Goal: Transaction & Acquisition: Obtain resource

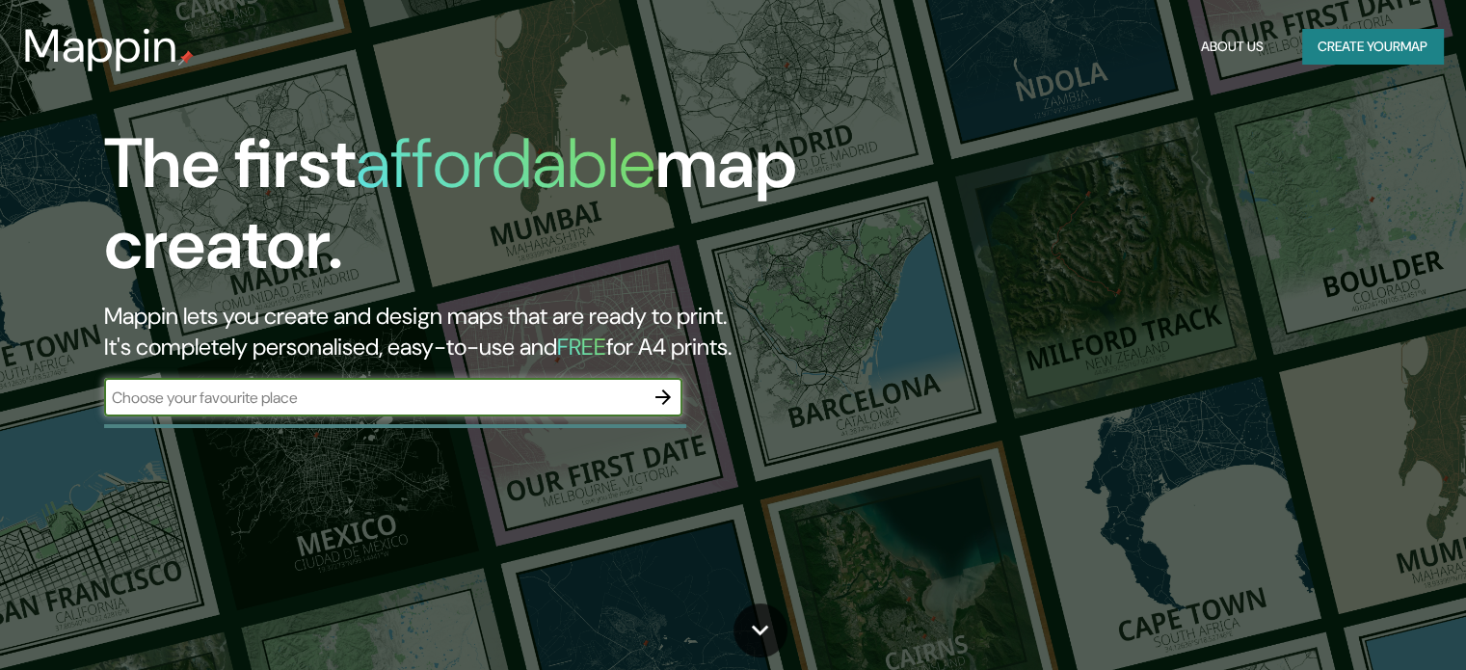
click at [342, 399] on input "text" at bounding box center [374, 398] width 540 height 22
type input "copiapo"
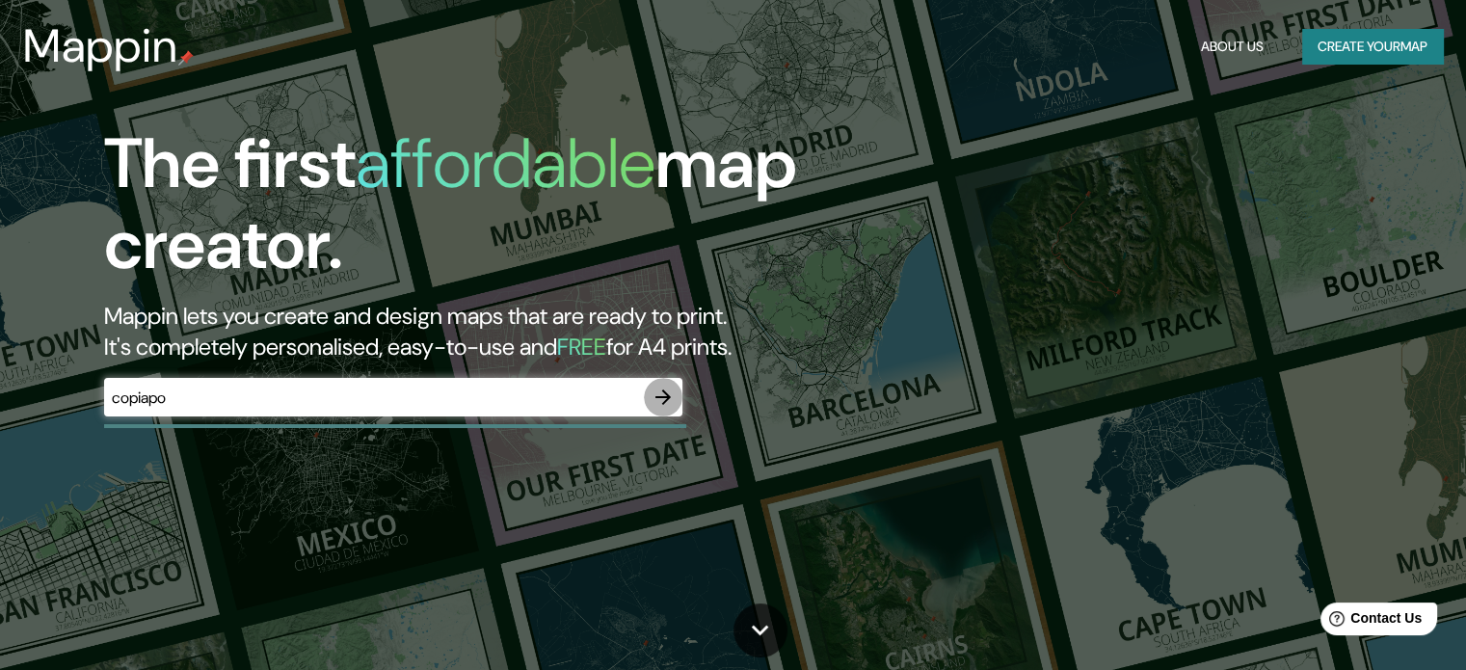
click at [671, 391] on icon "button" at bounding box center [663, 397] width 23 height 23
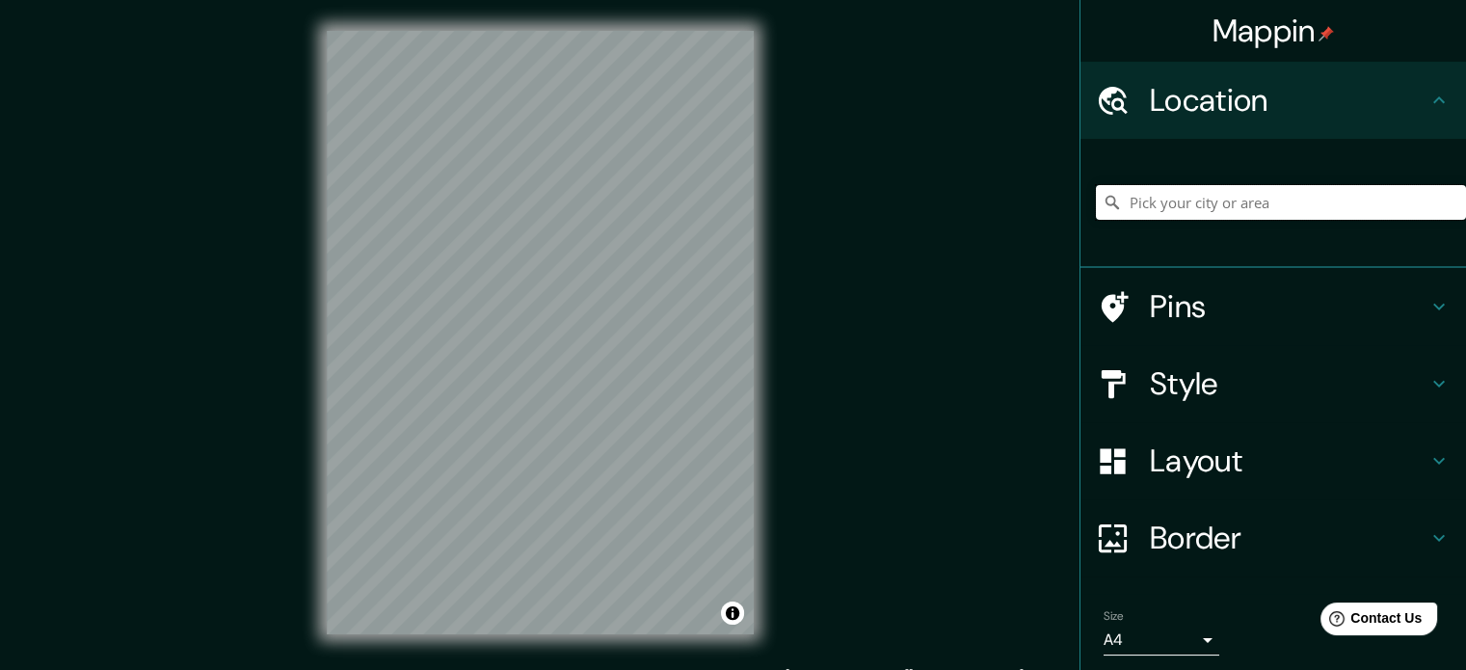
click at [1266, 208] on input "Pick your city or area" at bounding box center [1281, 202] width 370 height 35
click at [1320, 198] on input "Copiapó, [GEOGRAPHIC_DATA], [GEOGRAPHIC_DATA]" at bounding box center [1281, 202] width 370 height 35
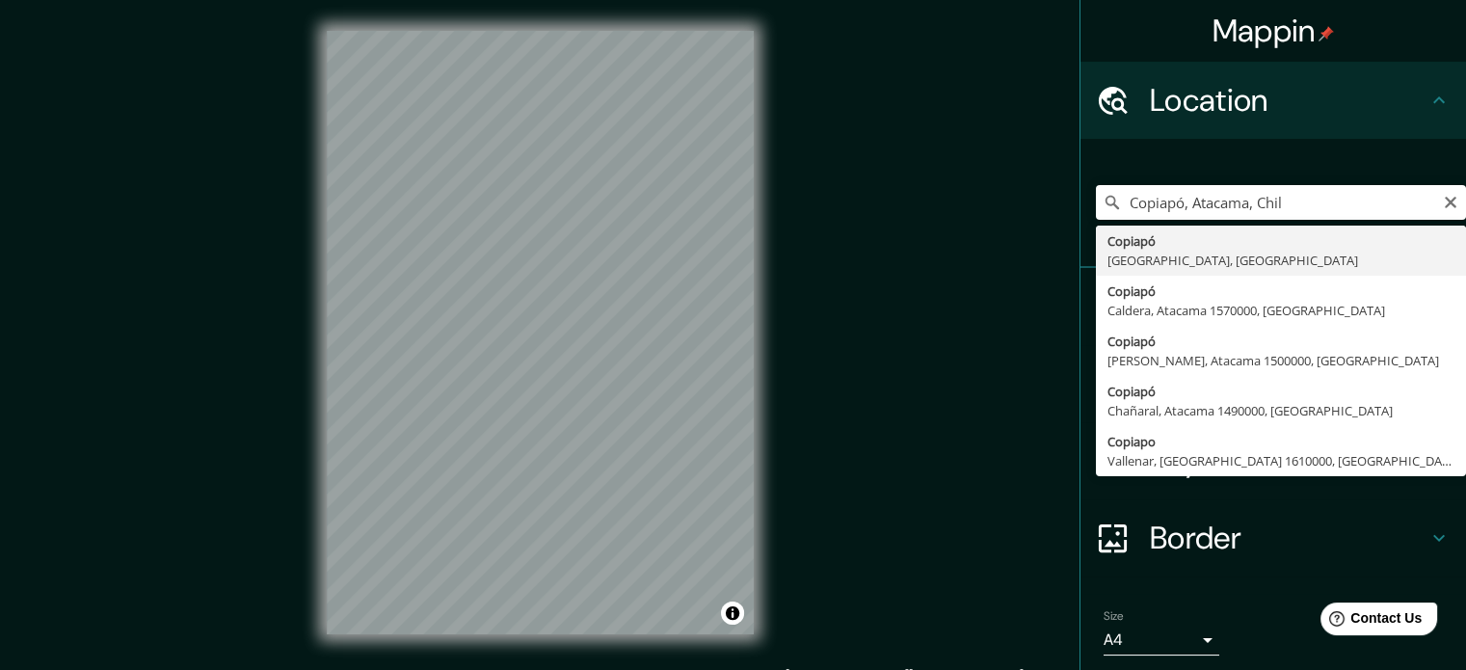
type input "Copiapó, [GEOGRAPHIC_DATA], [GEOGRAPHIC_DATA]"
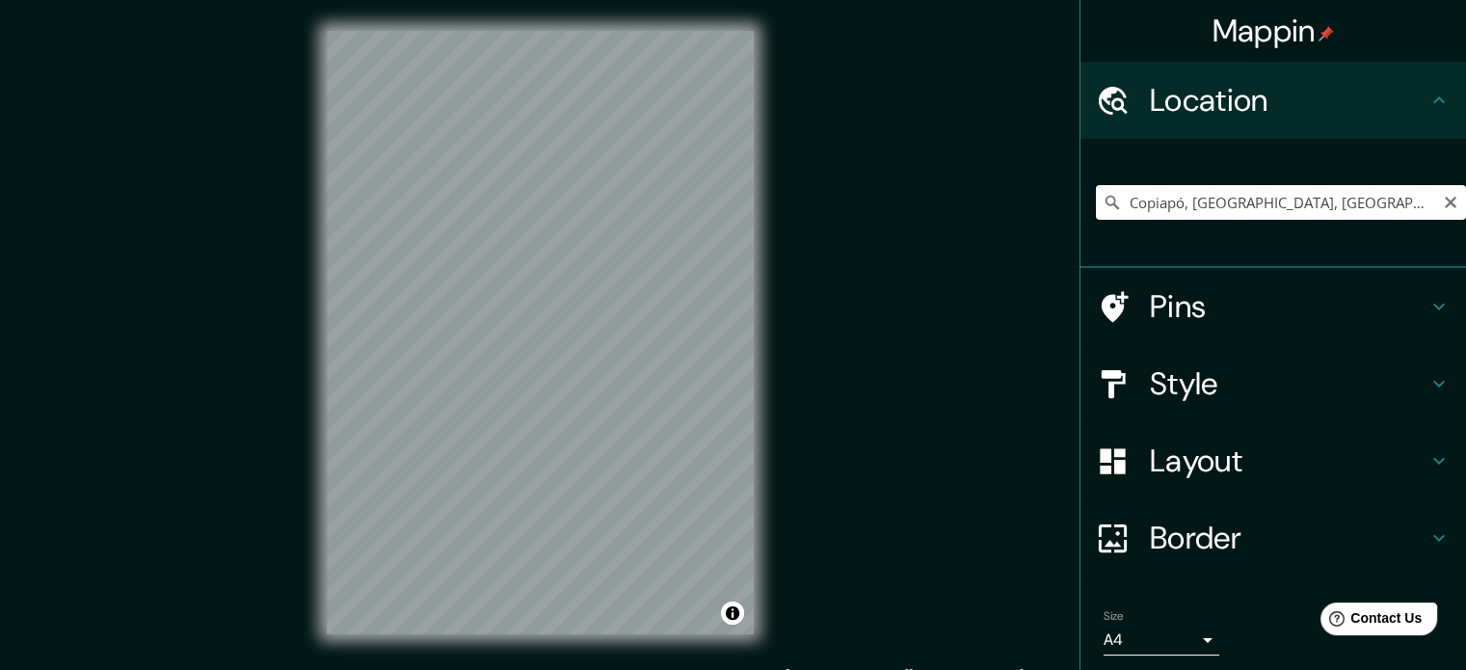
click at [1446, 204] on input "Copiapó, [GEOGRAPHIC_DATA], [GEOGRAPHIC_DATA]" at bounding box center [1281, 202] width 370 height 35
click at [1443, 202] on icon "Clear" at bounding box center [1450, 202] width 15 height 15
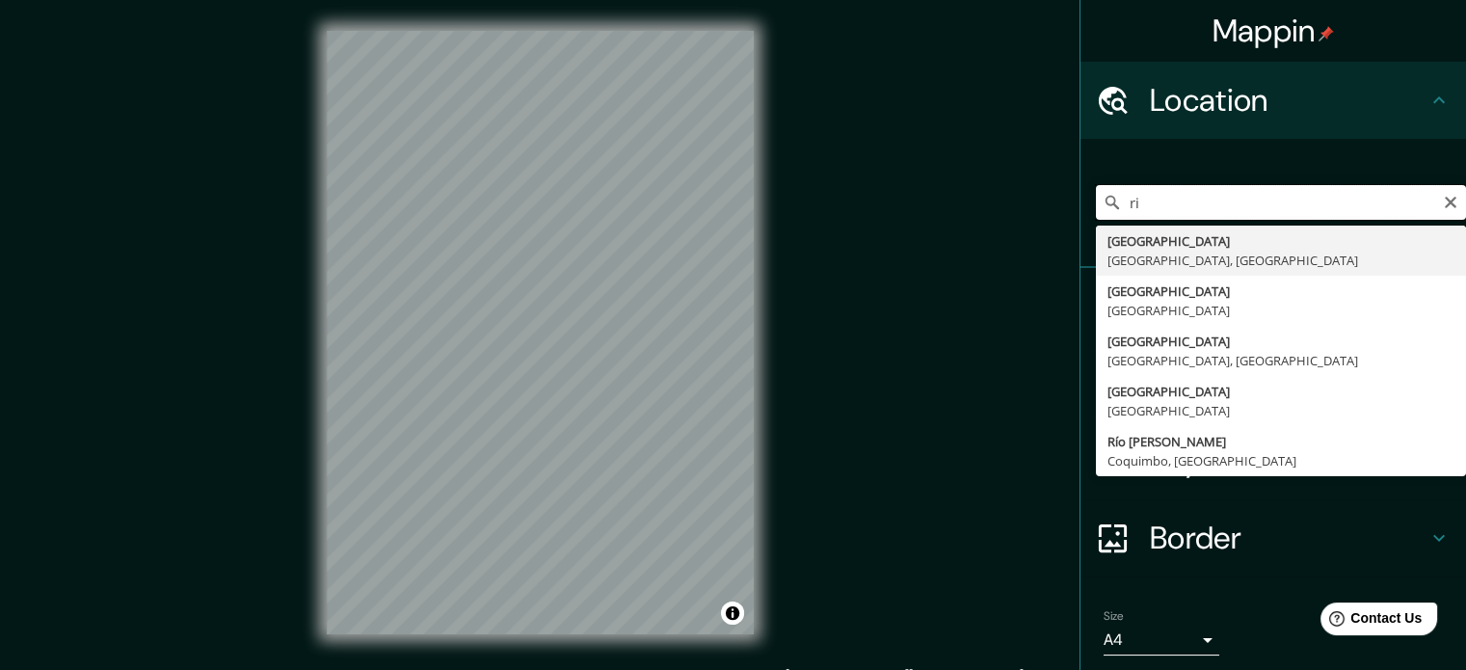
type input "r"
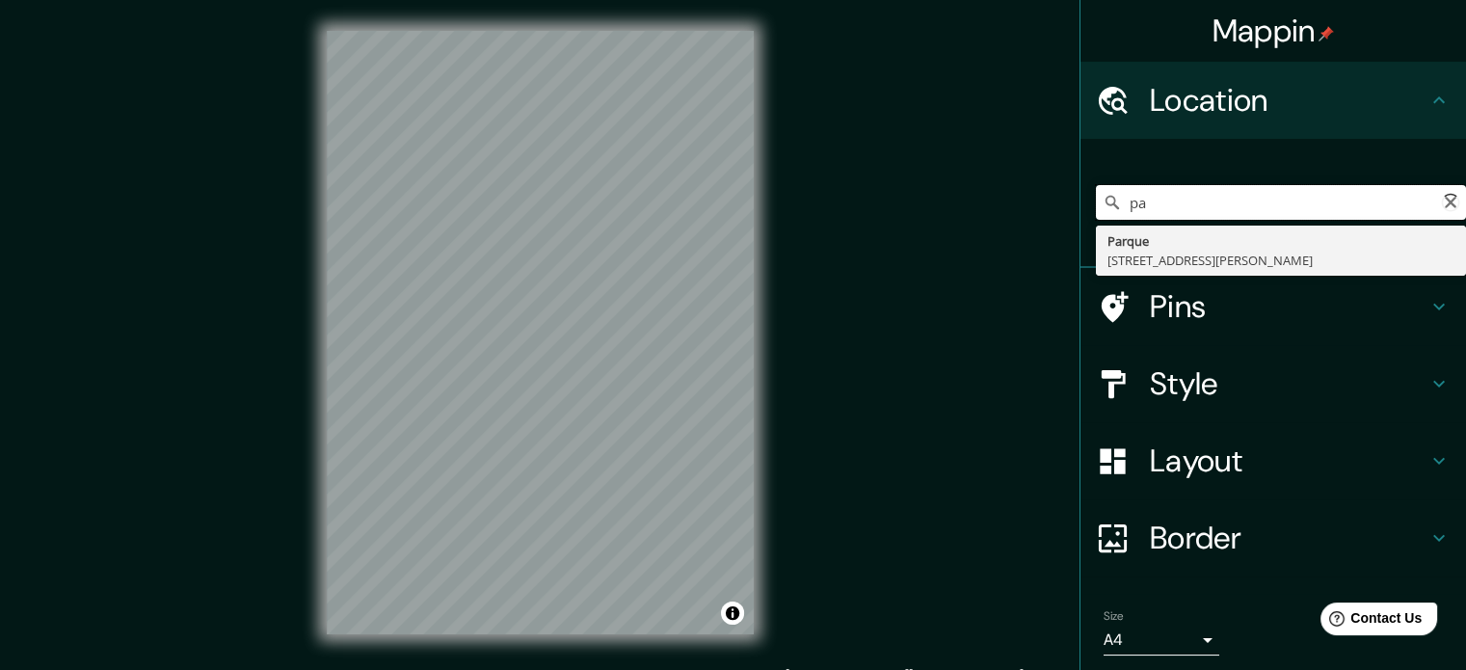
type input "p"
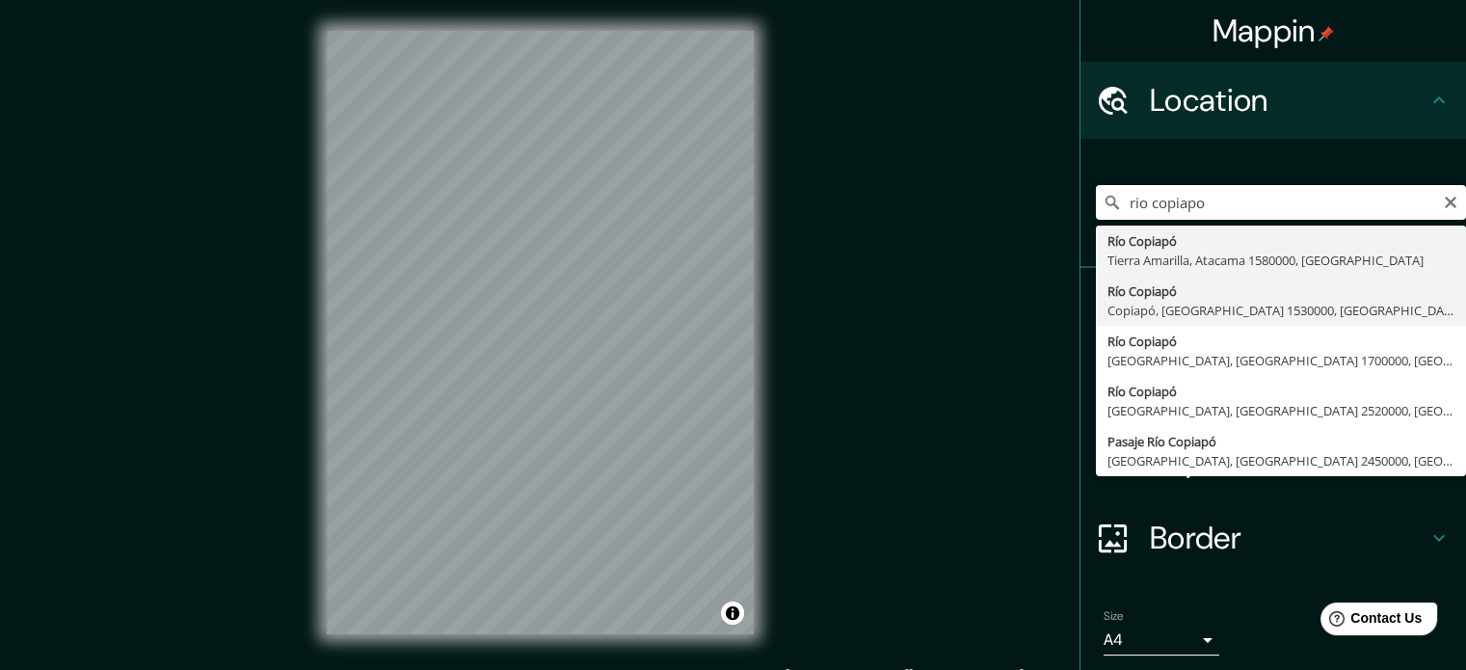
type input "Río Copiapó, [GEOGRAPHIC_DATA], [GEOGRAPHIC_DATA] 1530000, [GEOGRAPHIC_DATA]"
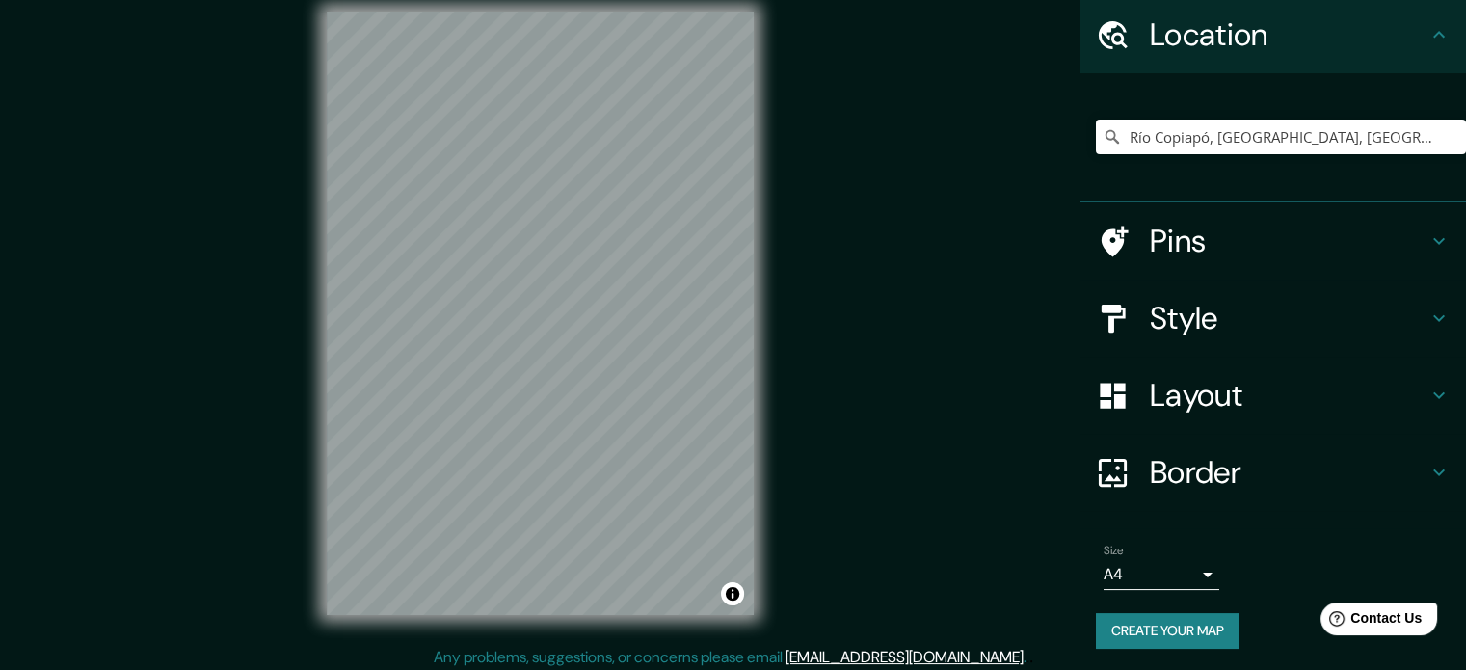
scroll to position [25, 0]
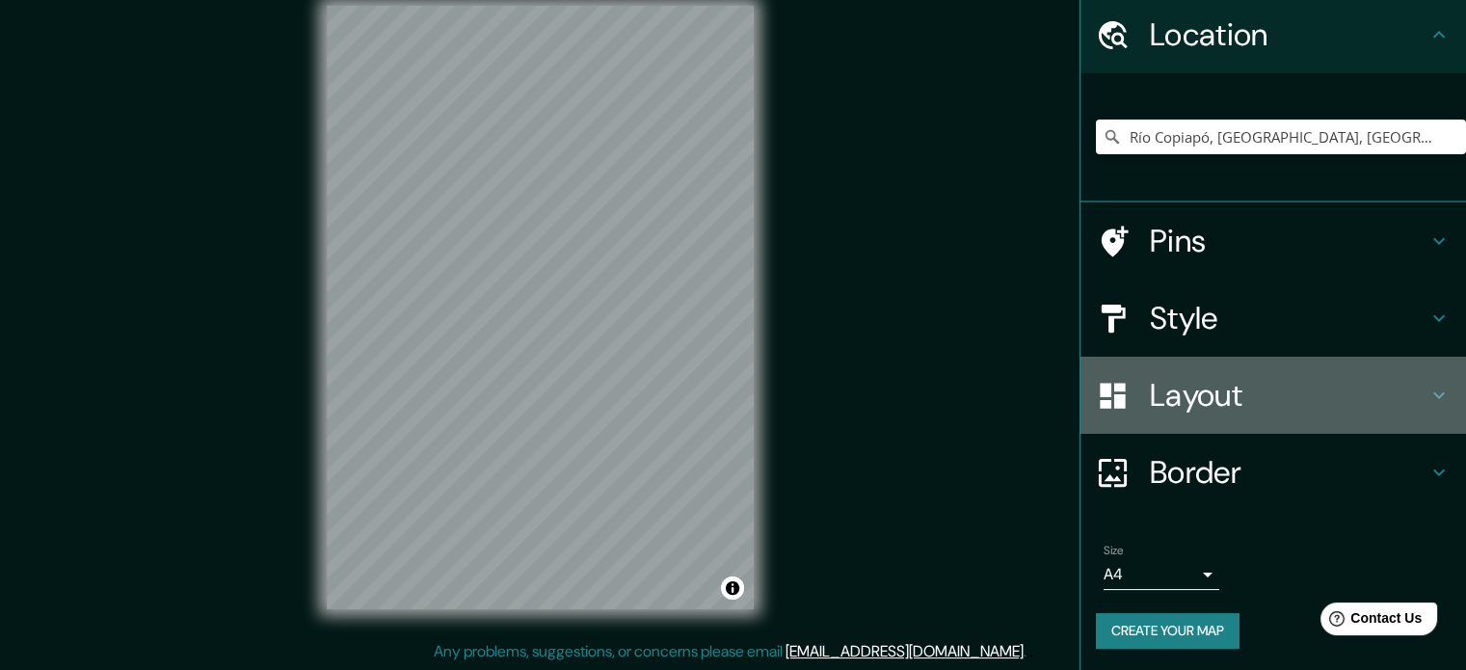
click at [1373, 396] on h4 "Layout" at bounding box center [1289, 395] width 278 height 39
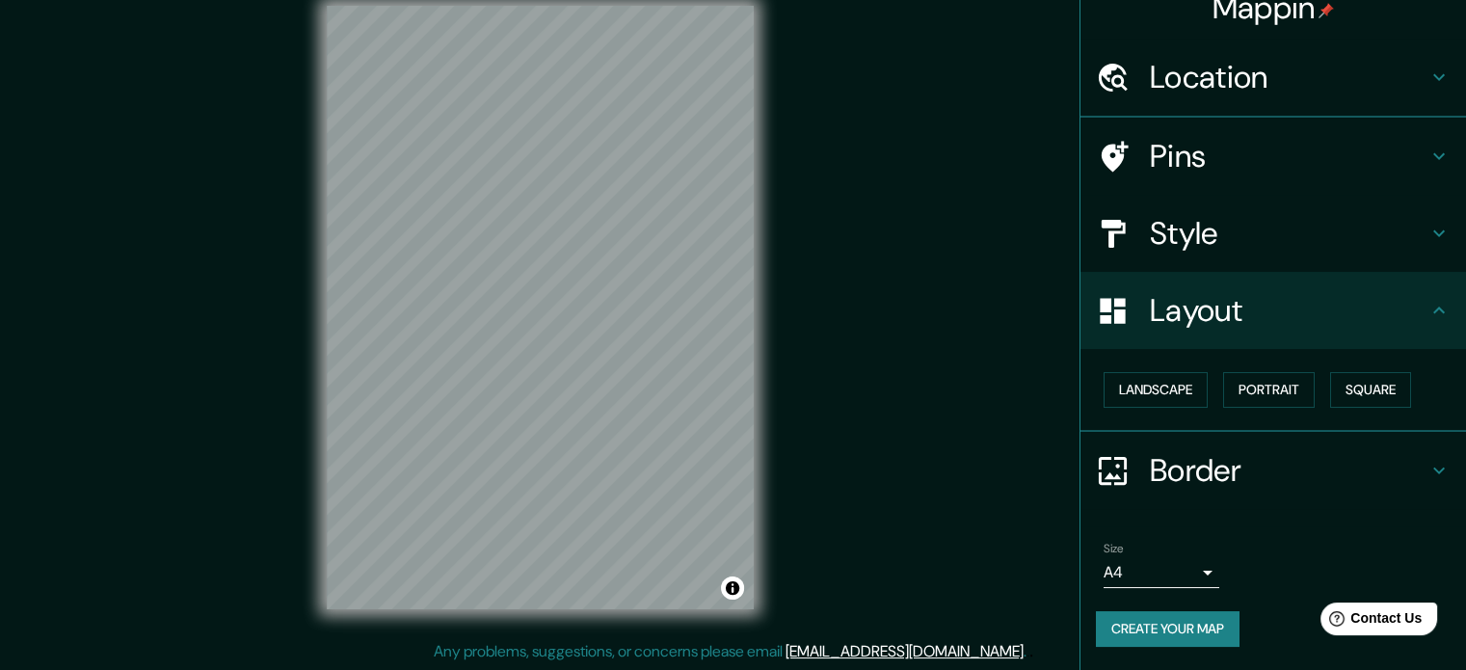
scroll to position [21, 0]
click at [1349, 388] on button "Square" at bounding box center [1370, 392] width 81 height 36
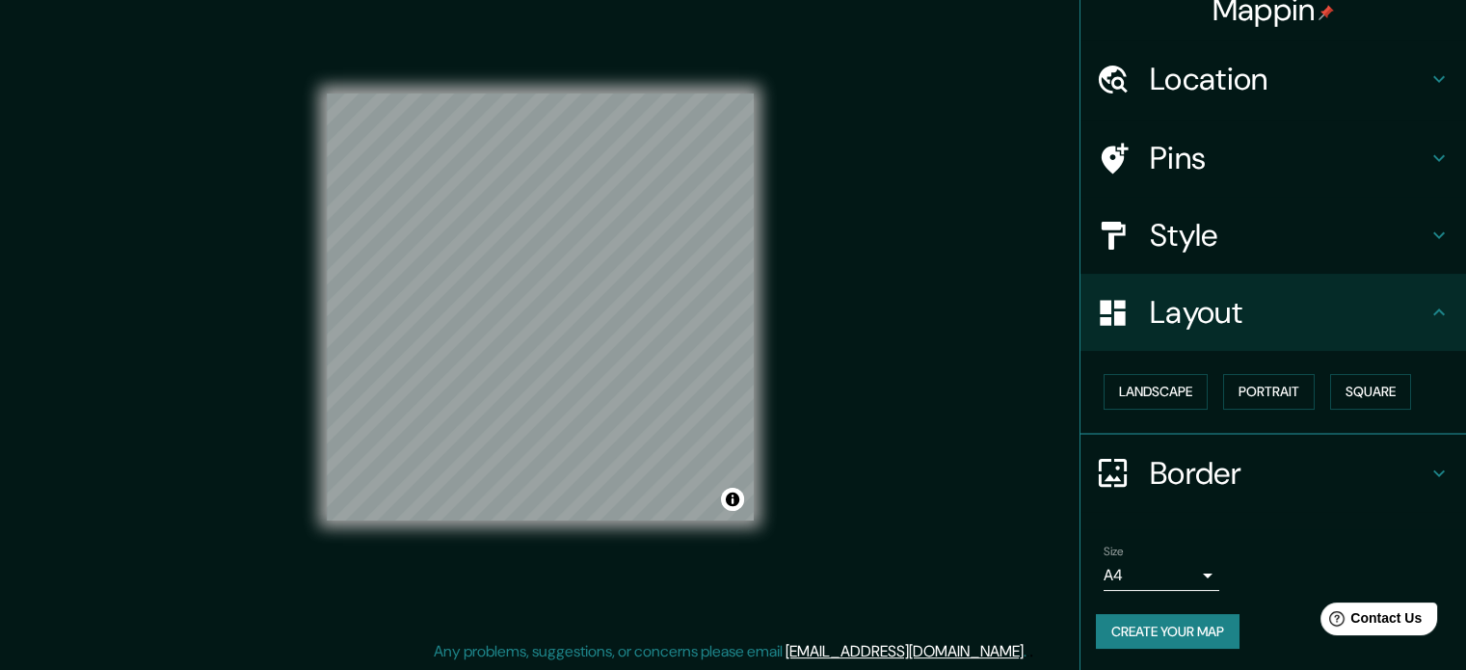
click at [1304, 469] on h4 "Border" at bounding box center [1289, 473] width 278 height 39
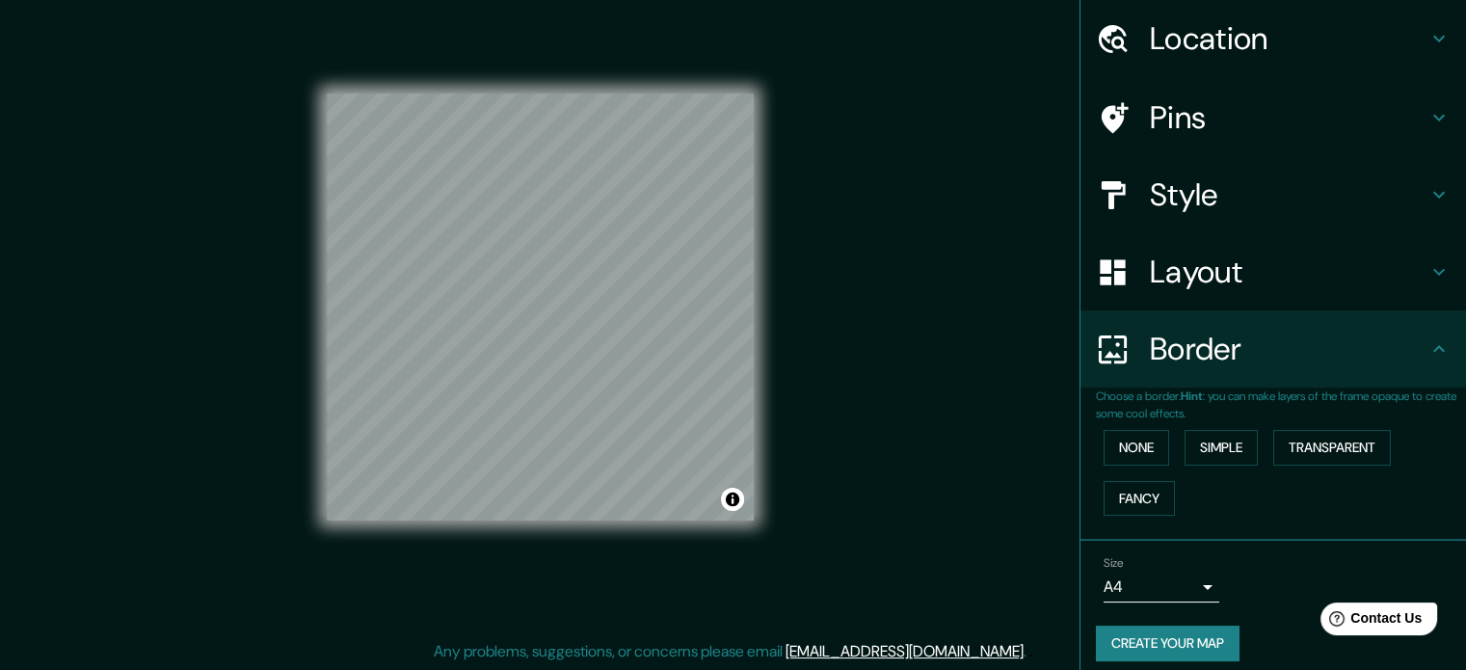
scroll to position [73, 0]
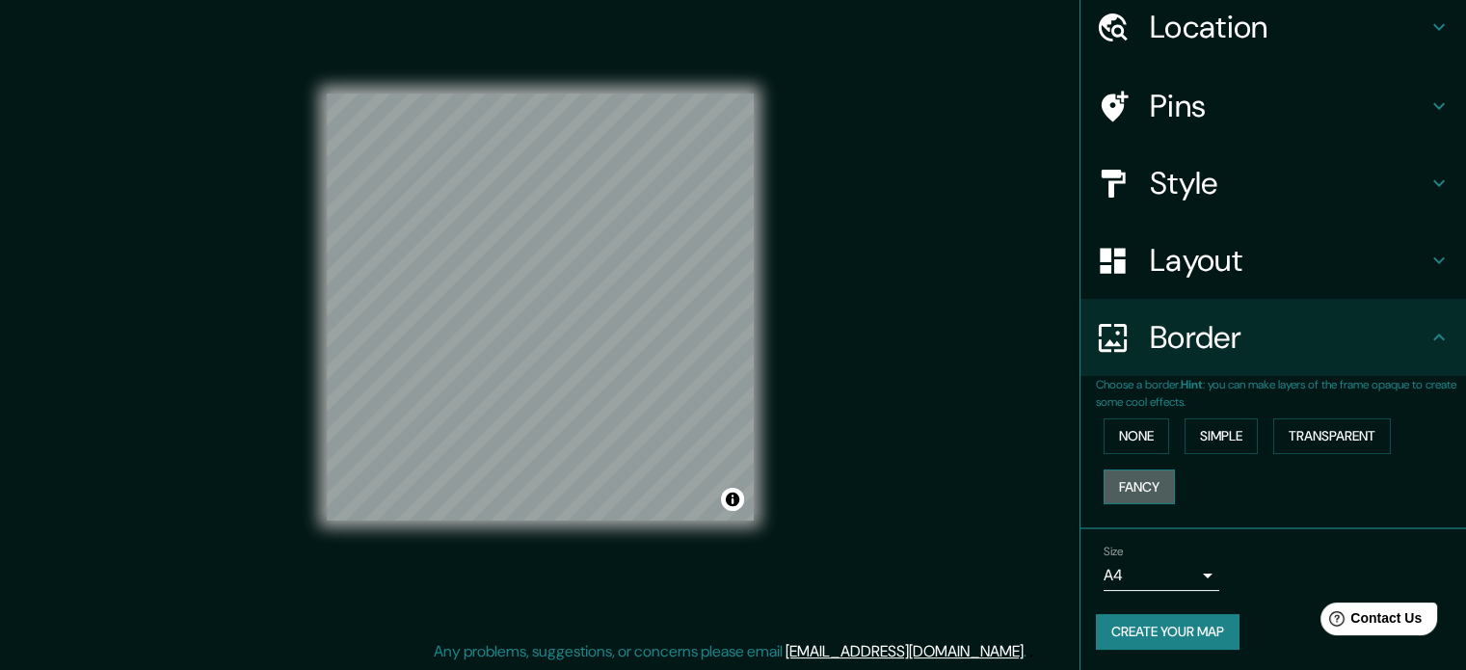
click at [1125, 481] on button "Fancy" at bounding box center [1139, 487] width 71 height 36
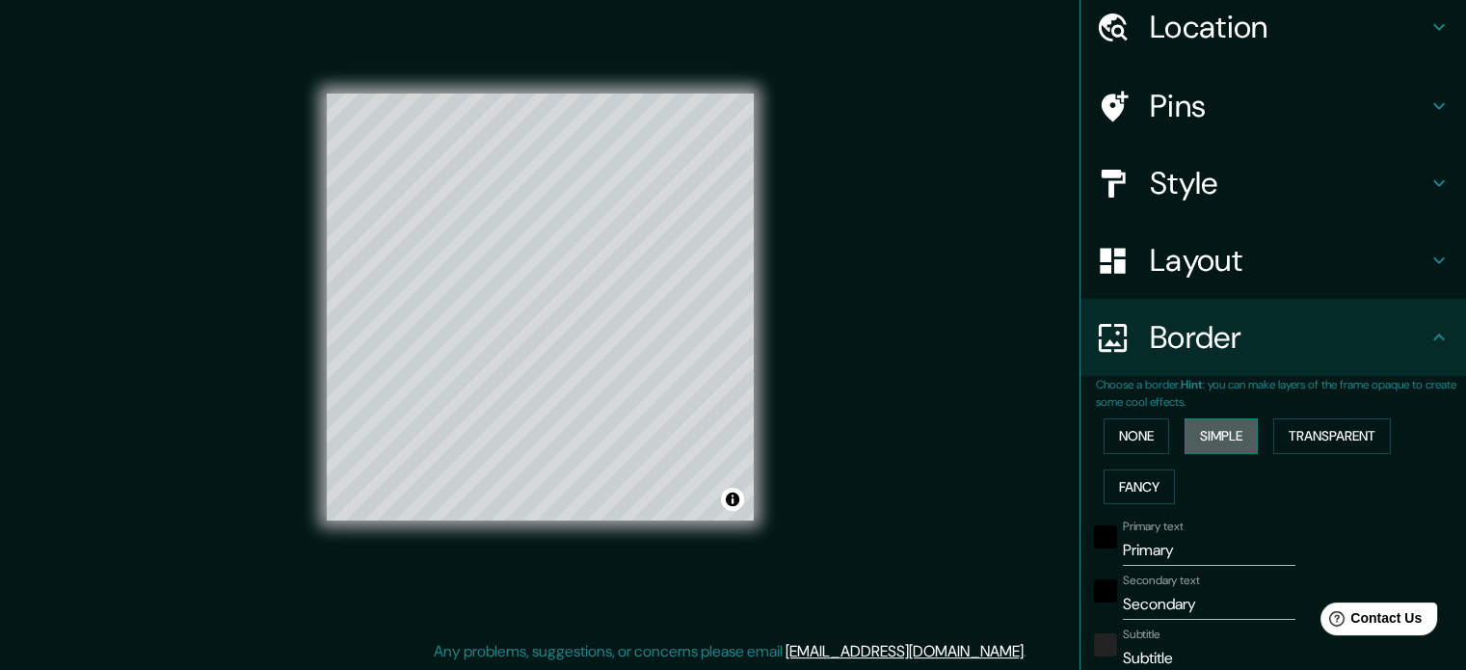
click at [1243, 435] on button "Simple" at bounding box center [1221, 436] width 73 height 36
click at [1217, 440] on button "Simple" at bounding box center [1221, 436] width 73 height 36
type input "177"
type input "35"
click at [1330, 438] on button "Transparent" at bounding box center [1332, 436] width 118 height 36
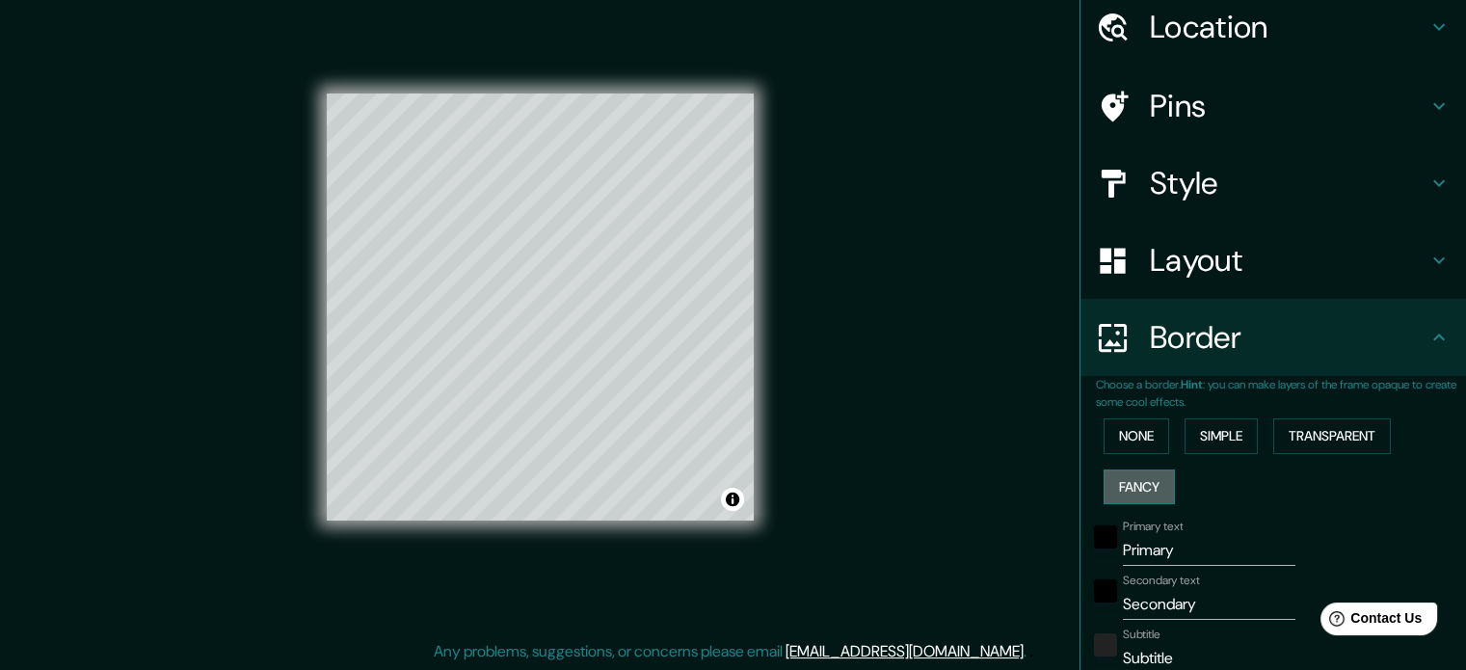
click at [1135, 484] on button "Fancy" at bounding box center [1139, 487] width 71 height 36
click at [1137, 438] on button "None" at bounding box center [1137, 436] width 66 height 36
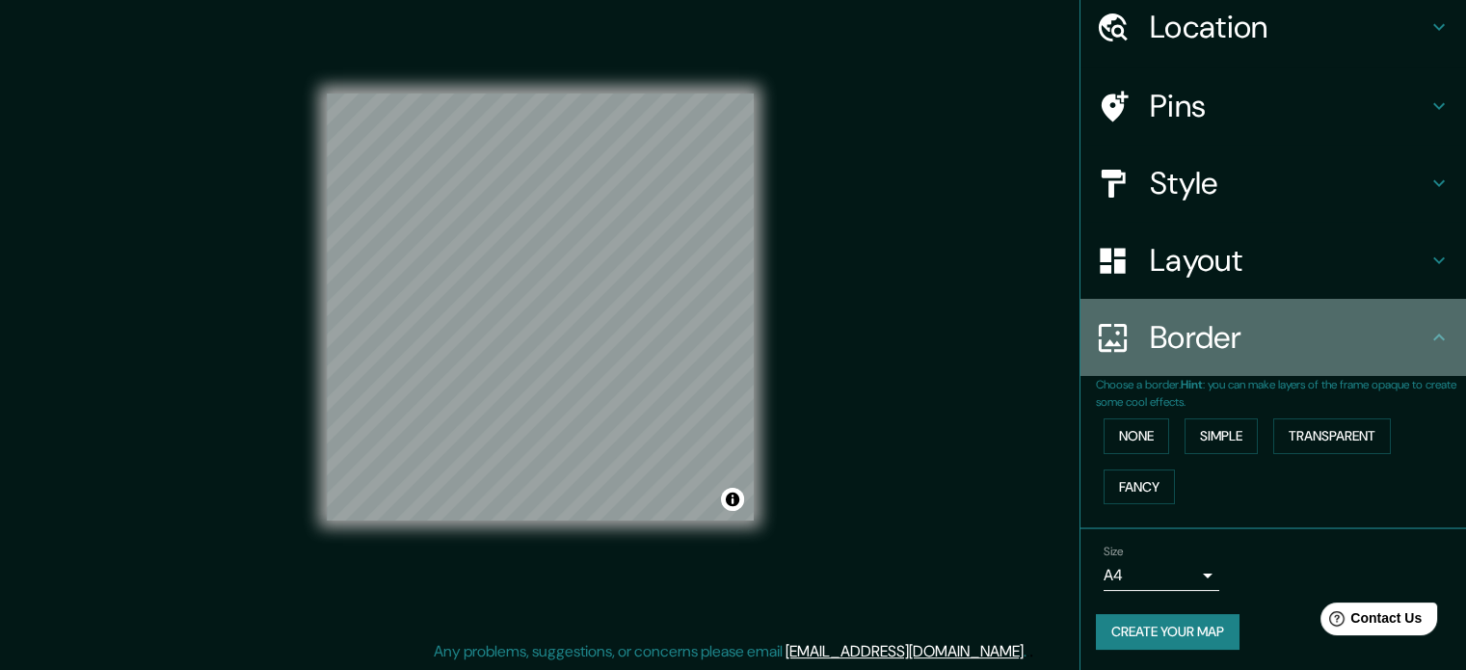
click at [1407, 346] on h4 "Border" at bounding box center [1289, 337] width 278 height 39
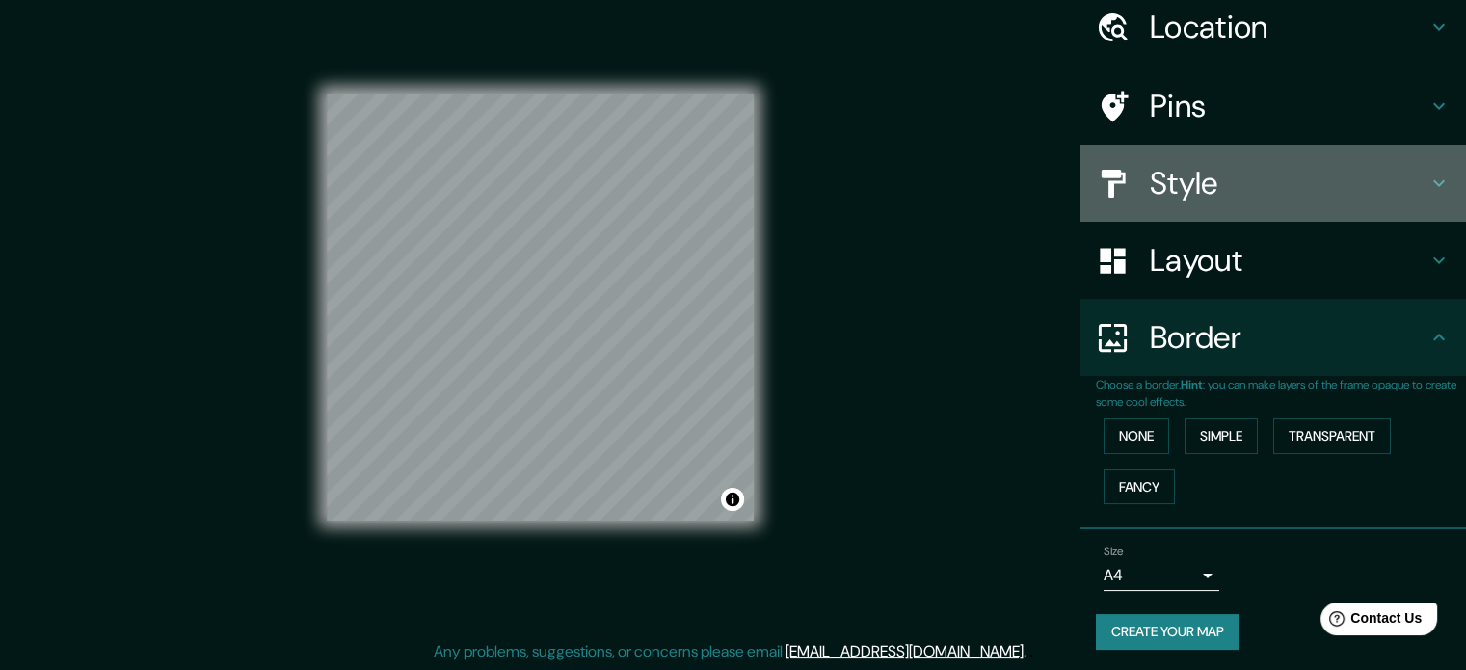
click at [1380, 190] on h4 "Style" at bounding box center [1289, 183] width 278 height 39
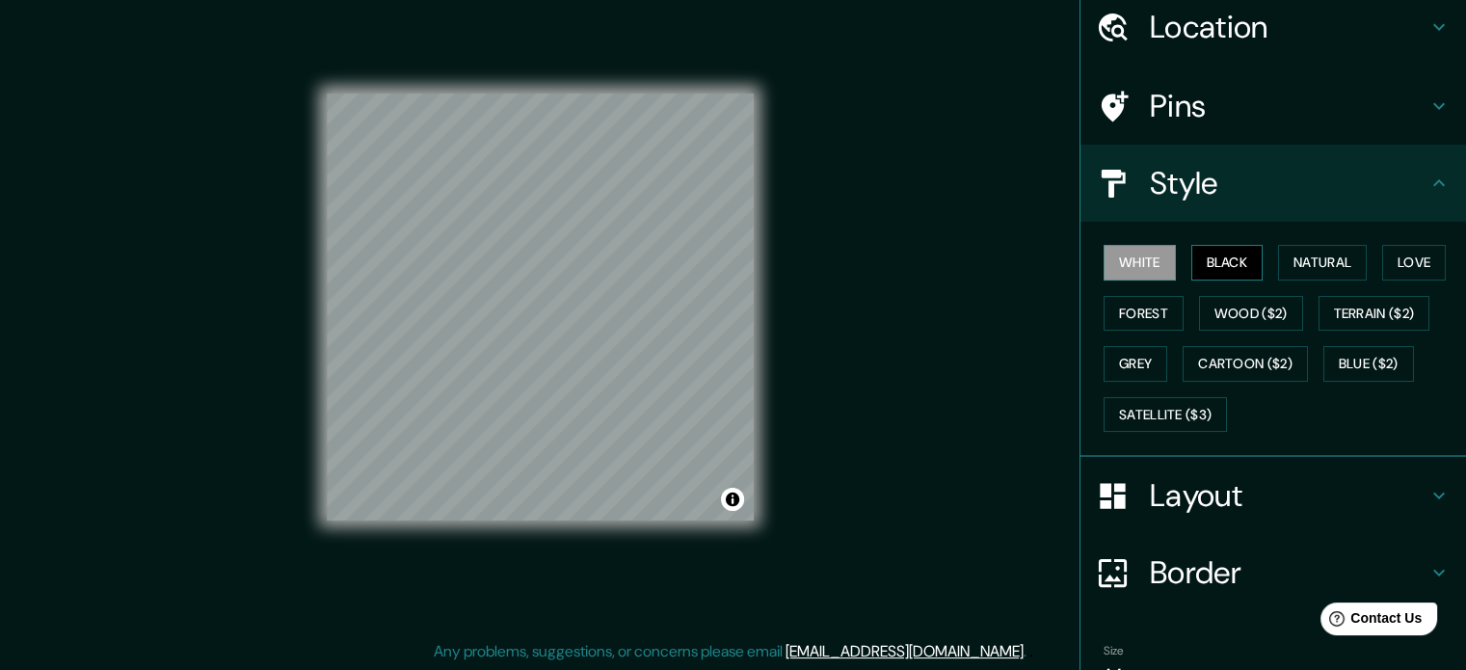
click at [1222, 259] on button "Black" at bounding box center [1227, 263] width 72 height 36
click at [1320, 258] on button "Natural" at bounding box center [1322, 263] width 89 height 36
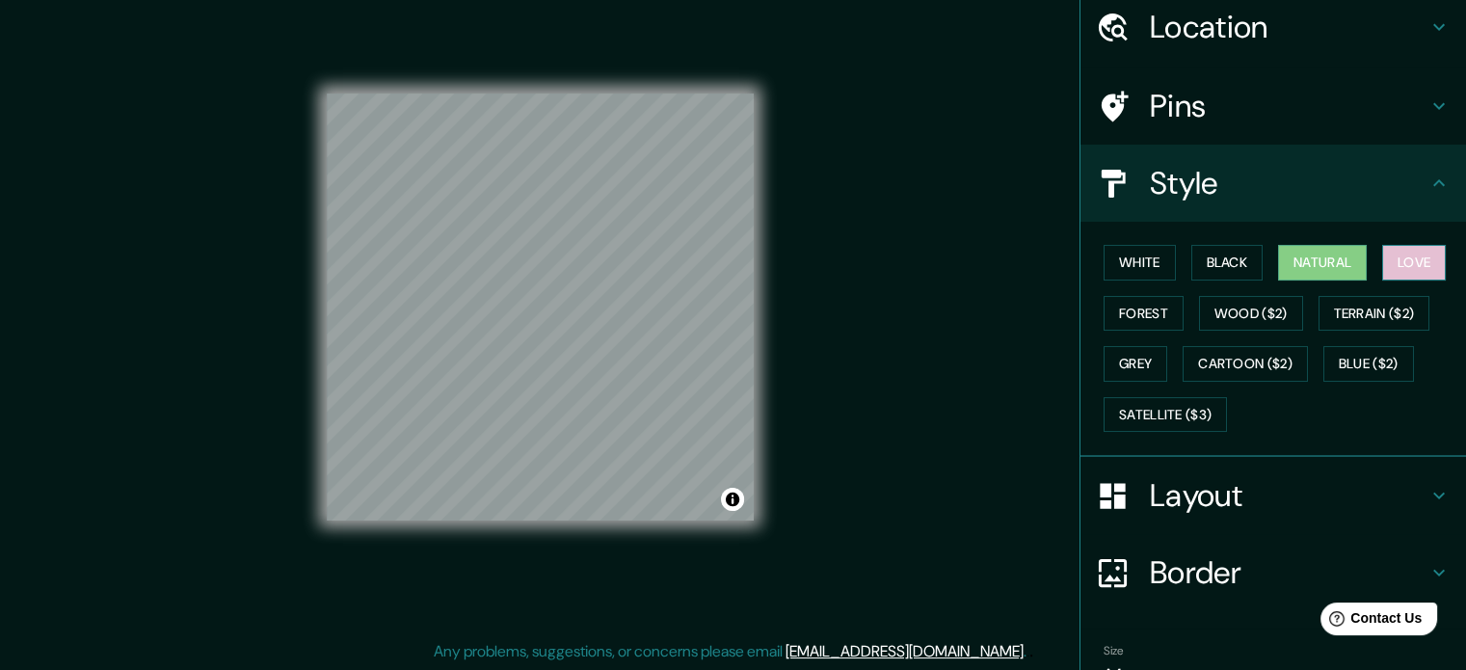
click at [1407, 265] on button "Love" at bounding box center [1414, 263] width 64 height 36
click at [1145, 311] on button "Forest" at bounding box center [1144, 314] width 80 height 36
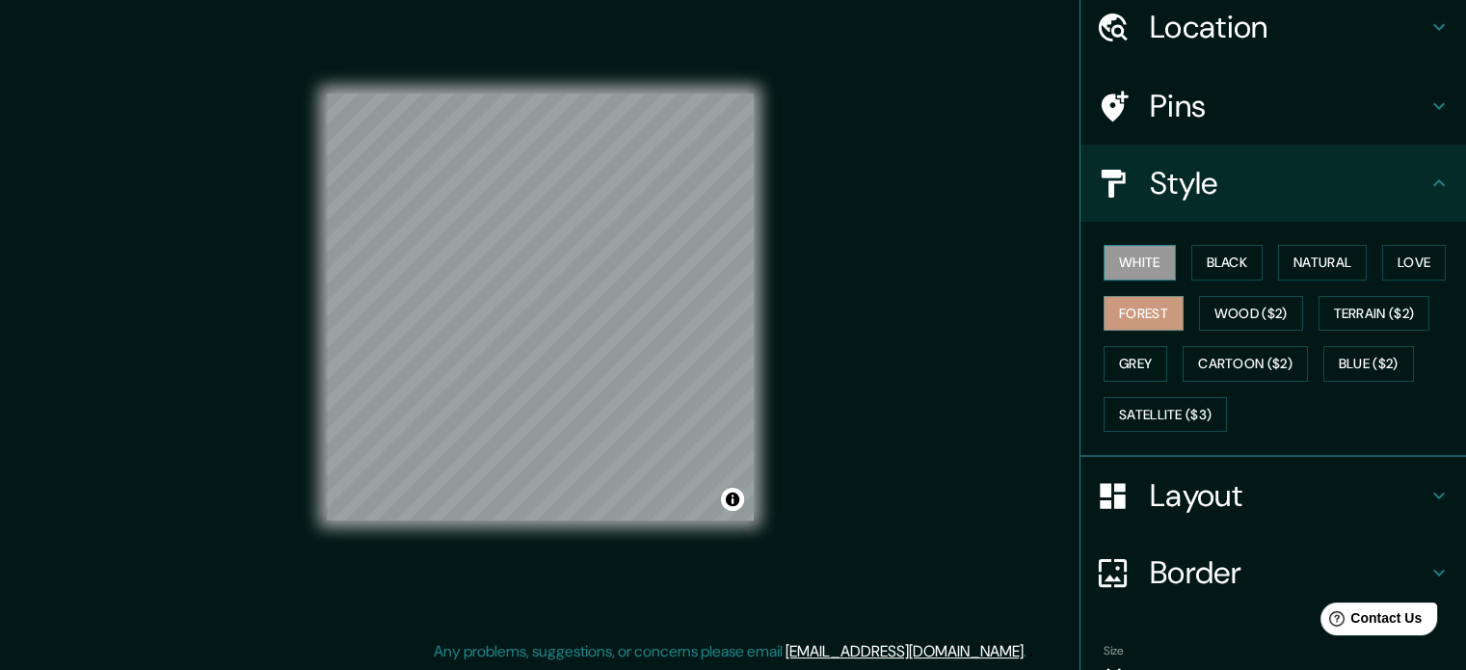
click at [1141, 262] on button "White" at bounding box center [1140, 263] width 72 height 36
click at [1214, 258] on button "Black" at bounding box center [1227, 263] width 72 height 36
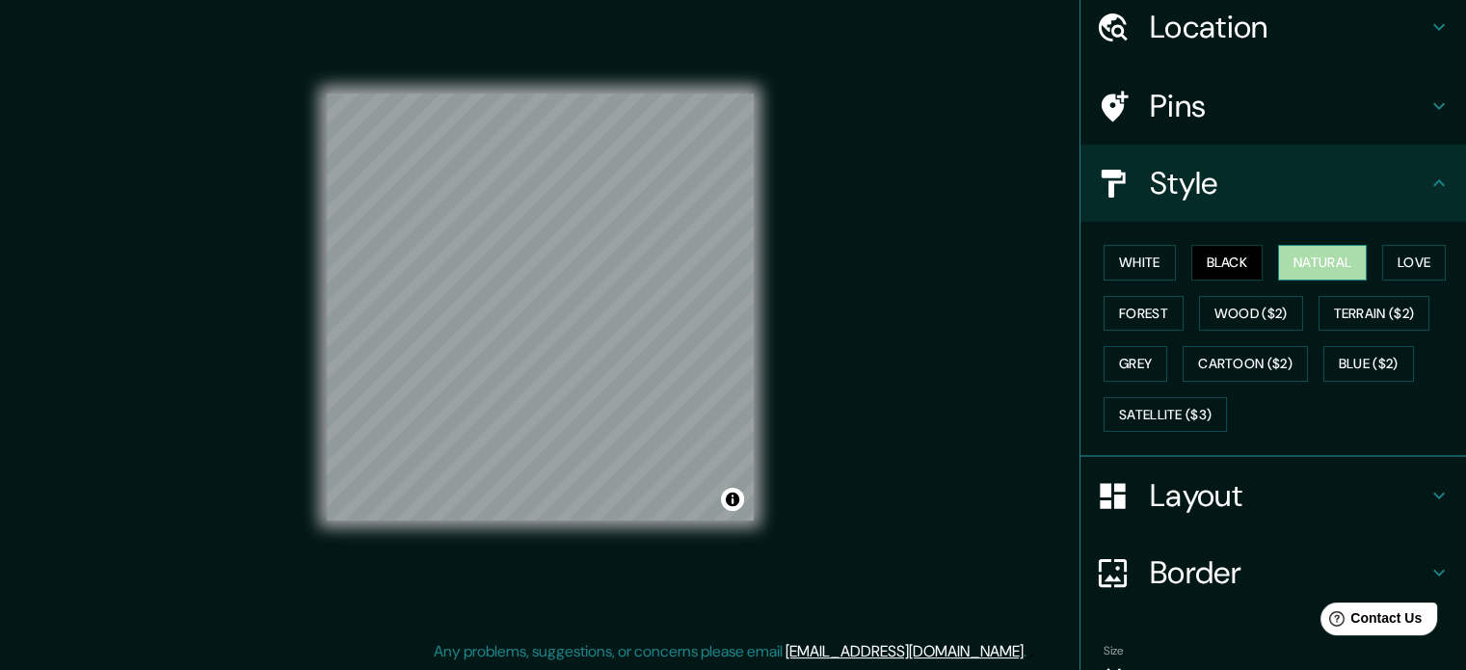
click at [1320, 265] on button "Natural" at bounding box center [1322, 263] width 89 height 36
click at [1400, 263] on button "Love" at bounding box center [1414, 263] width 64 height 36
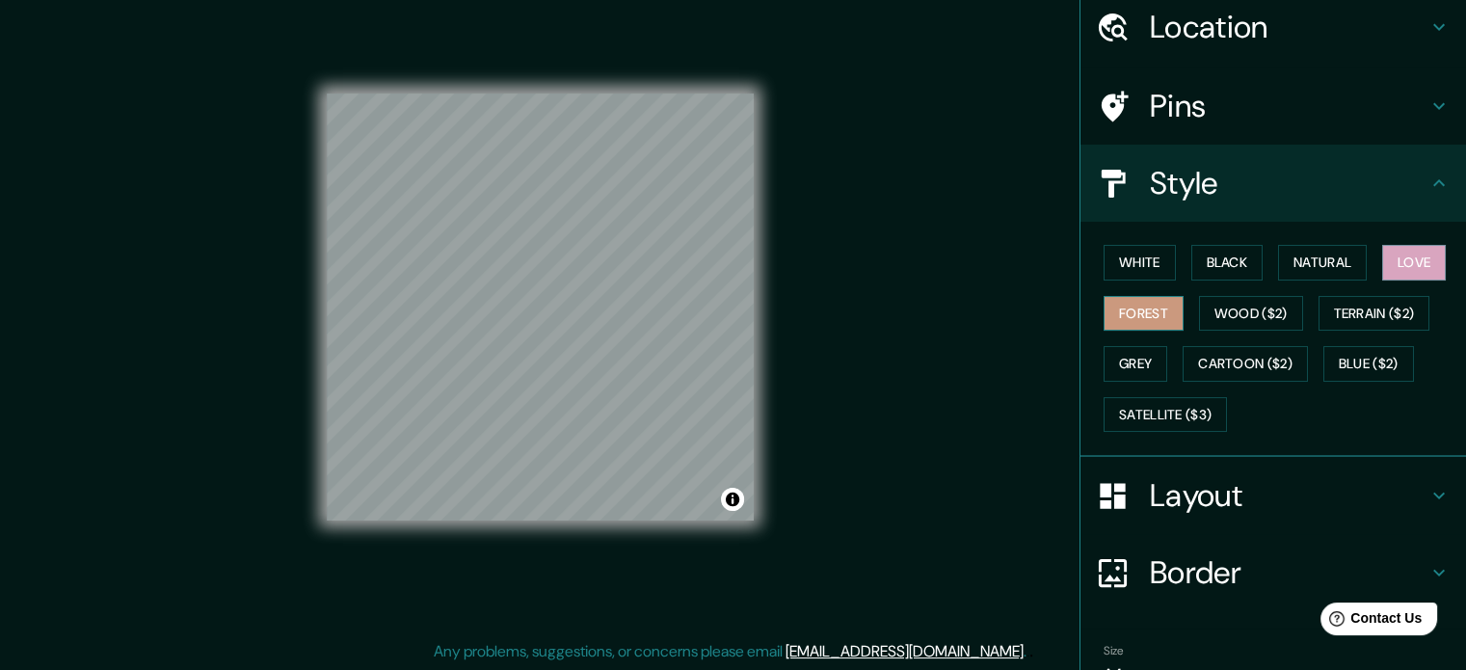
click at [1150, 306] on button "Forest" at bounding box center [1144, 314] width 80 height 36
click at [1241, 308] on button "Wood ($2)" at bounding box center [1251, 314] width 104 height 36
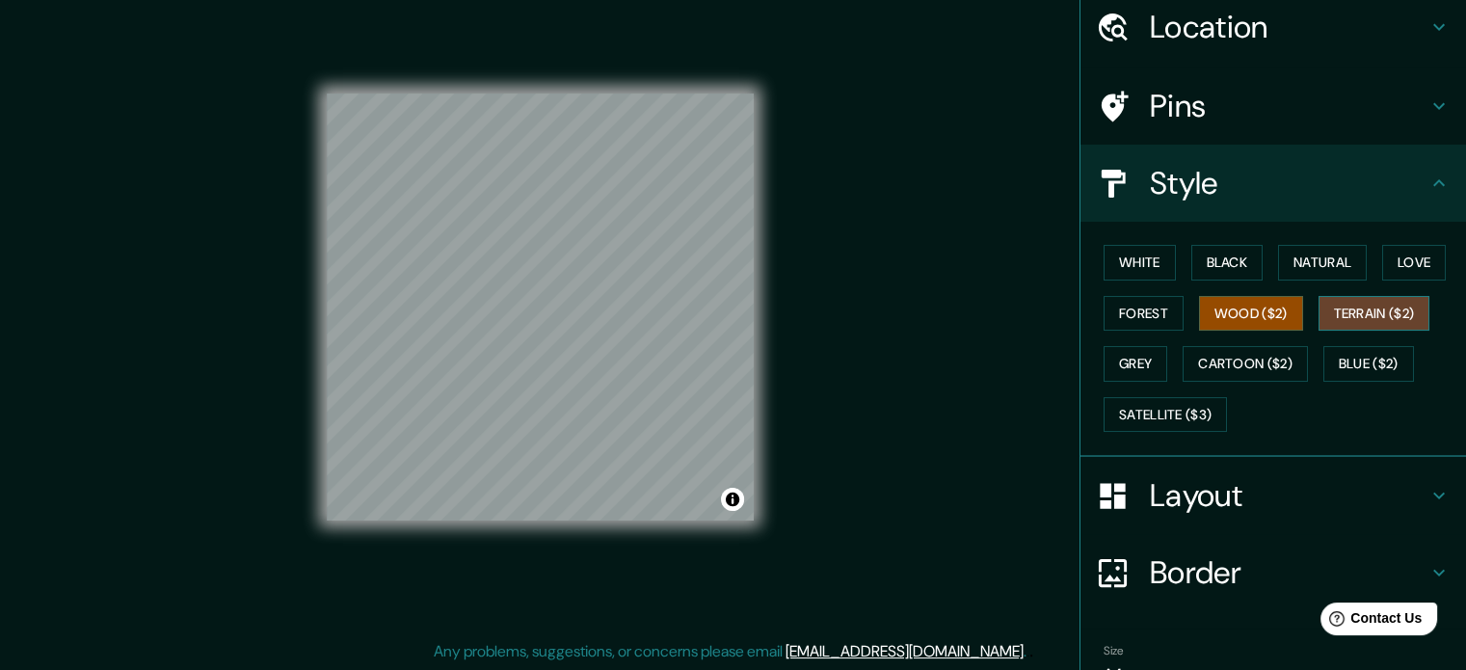
click at [1339, 307] on button "Terrain ($2)" at bounding box center [1375, 314] width 112 height 36
click at [1127, 354] on button "Grey" at bounding box center [1136, 364] width 64 height 36
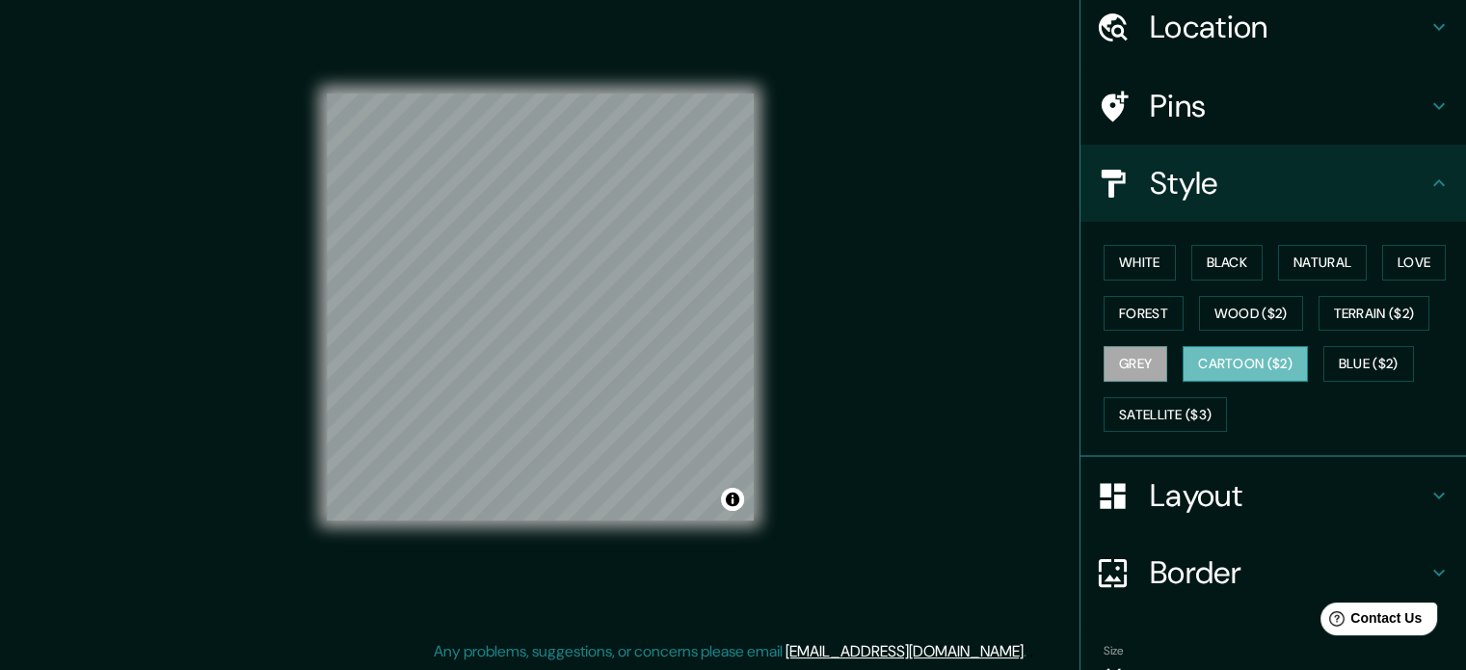
click at [1237, 356] on button "Cartoon ($2)" at bounding box center [1245, 364] width 125 height 36
click at [1360, 361] on button "Blue ($2)" at bounding box center [1368, 364] width 91 height 36
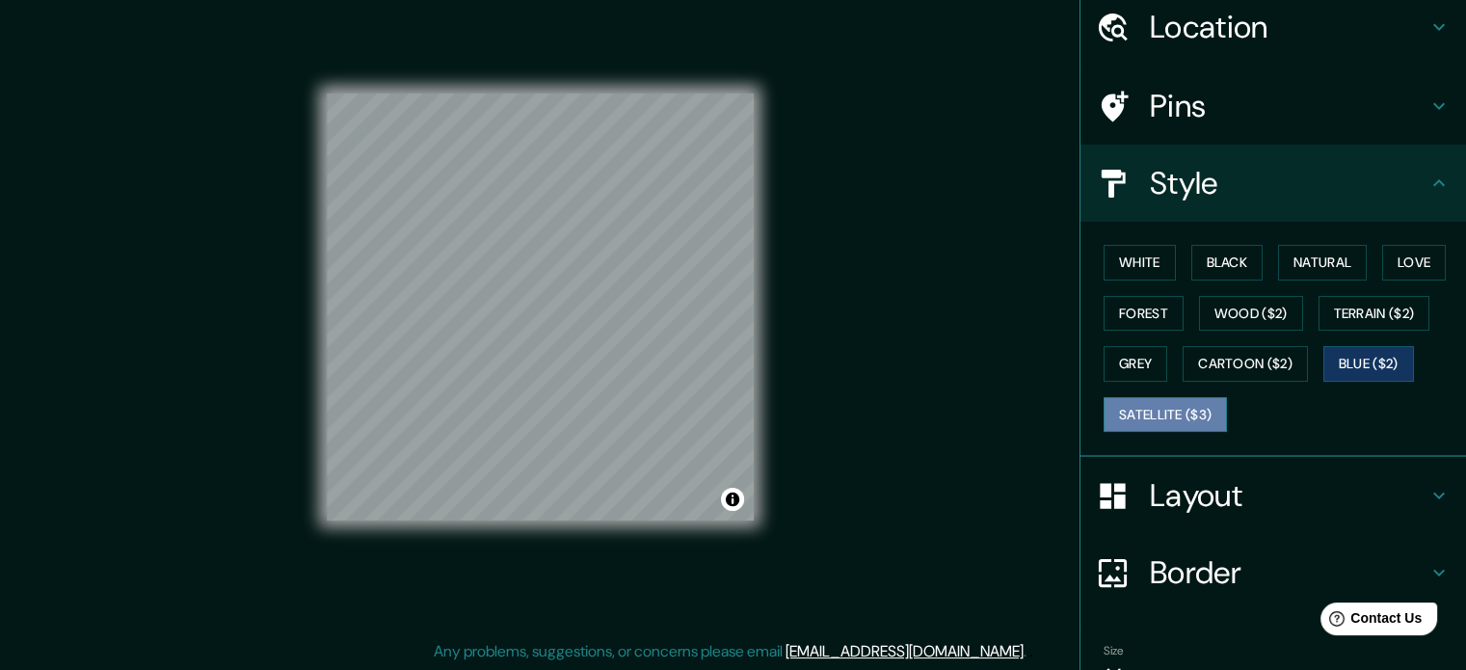
click at [1168, 412] on button "Satellite ($3)" at bounding box center [1165, 415] width 123 height 36
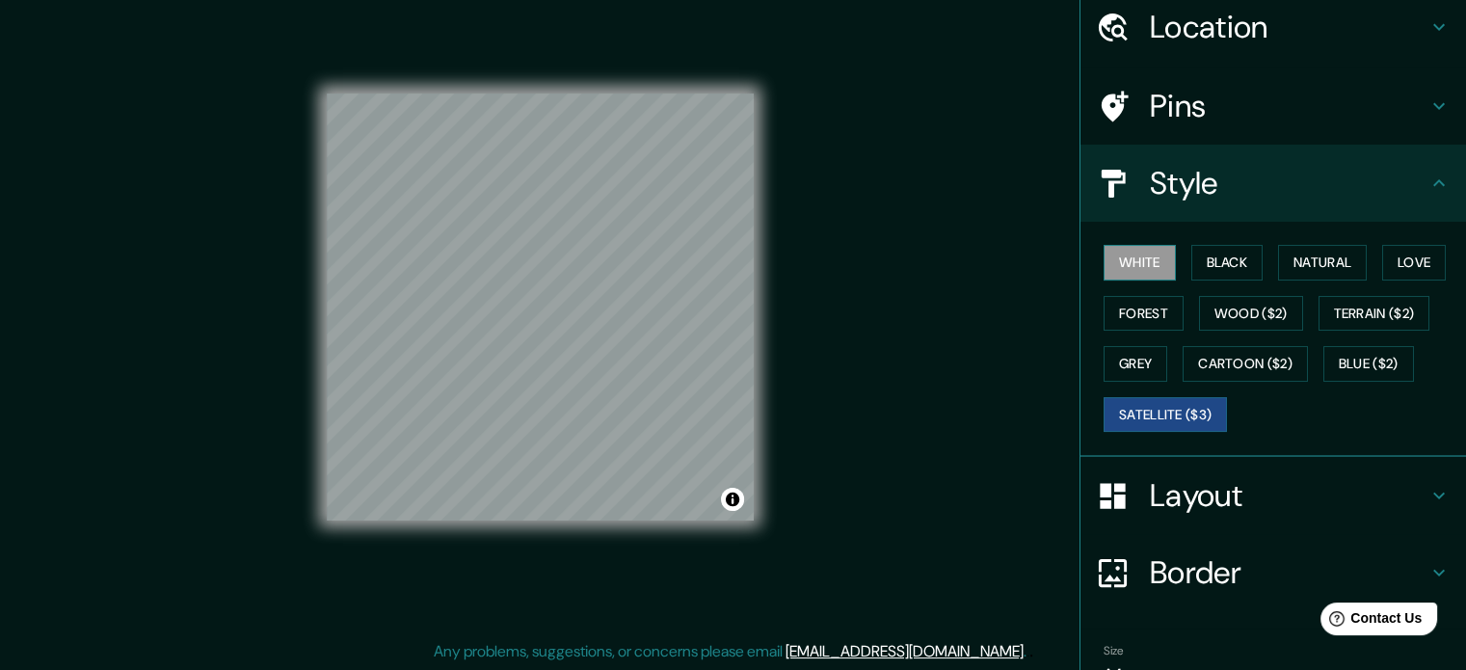
click at [1128, 273] on button "White" at bounding box center [1140, 263] width 72 height 36
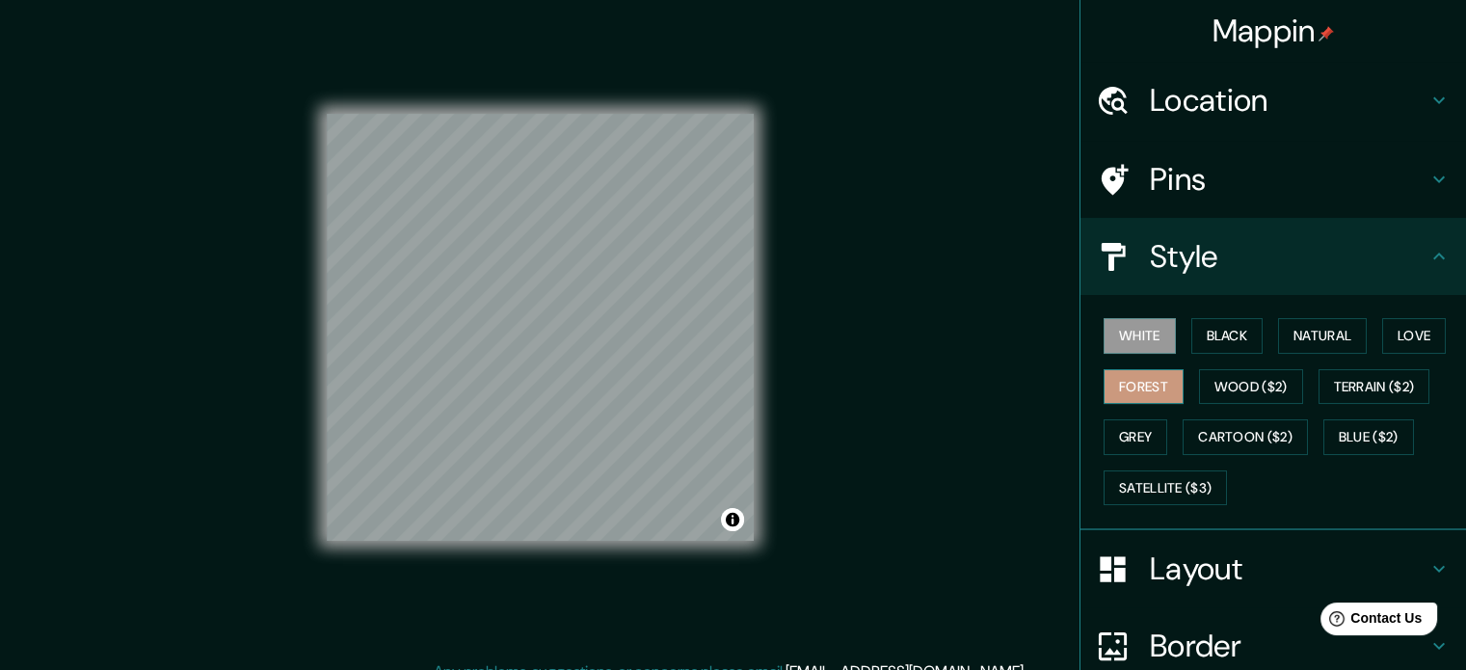
scroll to position [0, 0]
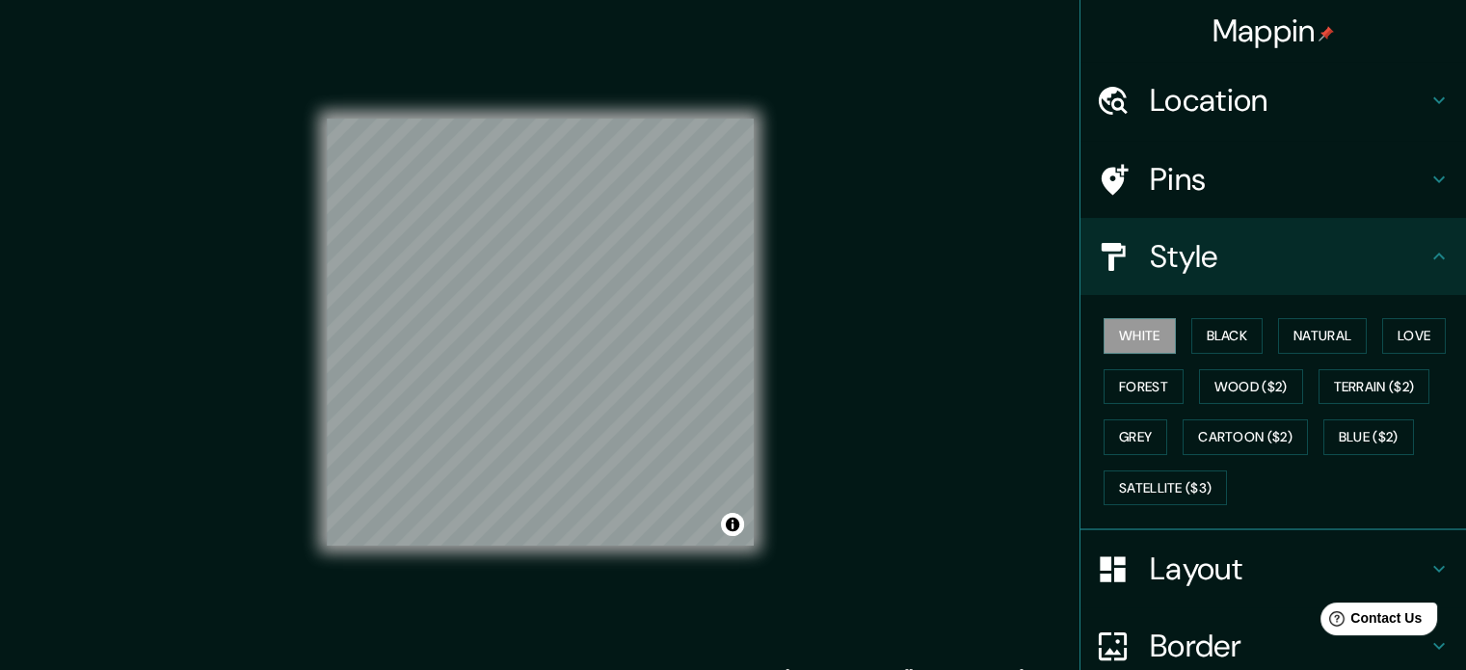
click at [254, 257] on div "Mappin Location [GEOGRAPHIC_DATA], [GEOGRAPHIC_DATA], [GEOGRAPHIC_DATA] 1530000…" at bounding box center [733, 348] width 1466 height 696
click at [1254, 386] on button "Wood ($2)" at bounding box center [1251, 387] width 104 height 36
click at [1142, 334] on button "White" at bounding box center [1140, 336] width 72 height 36
click at [1245, 381] on button "Wood ($2)" at bounding box center [1251, 387] width 104 height 36
click at [1133, 330] on button "White" at bounding box center [1140, 336] width 72 height 36
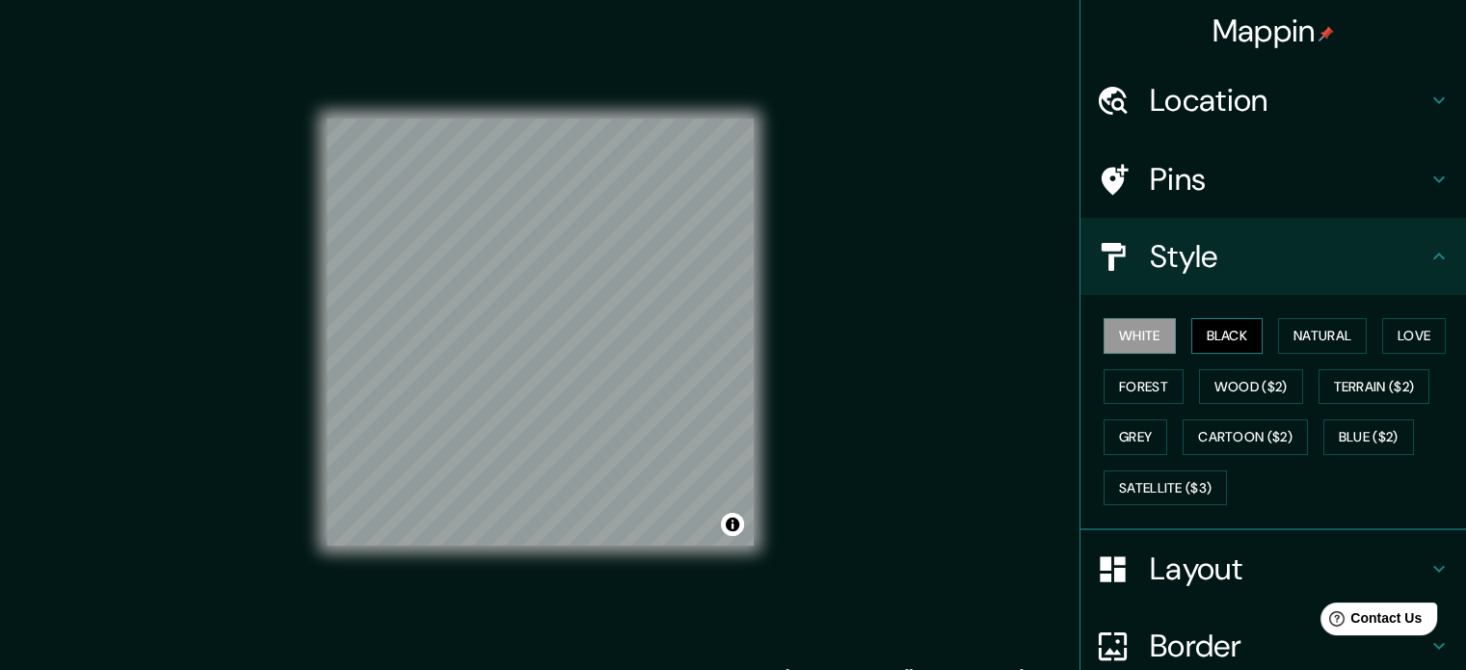
click at [1231, 334] on button "Black" at bounding box center [1227, 336] width 72 height 36
click at [1311, 333] on button "Natural" at bounding box center [1322, 336] width 89 height 36
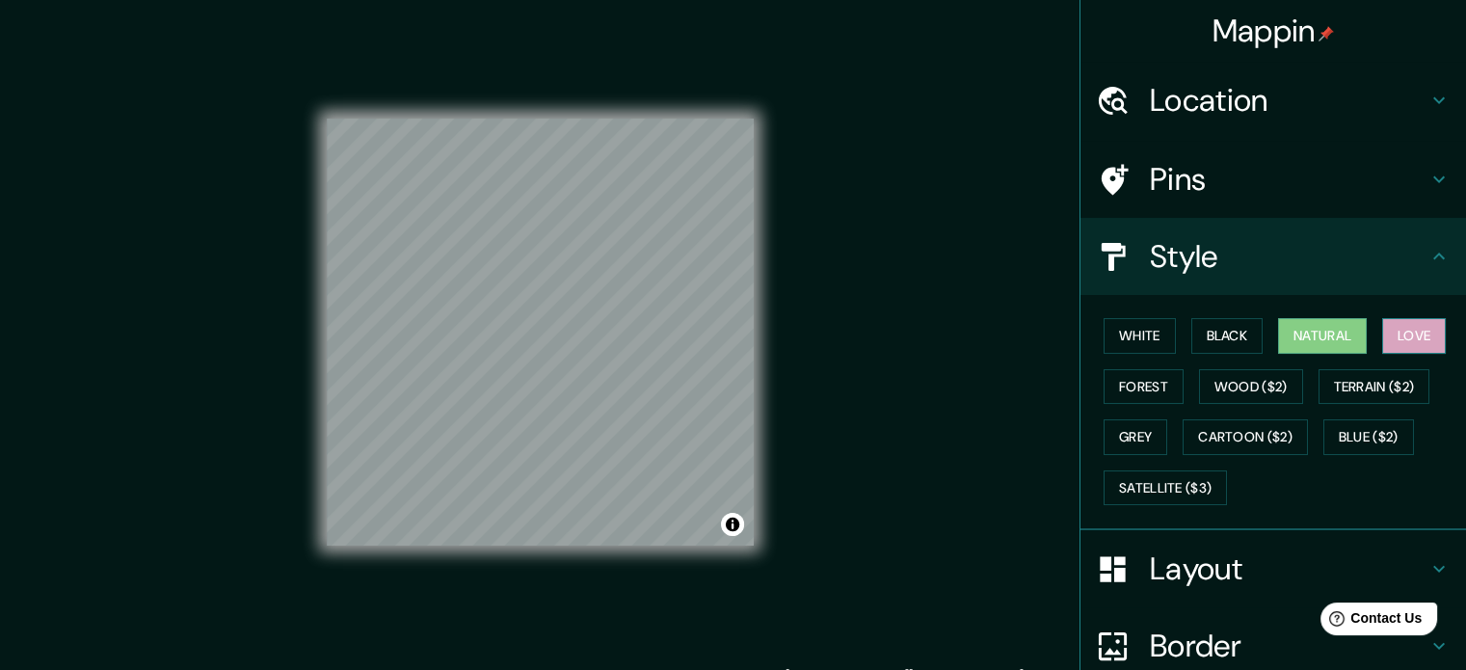
click at [1392, 334] on button "Love" at bounding box center [1414, 336] width 64 height 36
click at [1145, 382] on button "Forest" at bounding box center [1144, 387] width 80 height 36
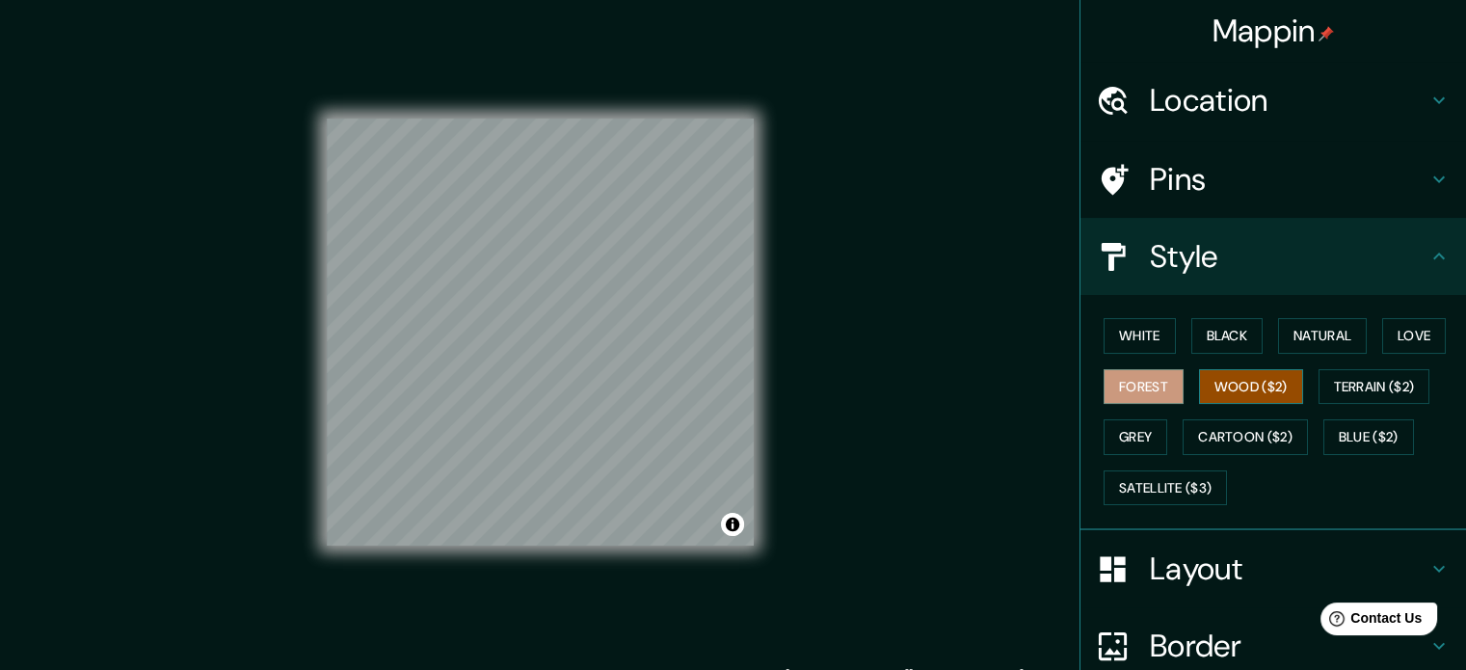
click at [1253, 385] on button "Wood ($2)" at bounding box center [1251, 387] width 104 height 36
click at [1376, 384] on button "Terrain ($2)" at bounding box center [1375, 387] width 112 height 36
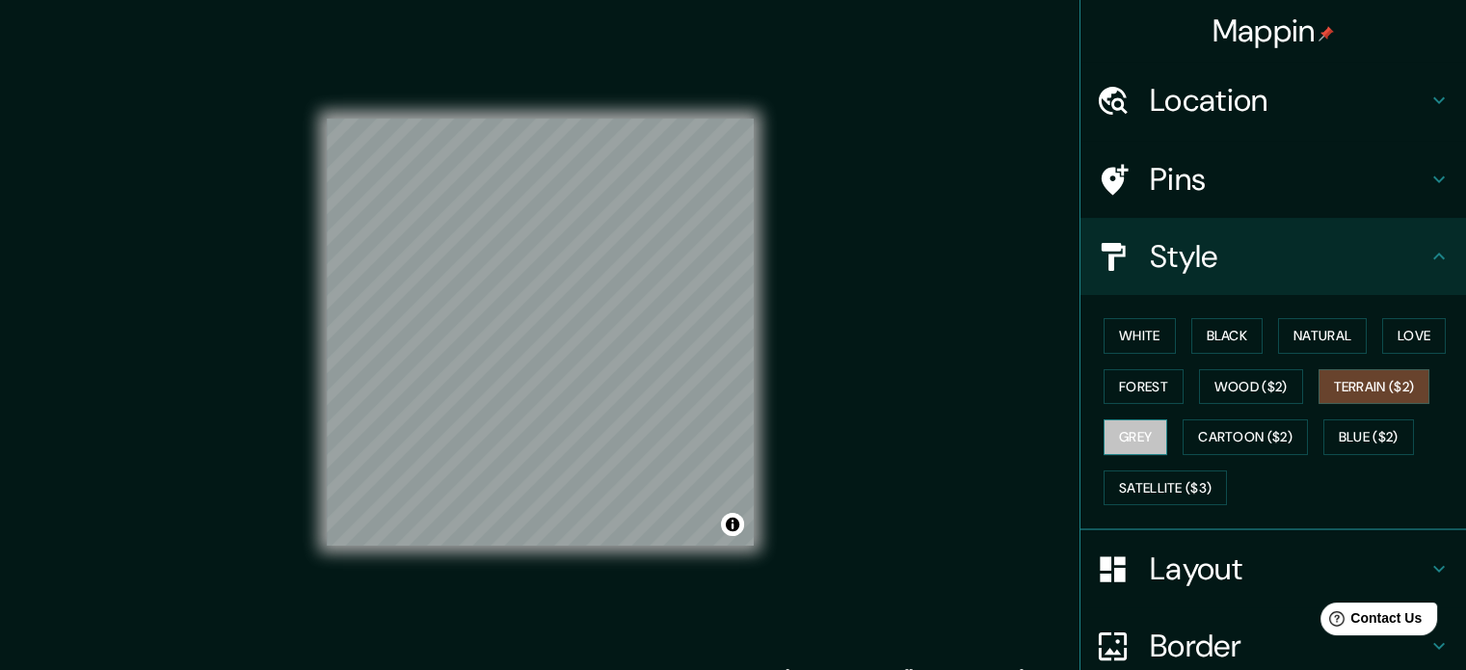
click at [1135, 429] on button "Grey" at bounding box center [1136, 437] width 64 height 36
click at [1357, 428] on button "Blue ($2)" at bounding box center [1368, 437] width 91 height 36
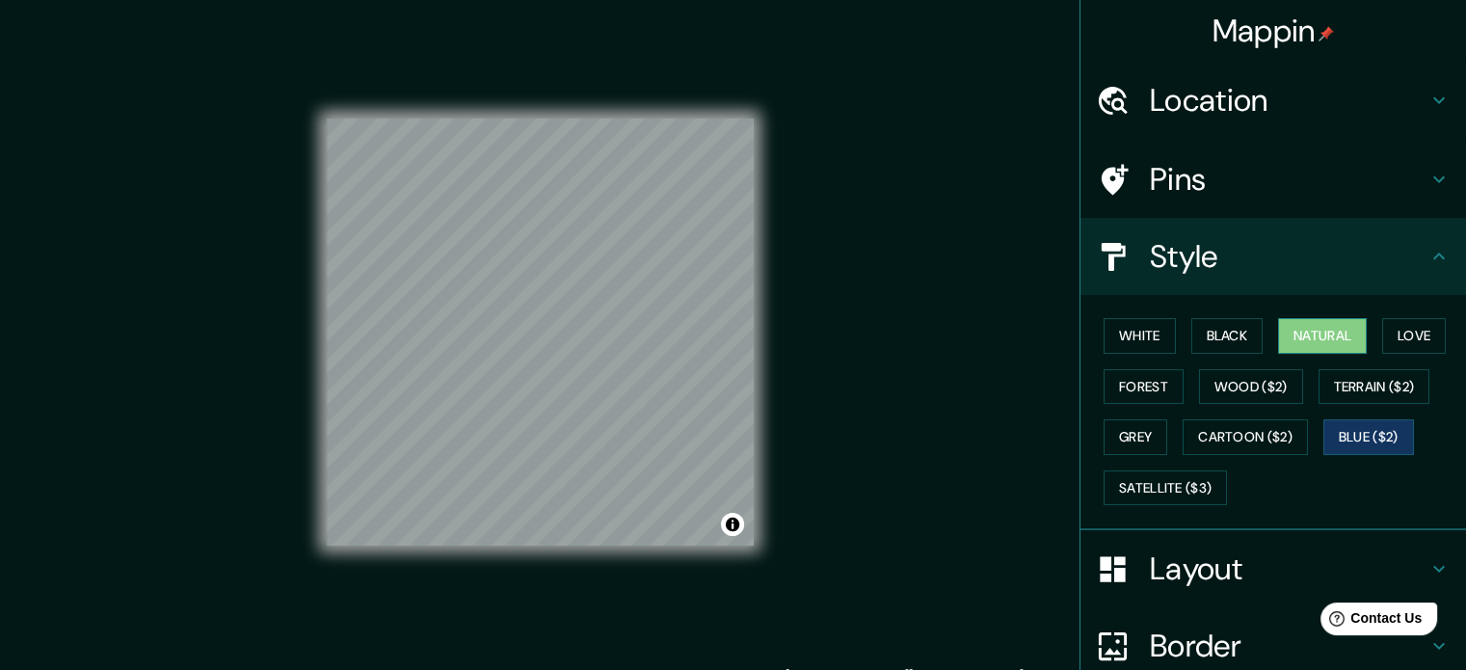
click at [1321, 334] on button "Natural" at bounding box center [1322, 336] width 89 height 36
click at [1355, 381] on button "Terrain ($2)" at bounding box center [1375, 387] width 112 height 36
click at [1303, 339] on button "Natural" at bounding box center [1322, 336] width 89 height 36
click at [1369, 172] on h4 "Pins" at bounding box center [1289, 179] width 278 height 39
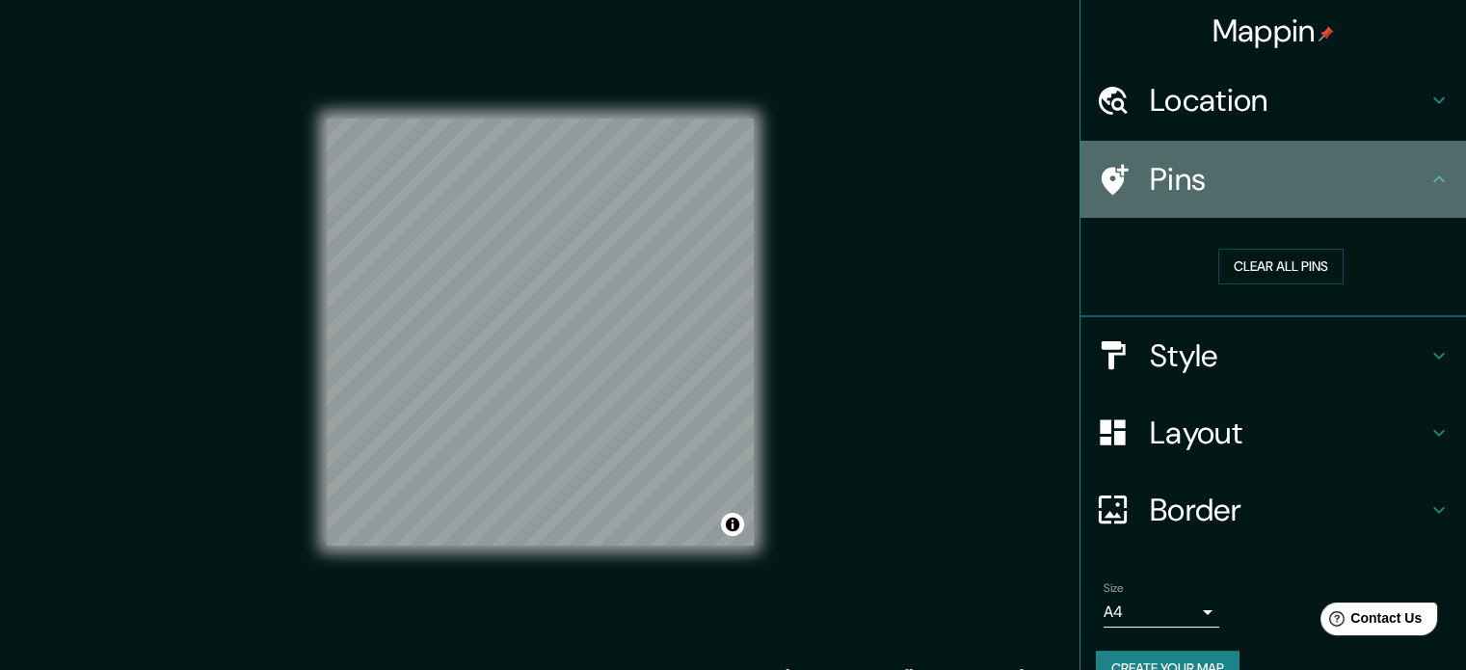
click at [1308, 173] on h4 "Pins" at bounding box center [1289, 179] width 278 height 39
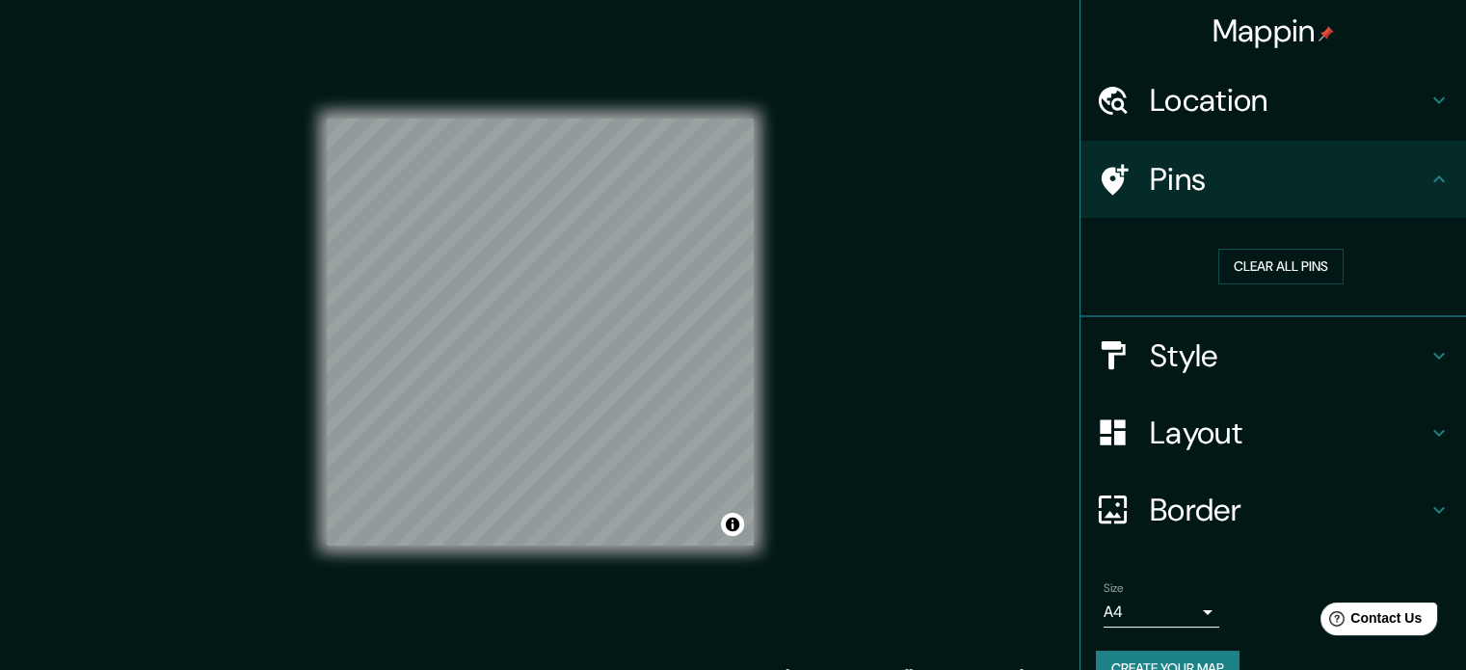
click at [1343, 106] on h4 "Location" at bounding box center [1289, 100] width 278 height 39
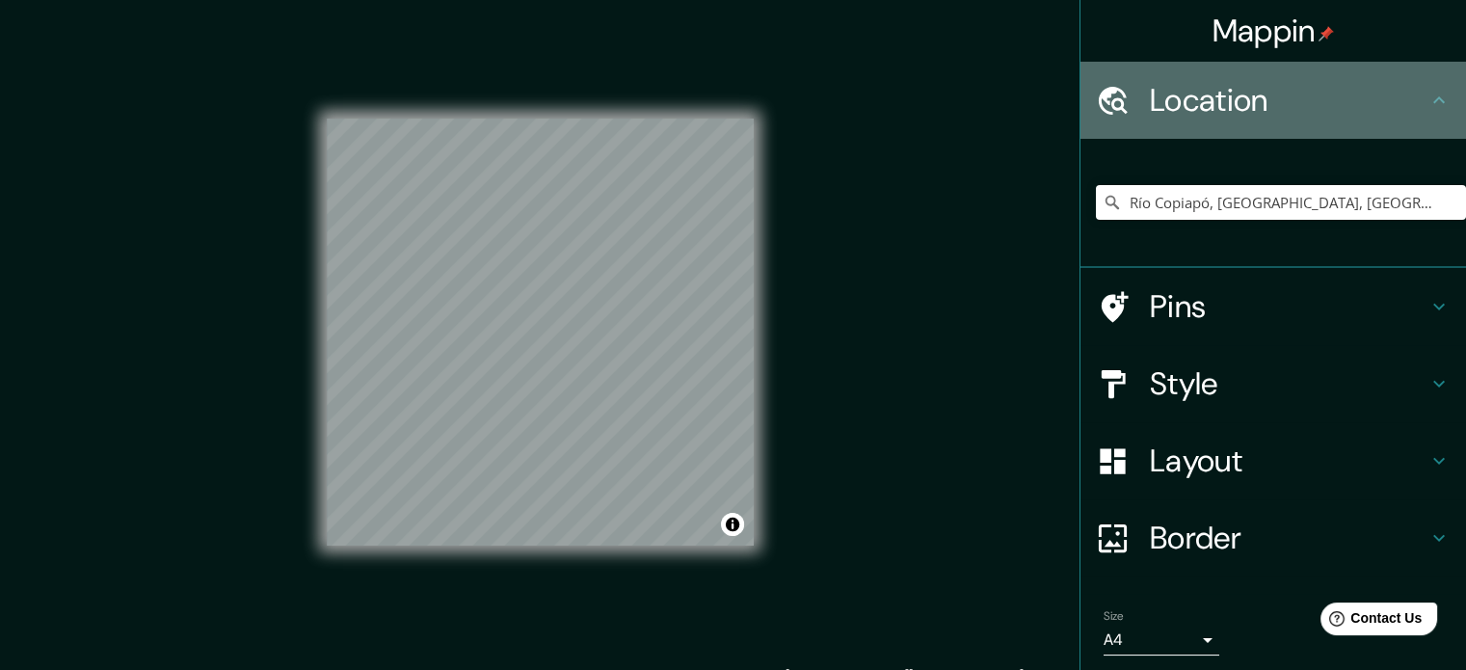
click at [1343, 106] on h4 "Location" at bounding box center [1289, 100] width 278 height 39
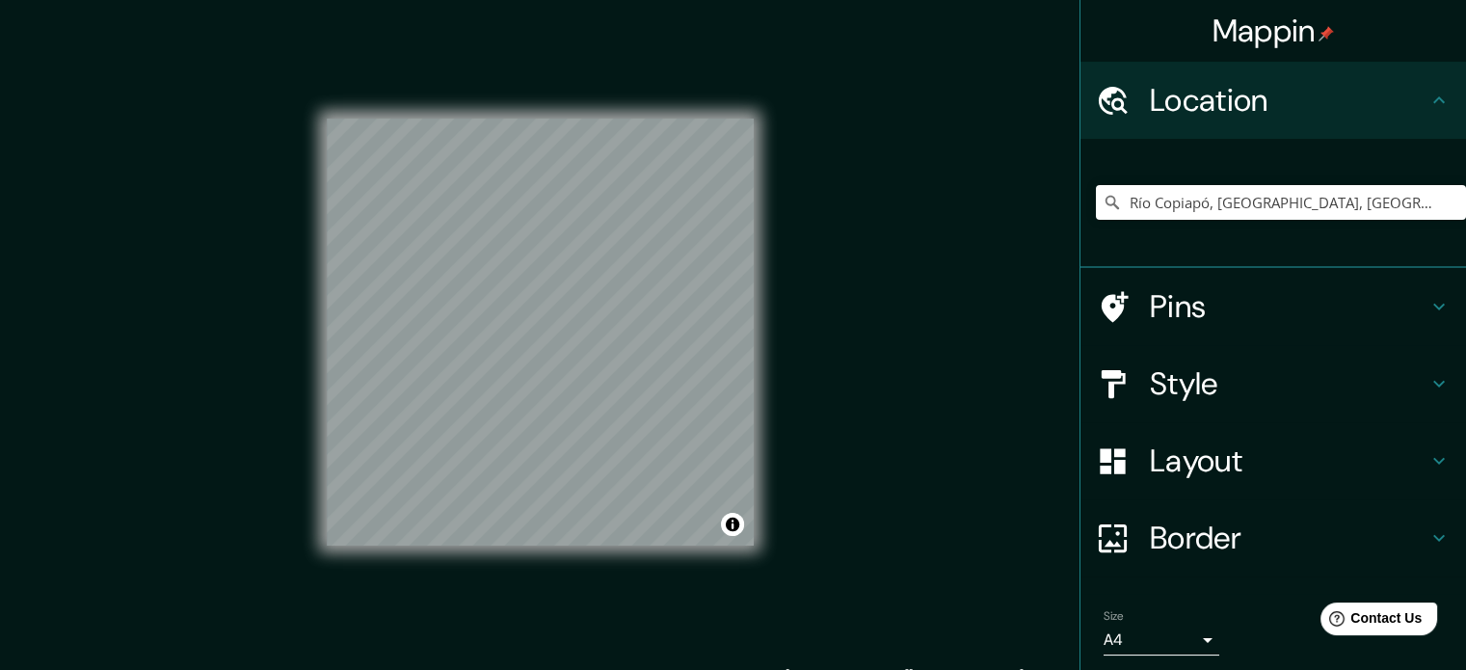
scroll to position [66, 0]
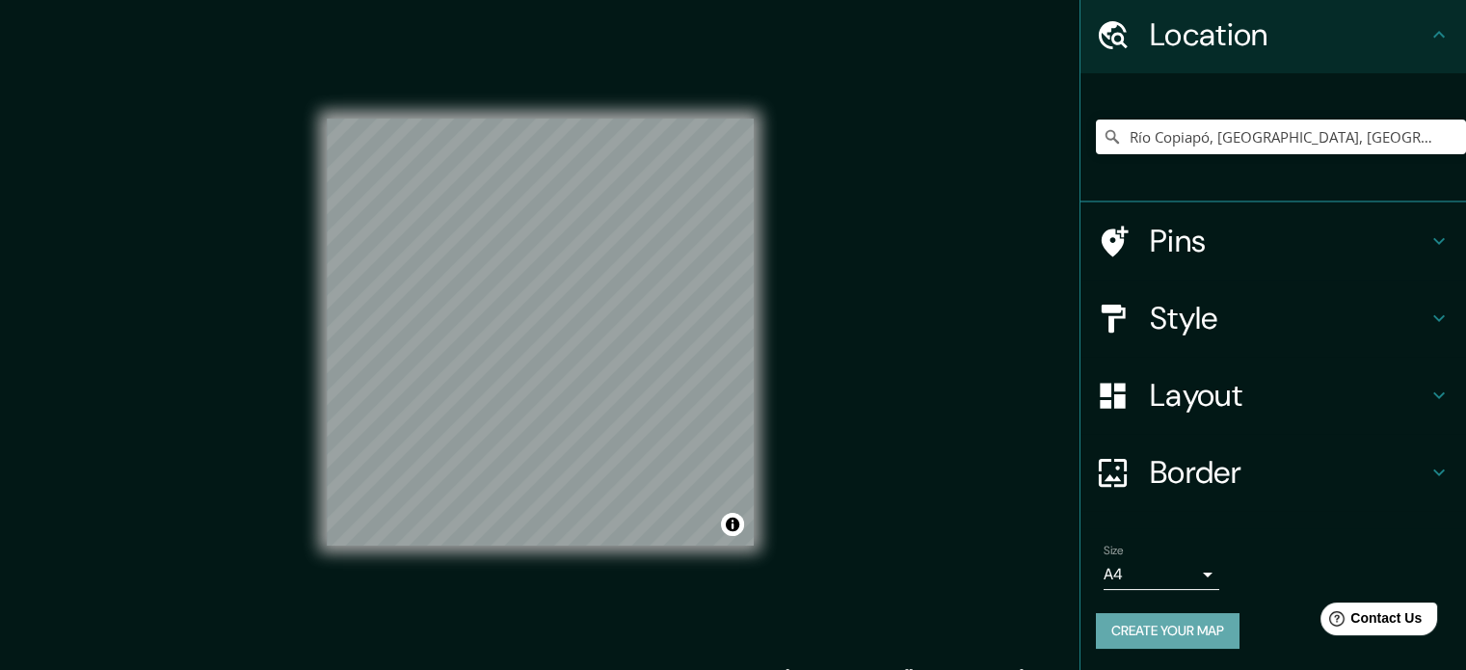
click at [1161, 632] on button "Create your map" at bounding box center [1168, 631] width 144 height 36
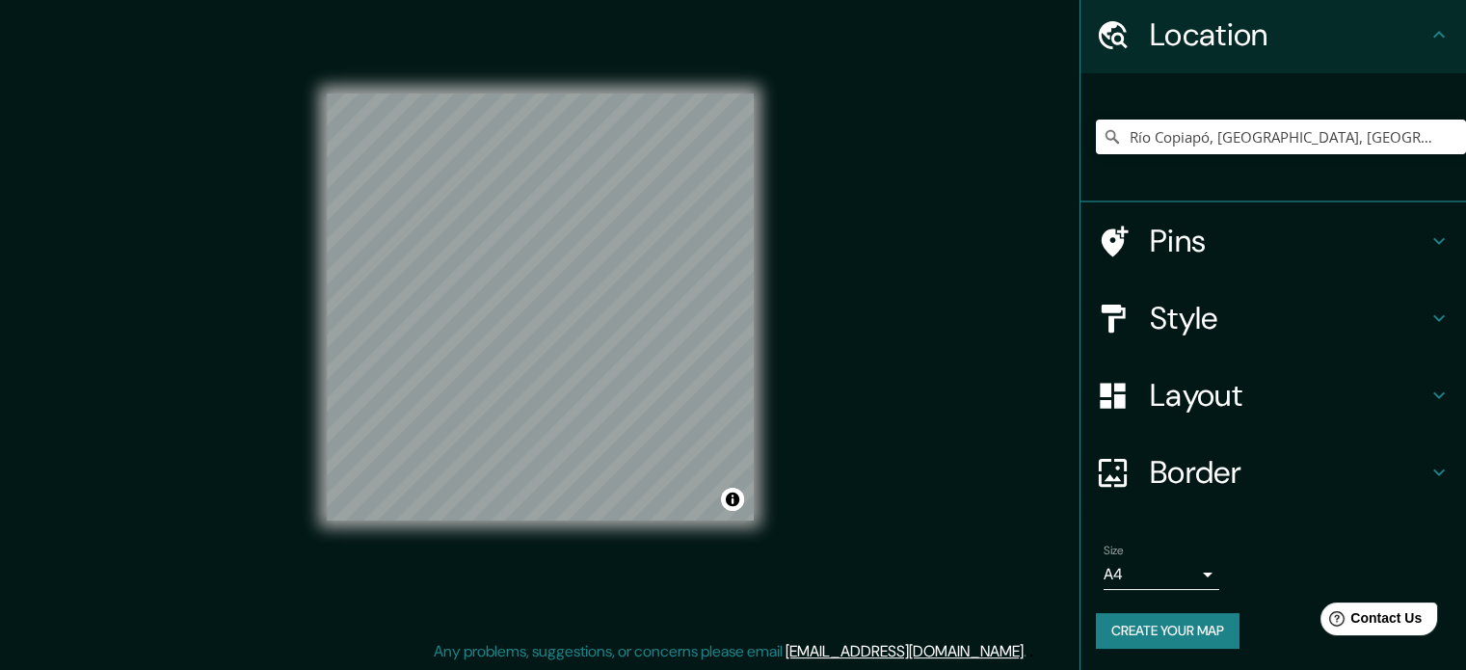
click at [1276, 608] on div "Size A4 single Create your map" at bounding box center [1273, 600] width 355 height 128
click at [1195, 624] on button "Create your map" at bounding box center [1168, 631] width 144 height 36
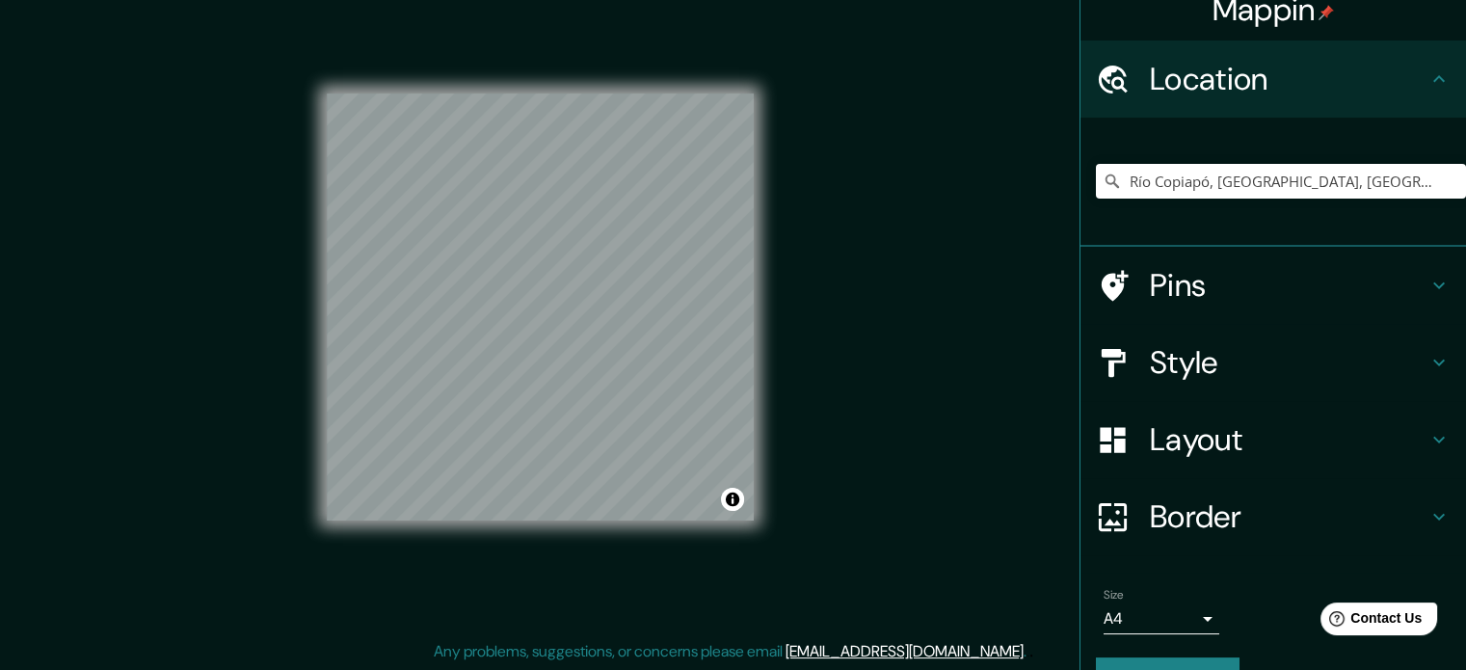
scroll to position [0, 0]
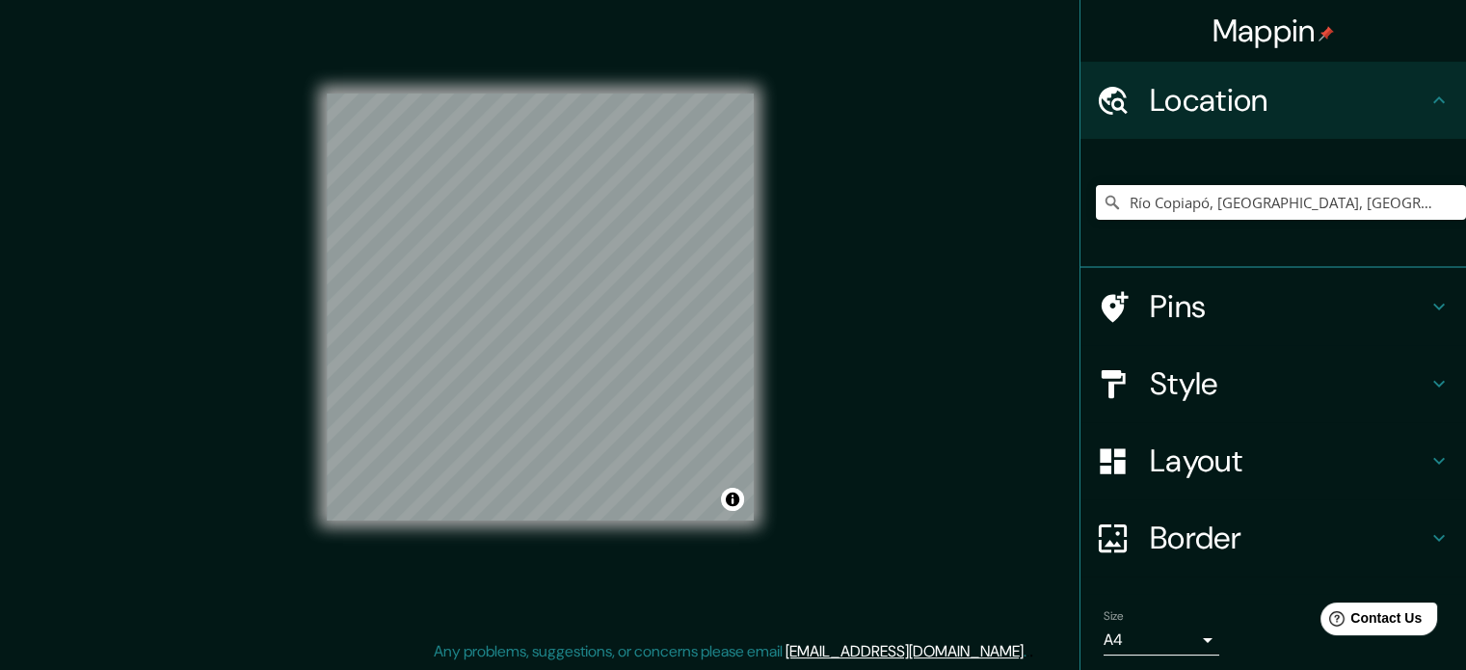
click at [1427, 107] on icon at bounding box center [1438, 100] width 23 height 23
click at [1429, 99] on icon at bounding box center [1438, 100] width 23 height 23
click at [1381, 288] on h4 "Pins" at bounding box center [1289, 306] width 278 height 39
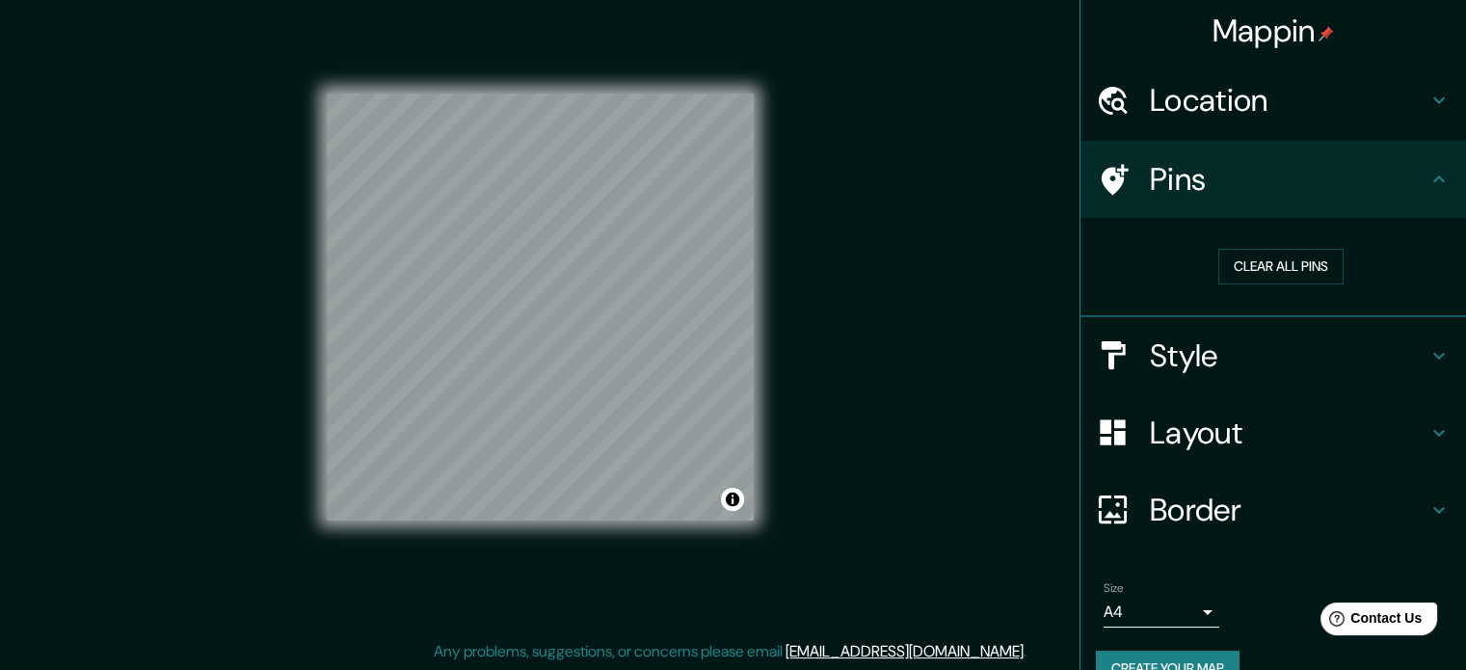
click at [1391, 336] on h4 "Style" at bounding box center [1289, 355] width 278 height 39
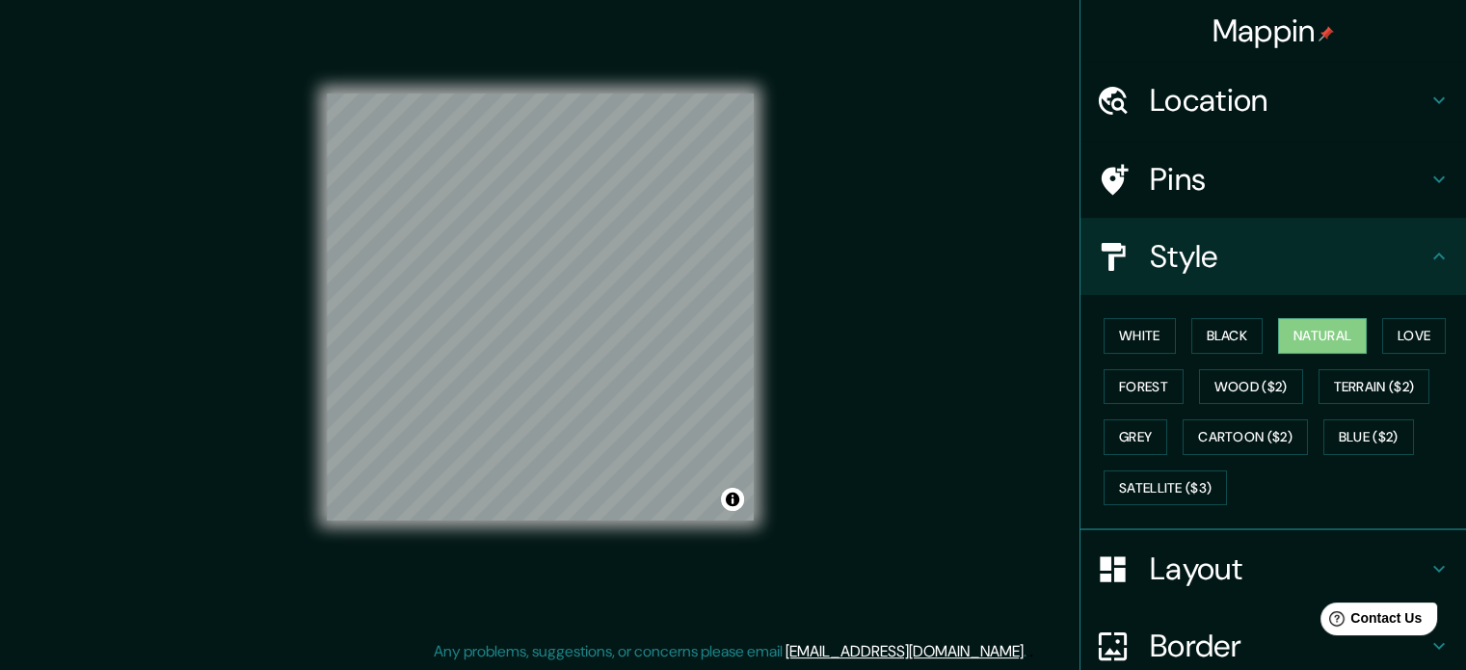
click at [1386, 260] on h4 "Style" at bounding box center [1289, 256] width 278 height 39
click at [1272, 570] on h4 "Layout" at bounding box center [1289, 568] width 278 height 39
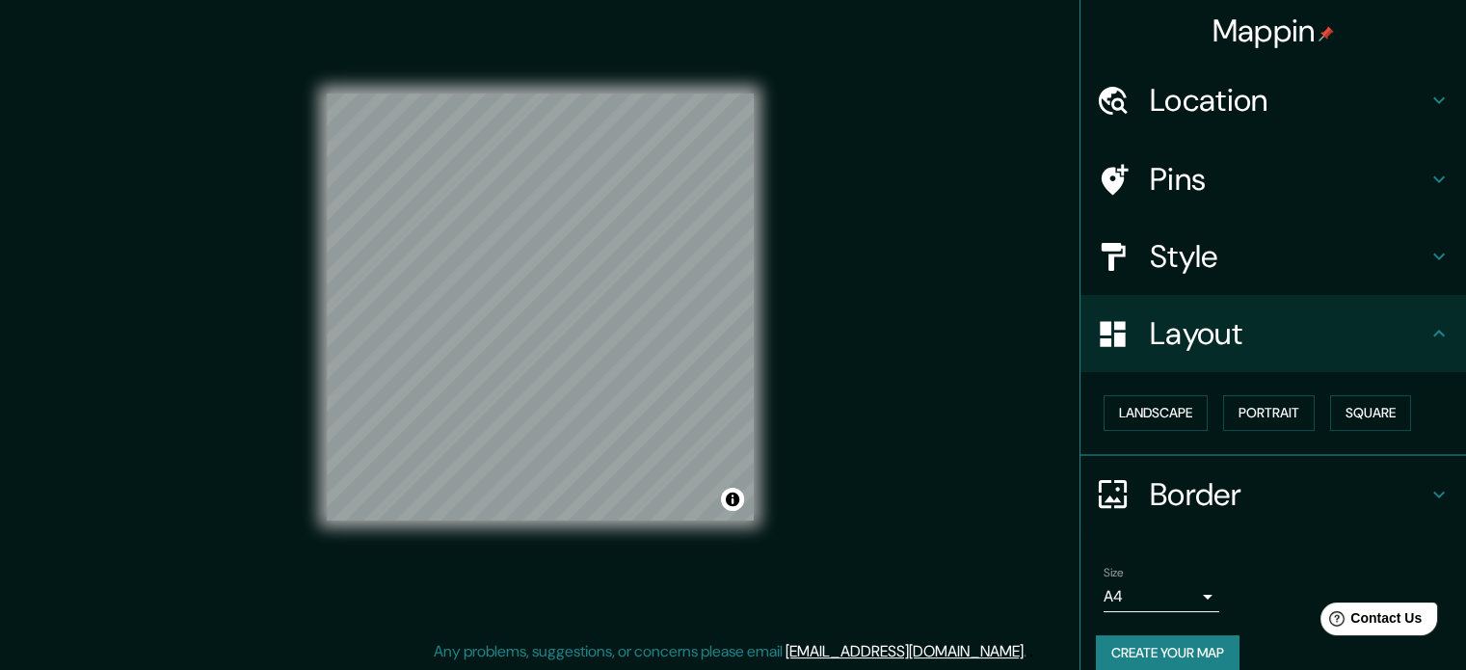
click at [1267, 501] on h4 "Border" at bounding box center [1289, 494] width 278 height 39
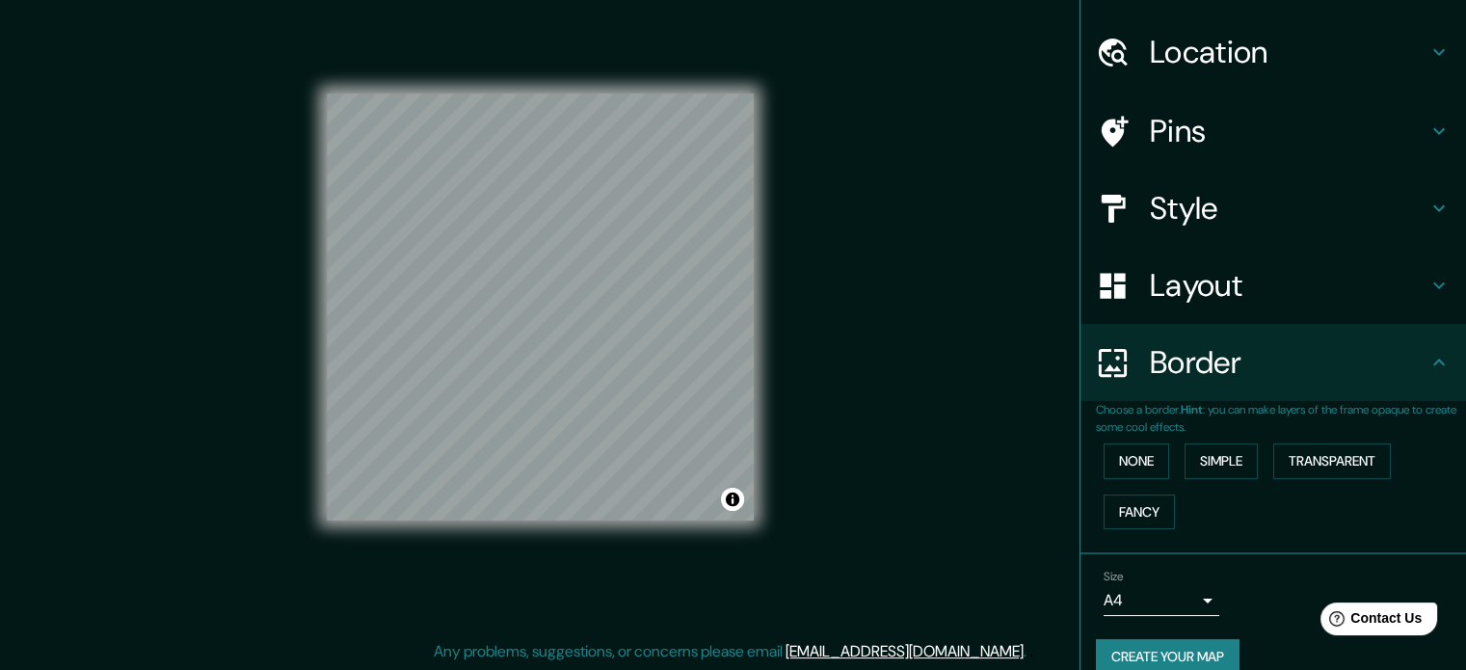
scroll to position [73, 0]
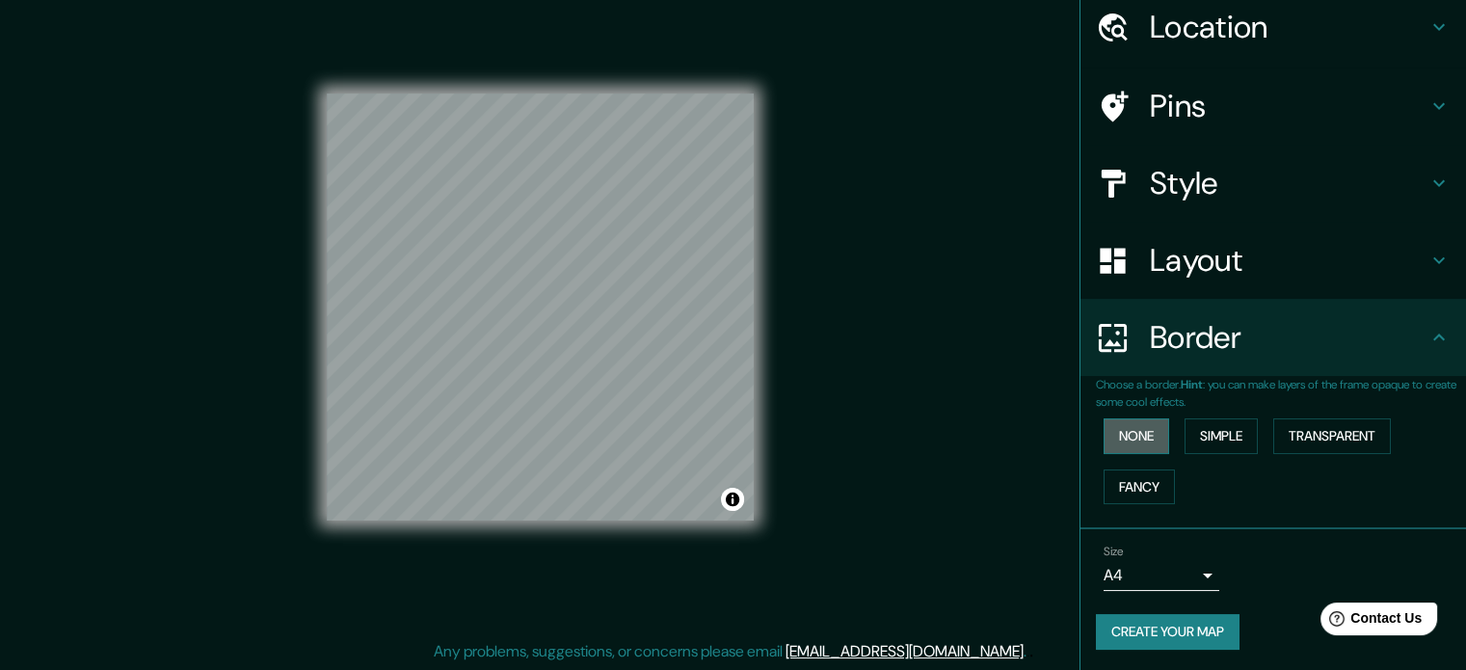
click at [1135, 435] on button "None" at bounding box center [1137, 436] width 66 height 36
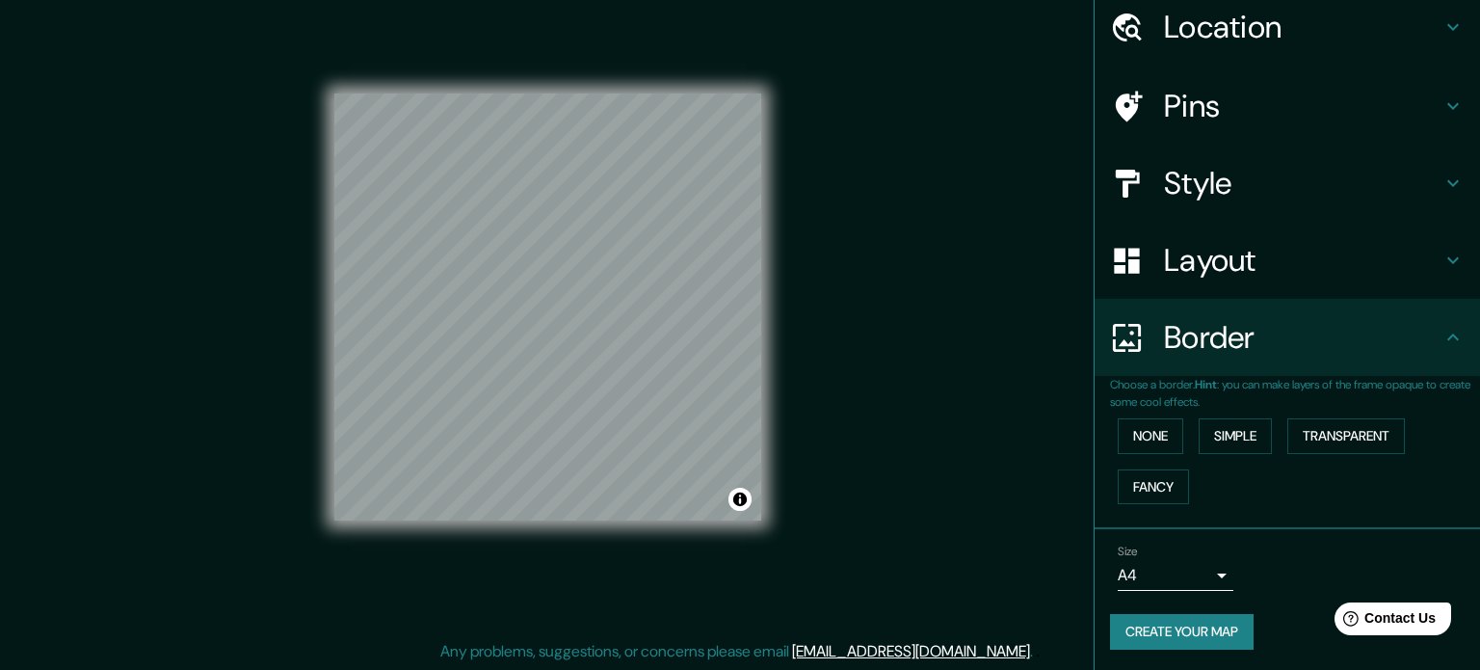
click at [1167, 566] on body "Mappin Location [GEOGRAPHIC_DATA], [GEOGRAPHIC_DATA], [GEOGRAPHIC_DATA] 1530000…" at bounding box center [740, 310] width 1480 height 670
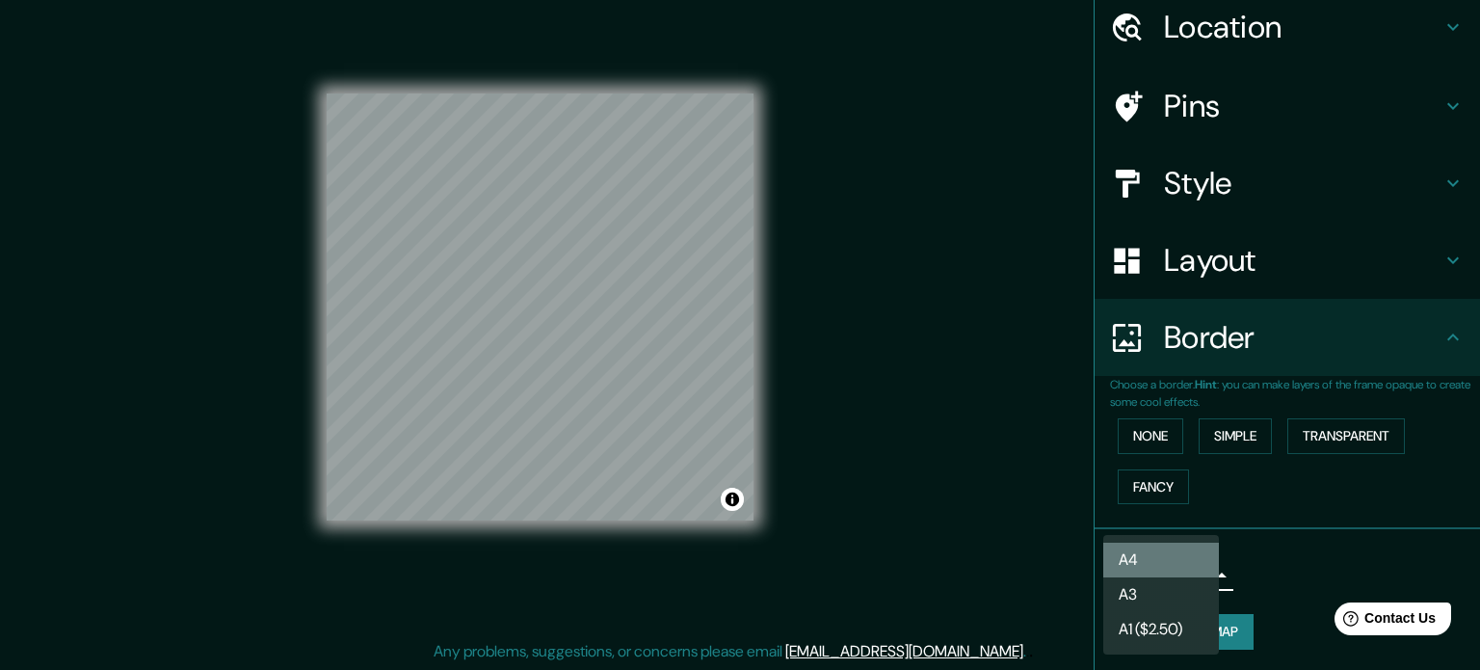
click at [1168, 558] on li "A4" at bounding box center [1162, 560] width 116 height 35
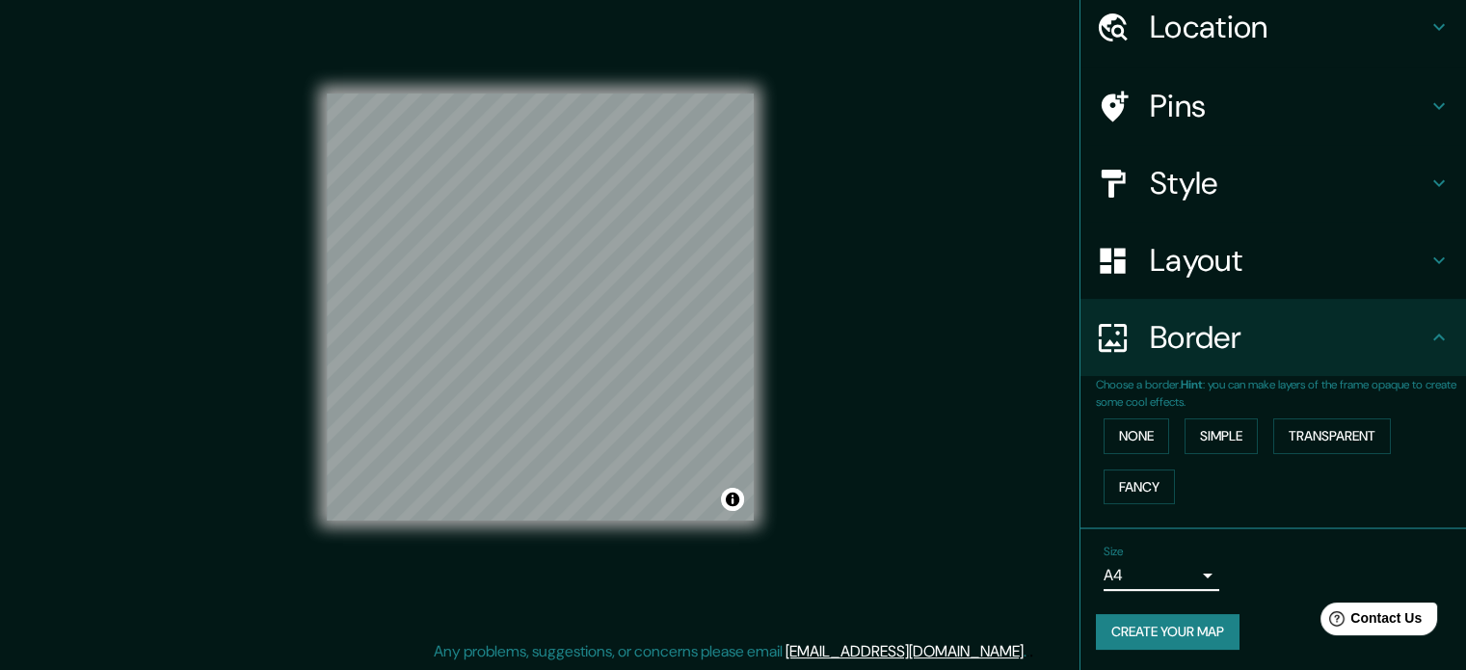
click at [1169, 631] on button "Create your map" at bounding box center [1168, 632] width 144 height 36
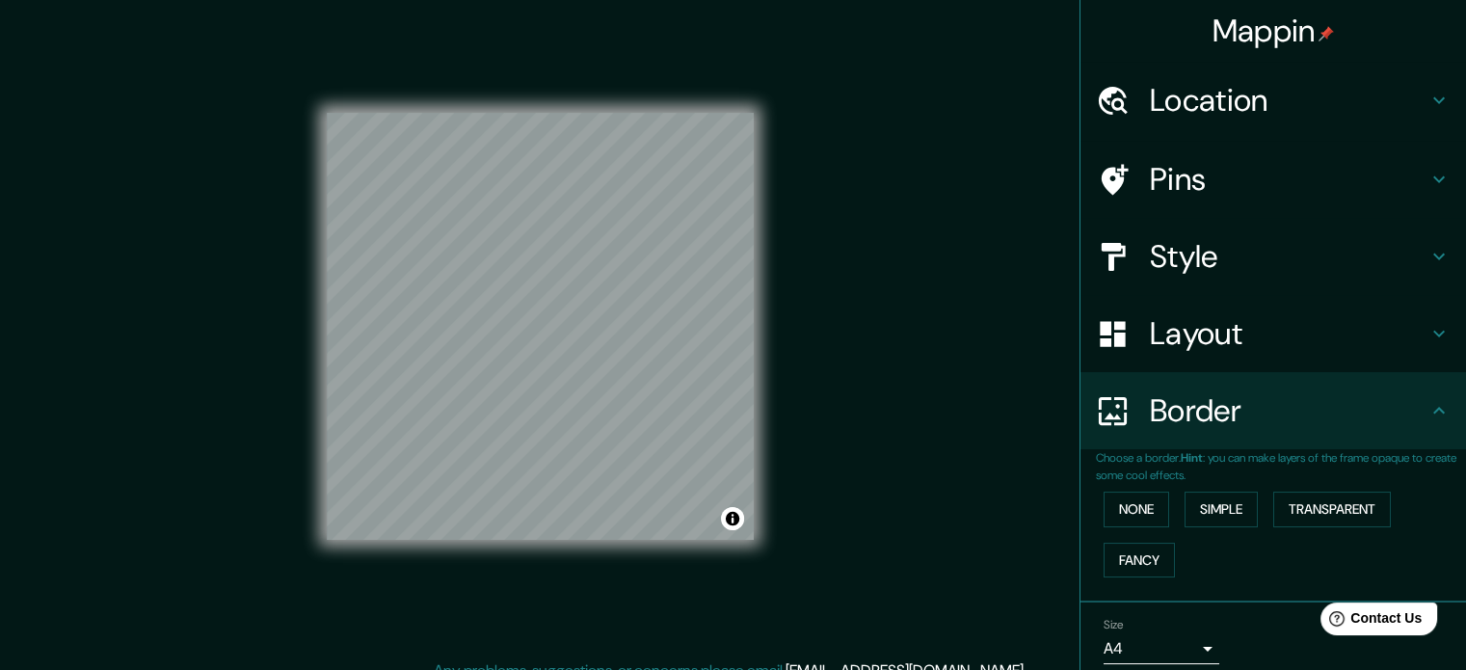
scroll to position [0, 0]
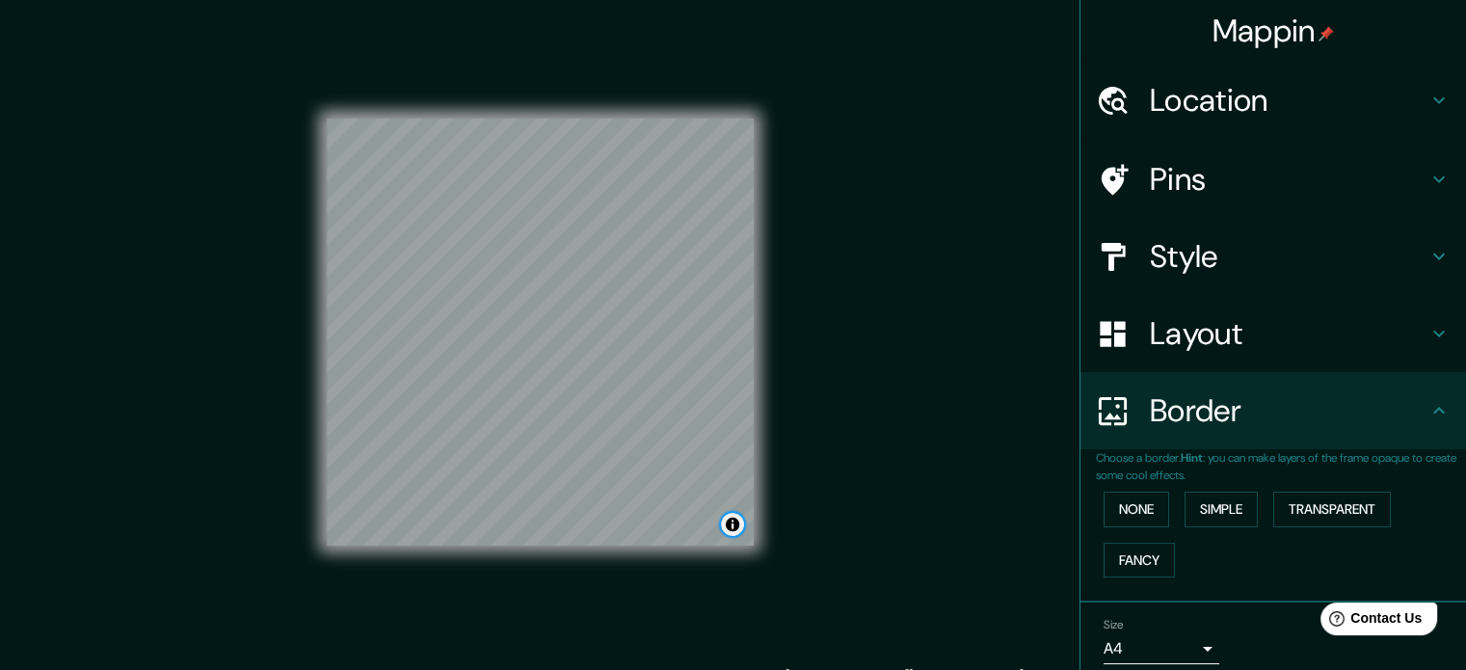
click at [733, 521] on button "Toggle attribution" at bounding box center [732, 524] width 23 height 23
click at [734, 523] on button "Toggle attribution" at bounding box center [732, 524] width 23 height 23
click at [902, 547] on div "Mappin Location [GEOGRAPHIC_DATA], [GEOGRAPHIC_DATA], [GEOGRAPHIC_DATA] 1530000…" at bounding box center [733, 348] width 1466 height 696
click at [856, 476] on div "Mappin Location [GEOGRAPHIC_DATA], [GEOGRAPHIC_DATA], [GEOGRAPHIC_DATA] 1530000…" at bounding box center [733, 348] width 1466 height 696
drag, startPoint x: 756, startPoint y: 421, endPoint x: 928, endPoint y: 310, distance: 205.1
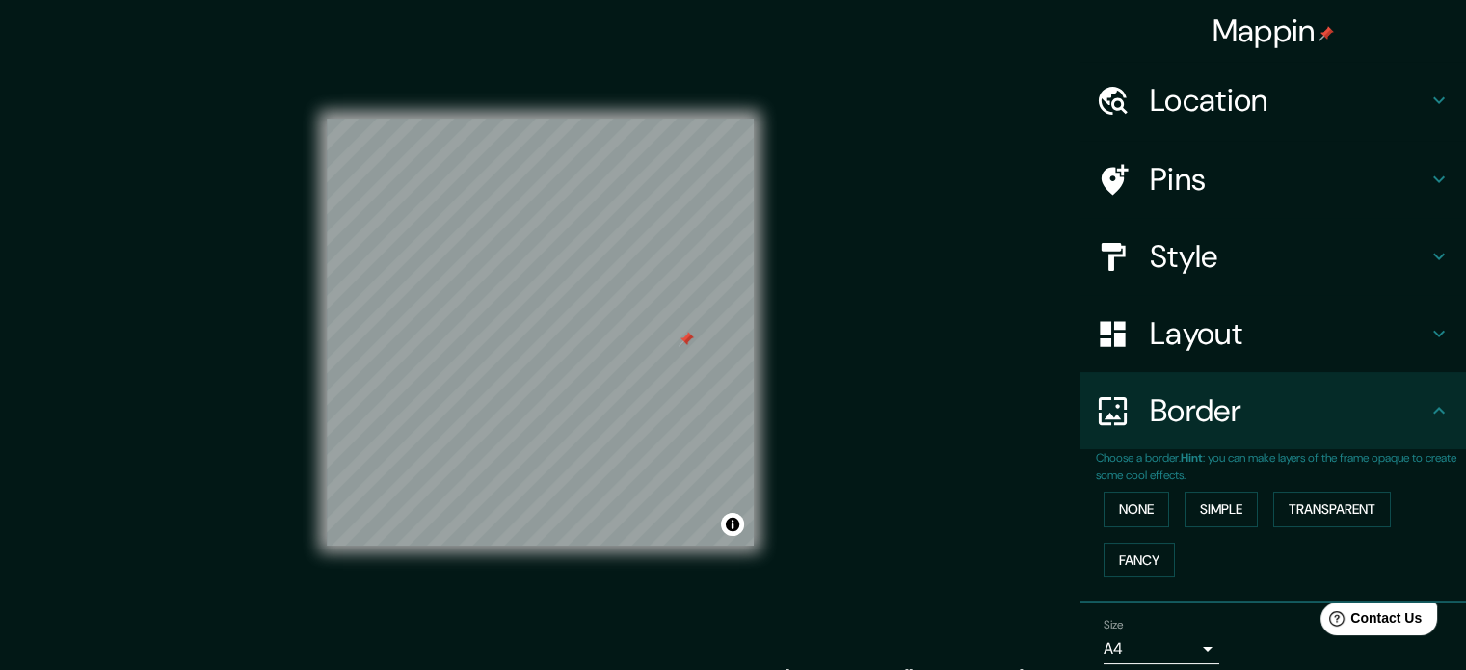
click at [928, 310] on div "Mappin Location [GEOGRAPHIC_DATA], [GEOGRAPHIC_DATA], [GEOGRAPHIC_DATA] 1530000…" at bounding box center [733, 348] width 1466 height 696
click at [686, 339] on div at bounding box center [686, 339] width 15 height 15
click at [1247, 176] on h4 "Pins" at bounding box center [1289, 179] width 278 height 39
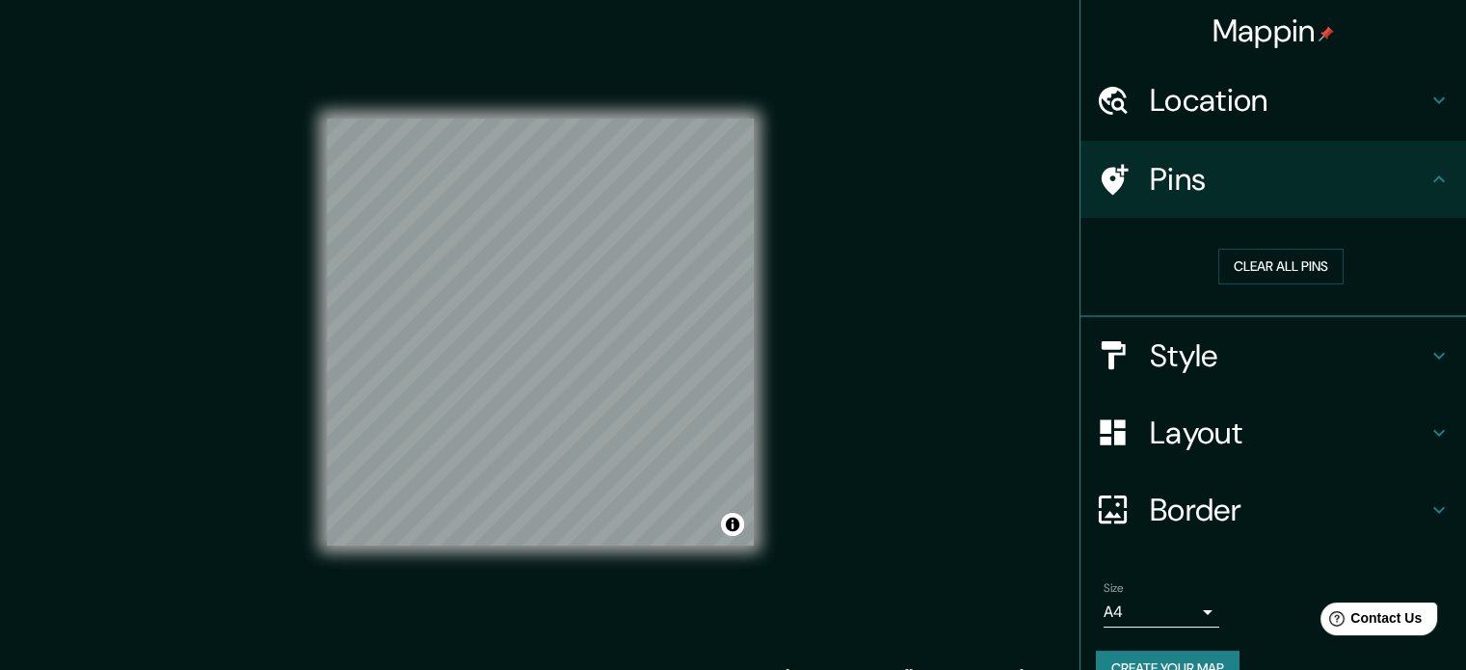
click at [1326, 177] on h4 "Pins" at bounding box center [1289, 179] width 278 height 39
click at [1376, 105] on h4 "Location" at bounding box center [1289, 100] width 278 height 39
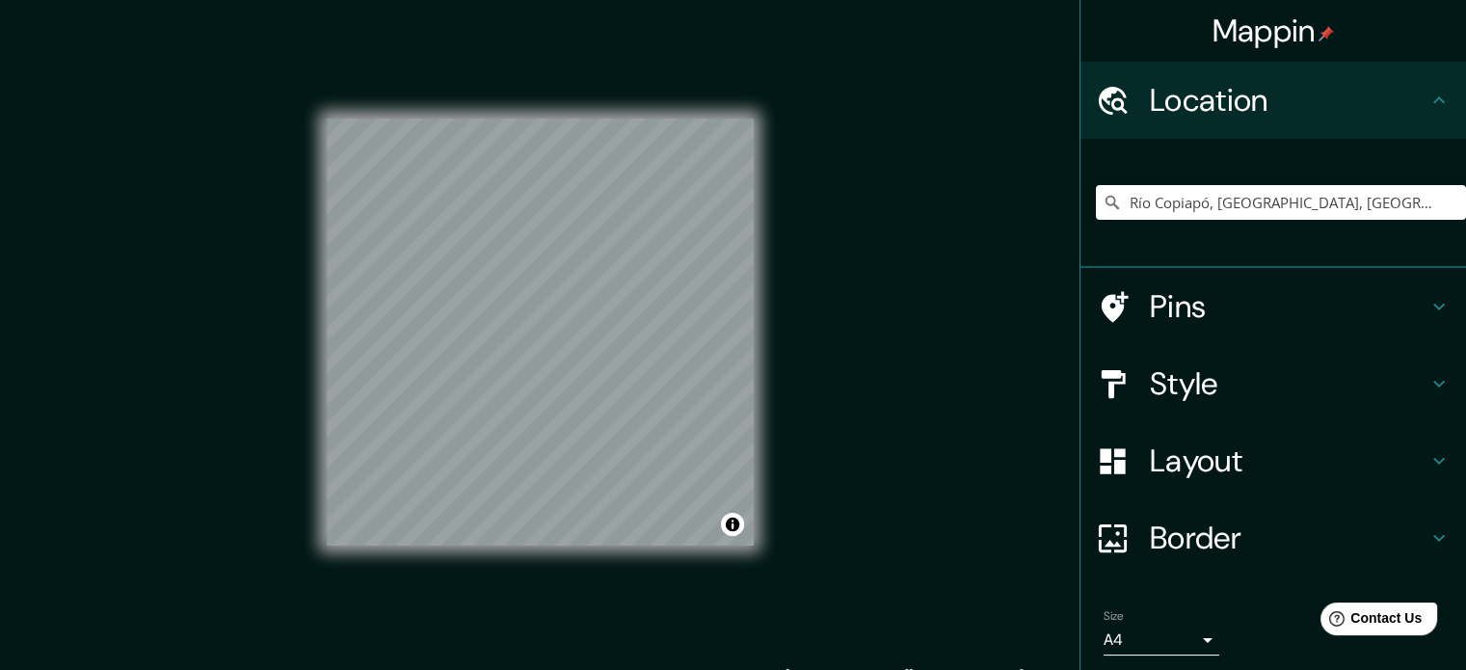
scroll to position [66, 0]
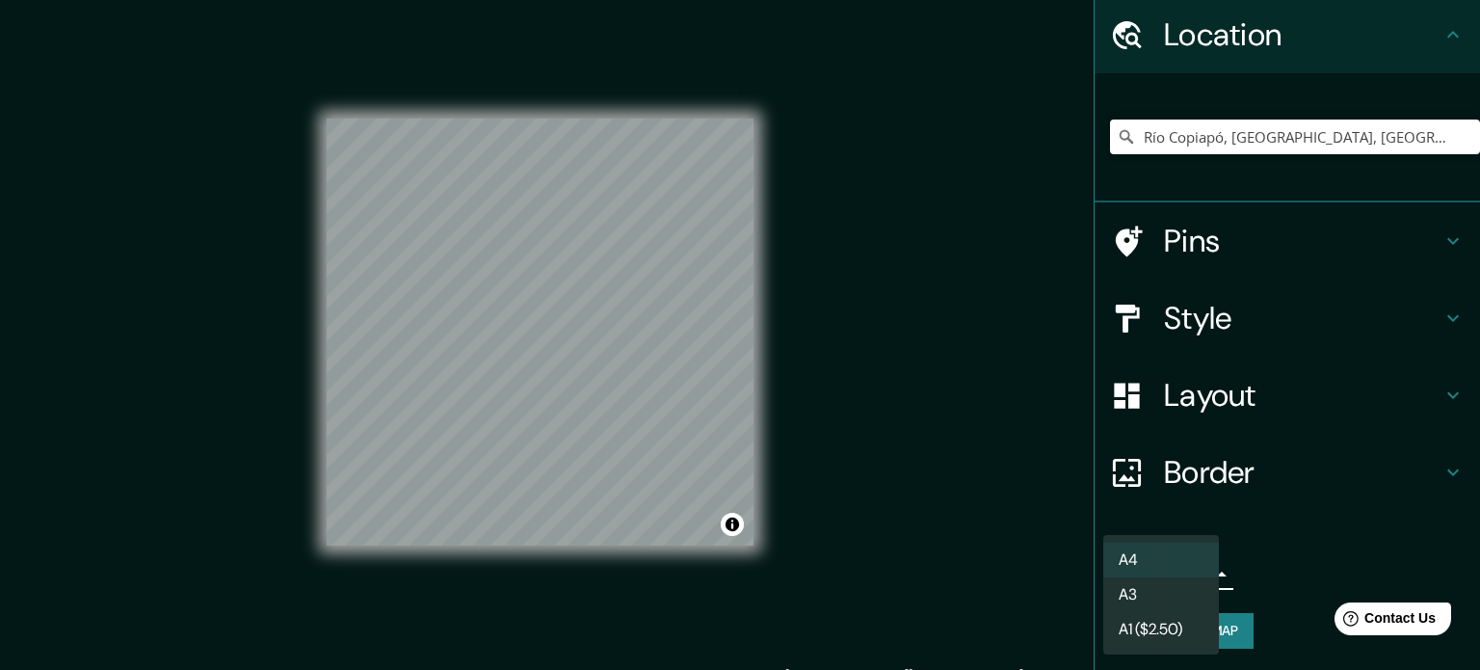
click at [1155, 570] on body "Mappin Location [GEOGRAPHIC_DATA], [GEOGRAPHIC_DATA], [GEOGRAPHIC_DATA] 1530000…" at bounding box center [740, 335] width 1480 height 670
click at [1158, 593] on li "A3" at bounding box center [1162, 594] width 116 height 35
click at [1175, 569] on body "Mappin Location [GEOGRAPHIC_DATA], [GEOGRAPHIC_DATA], [GEOGRAPHIC_DATA] 1530000…" at bounding box center [740, 335] width 1480 height 670
click at [1175, 557] on li "A4" at bounding box center [1162, 560] width 116 height 35
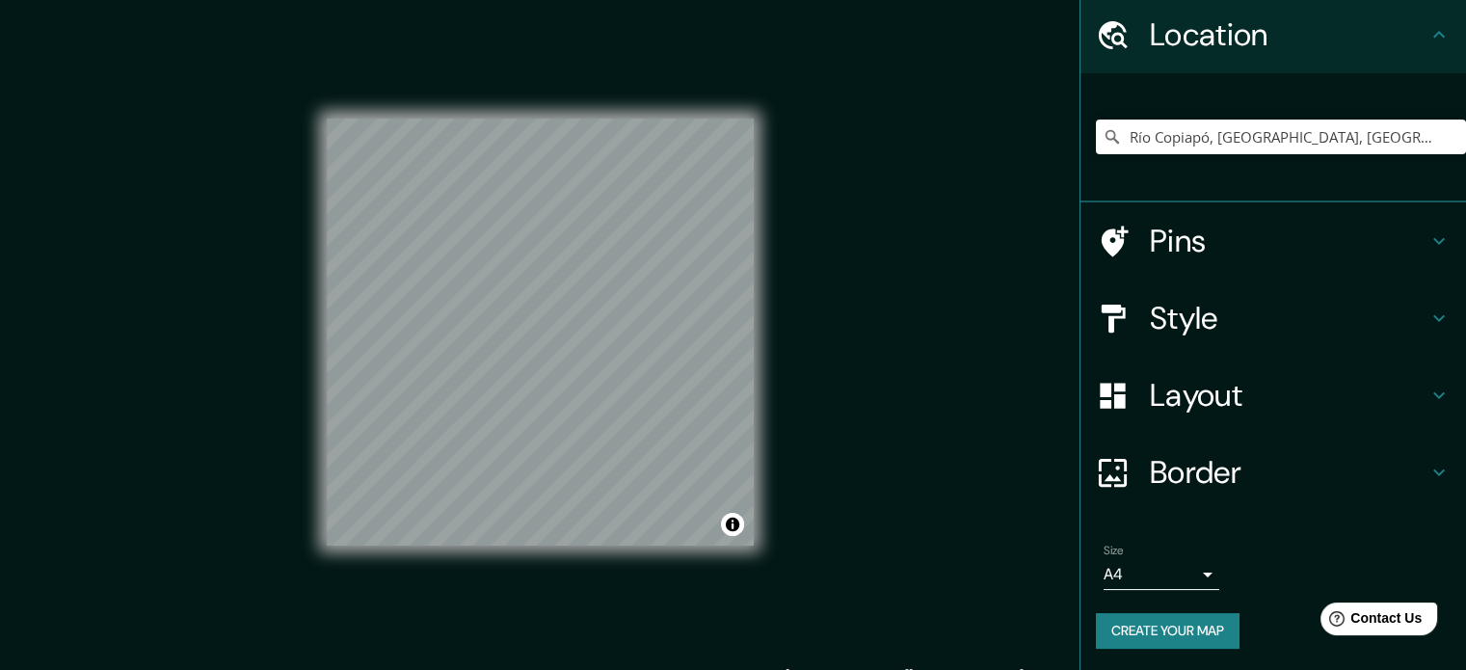
click at [1167, 569] on body "Mappin Location [GEOGRAPHIC_DATA], [GEOGRAPHIC_DATA], [GEOGRAPHIC_DATA] 1530000…" at bounding box center [733, 335] width 1466 height 670
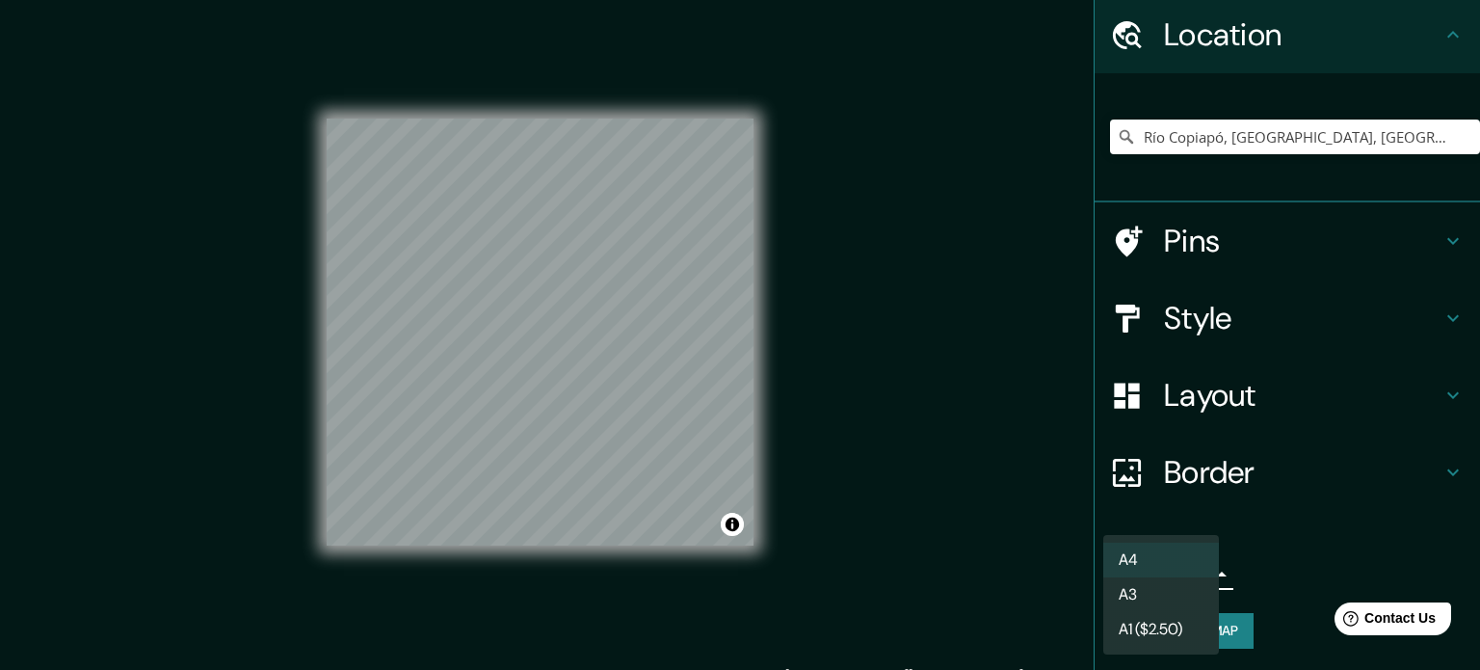
click at [1149, 604] on li "A3" at bounding box center [1162, 594] width 116 height 35
type input "a4"
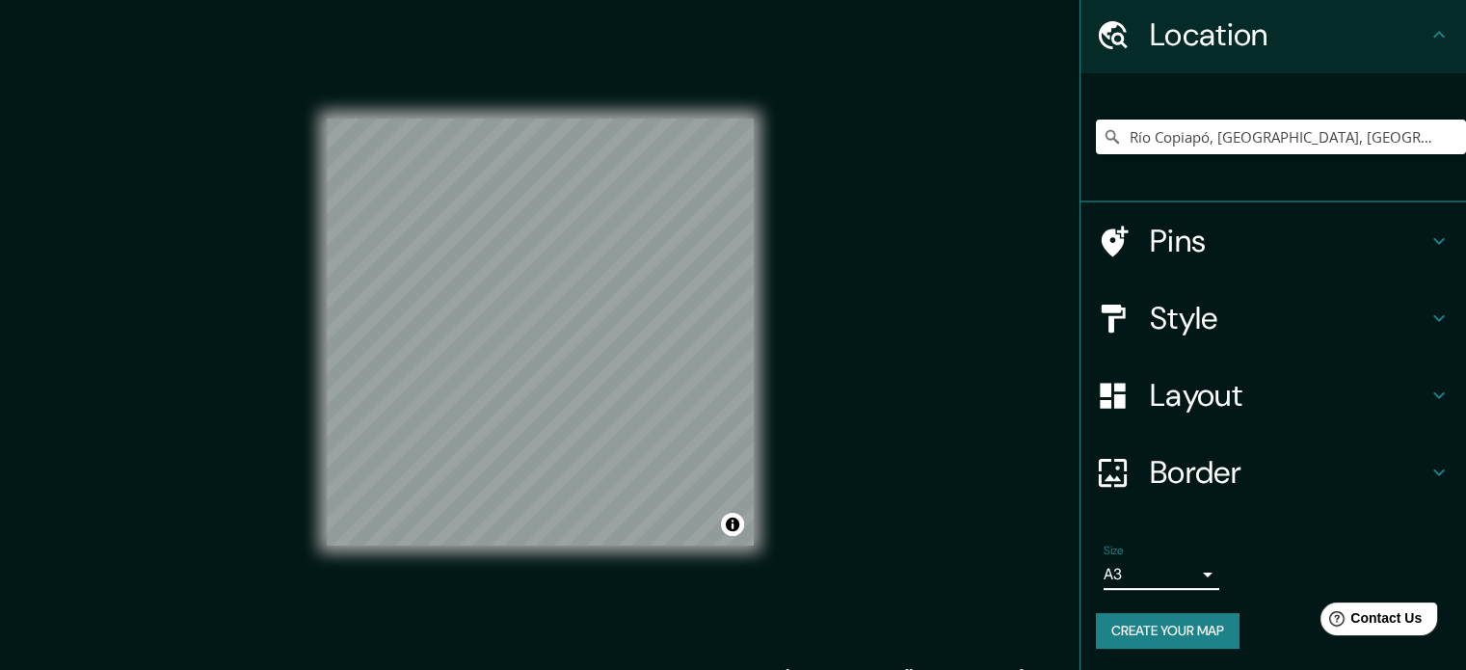
click at [1183, 634] on button "Create your map" at bounding box center [1168, 631] width 144 height 36
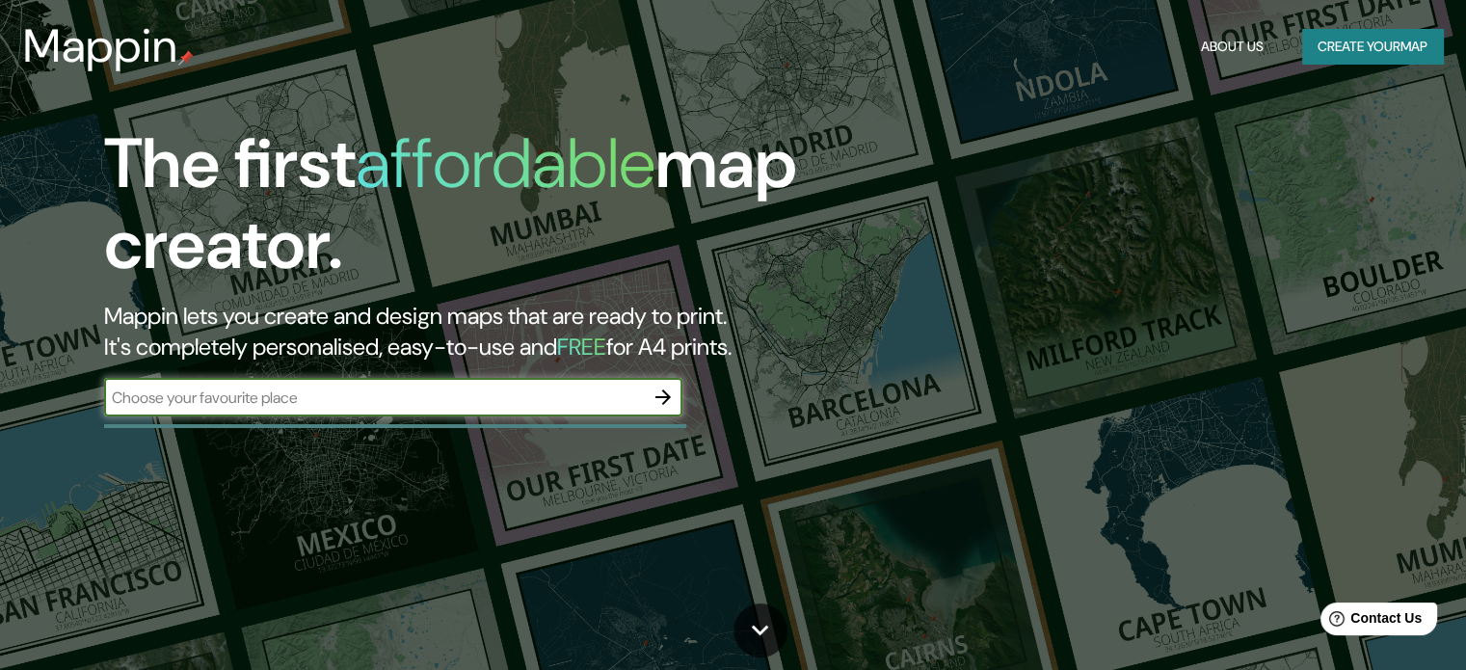
click at [547, 404] on input "text" at bounding box center [374, 398] width 540 height 22
type input "rio copiapo"
click at [668, 392] on icon "button" at bounding box center [663, 397] width 23 height 23
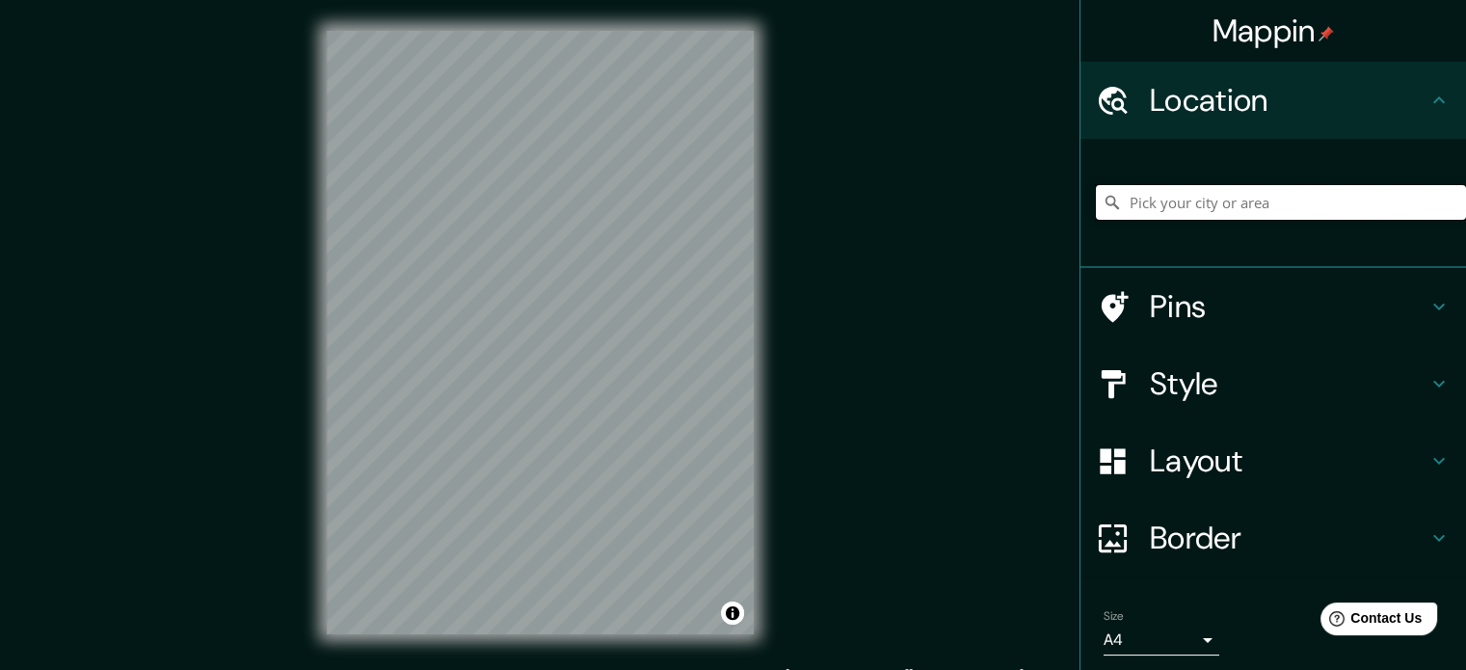
click at [1290, 206] on input "Pick your city or area" at bounding box center [1281, 202] width 370 height 35
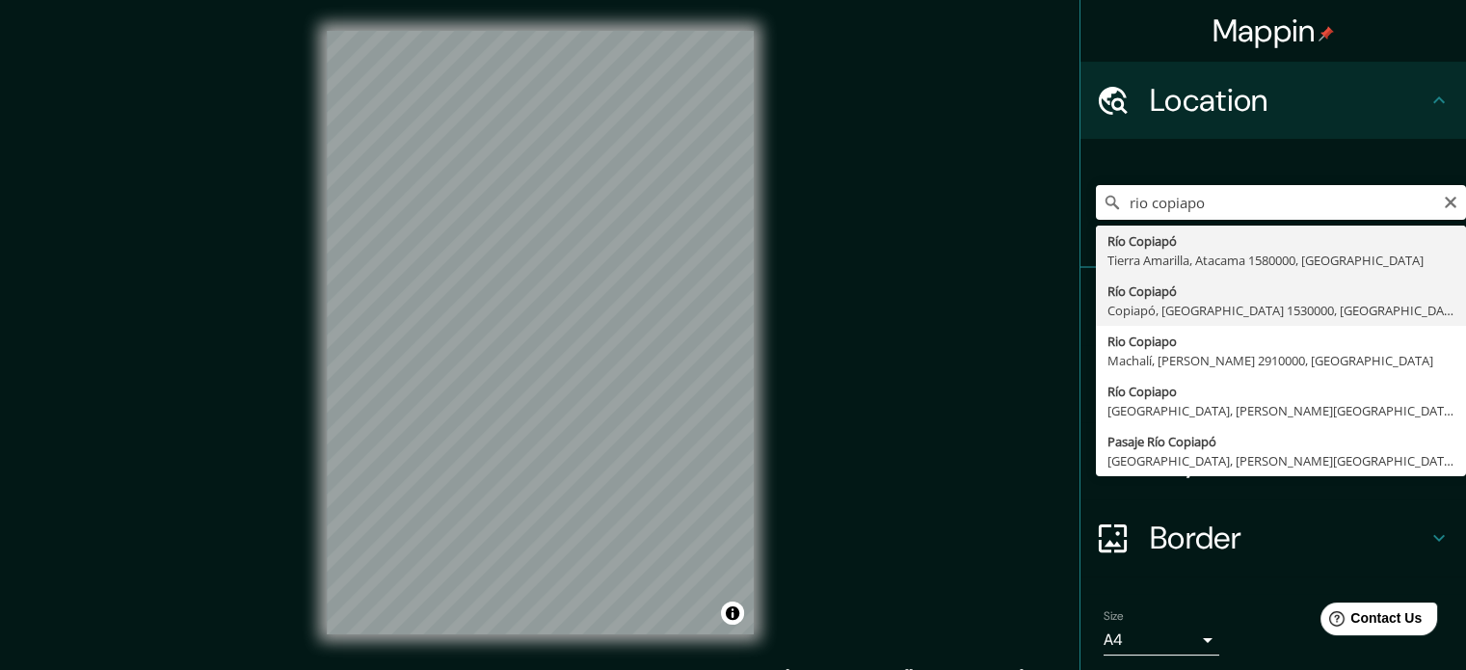
type input "Río Copiapó, [GEOGRAPHIC_DATA], [GEOGRAPHIC_DATA] 1530000, [GEOGRAPHIC_DATA]"
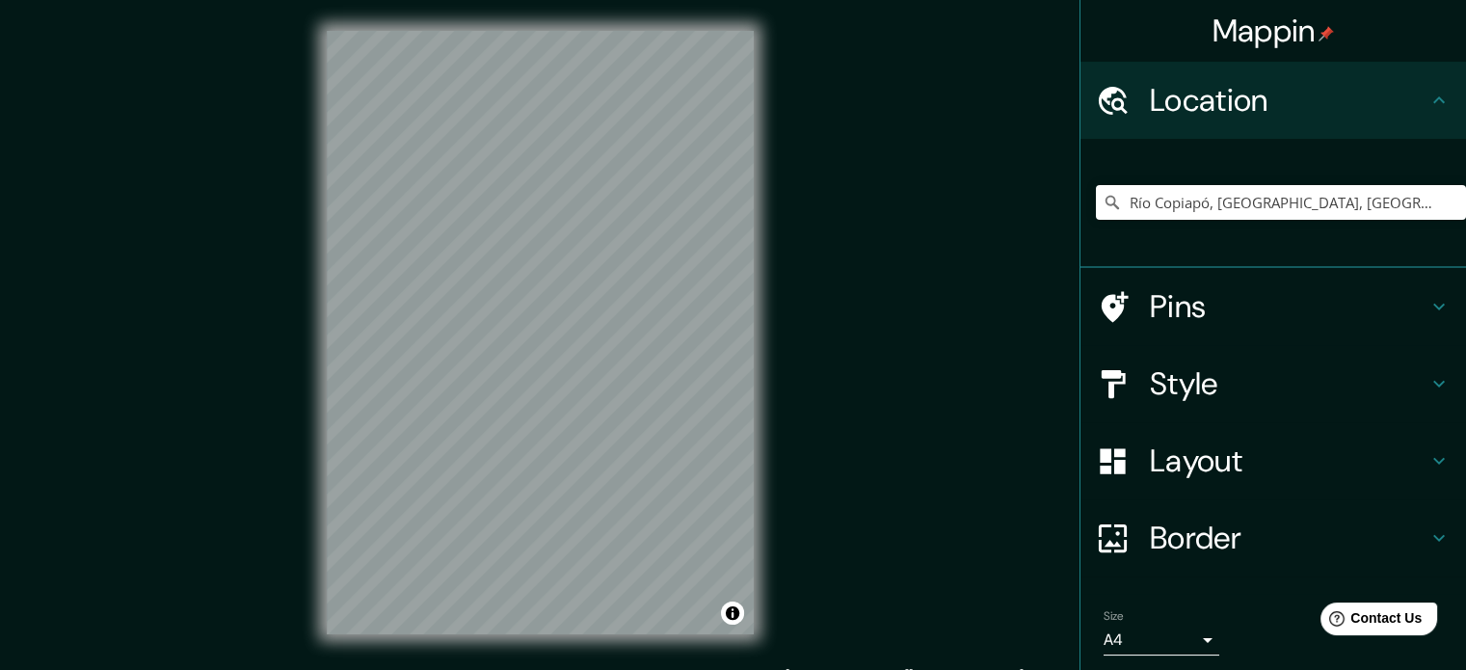
click at [1280, 373] on h4 "Style" at bounding box center [1289, 383] width 278 height 39
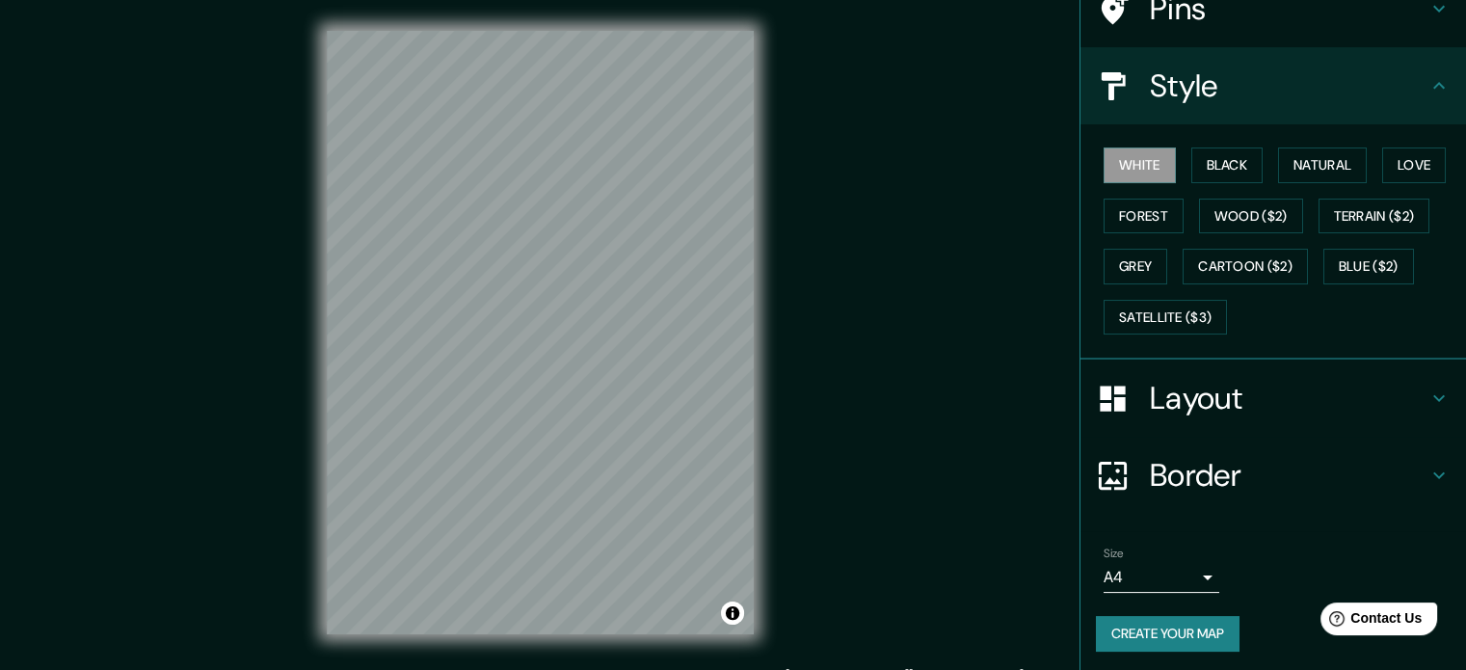
scroll to position [172, 0]
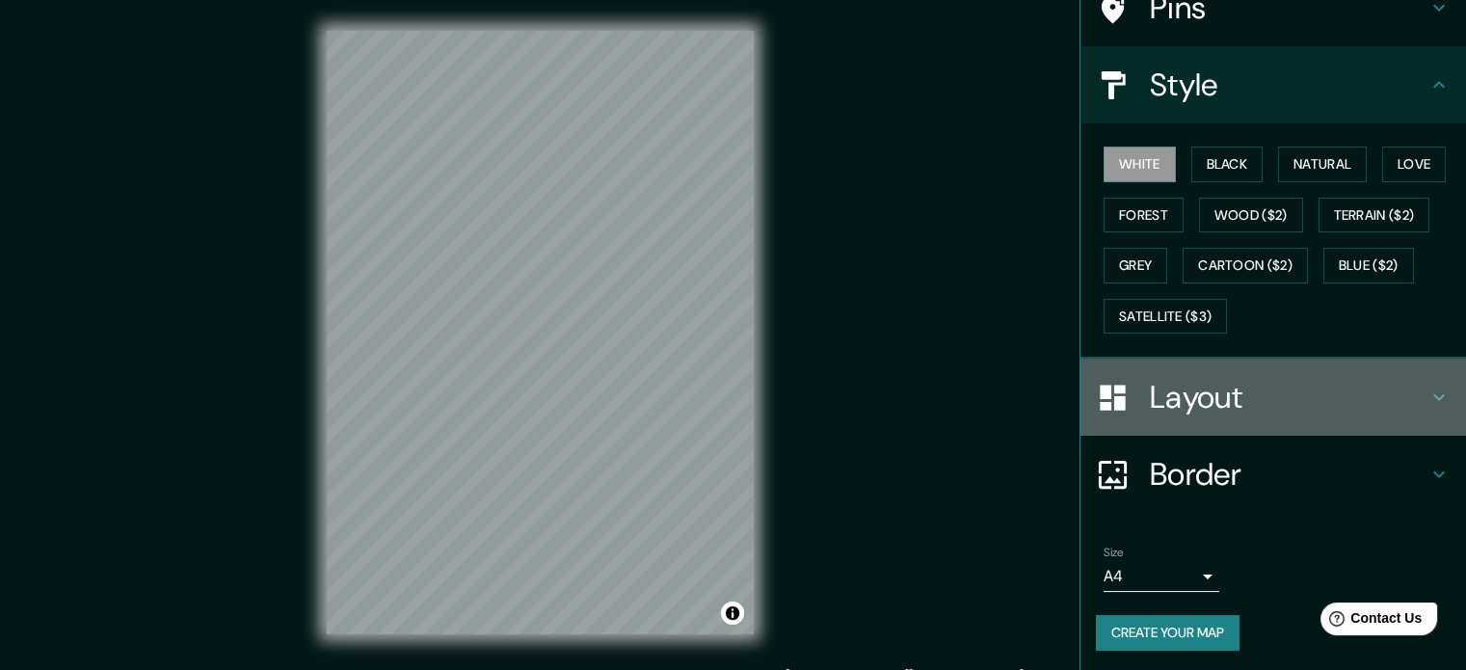
click at [1277, 399] on h4 "Layout" at bounding box center [1289, 397] width 278 height 39
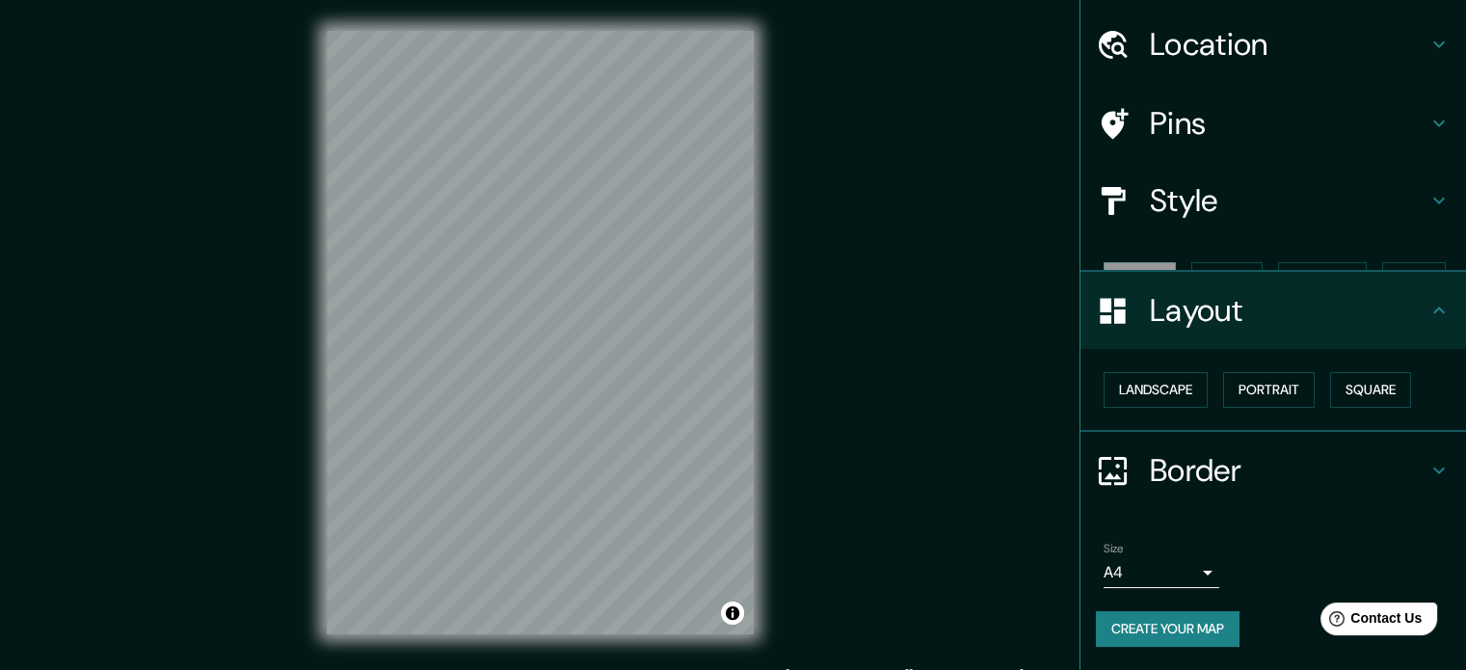
scroll to position [21, 0]
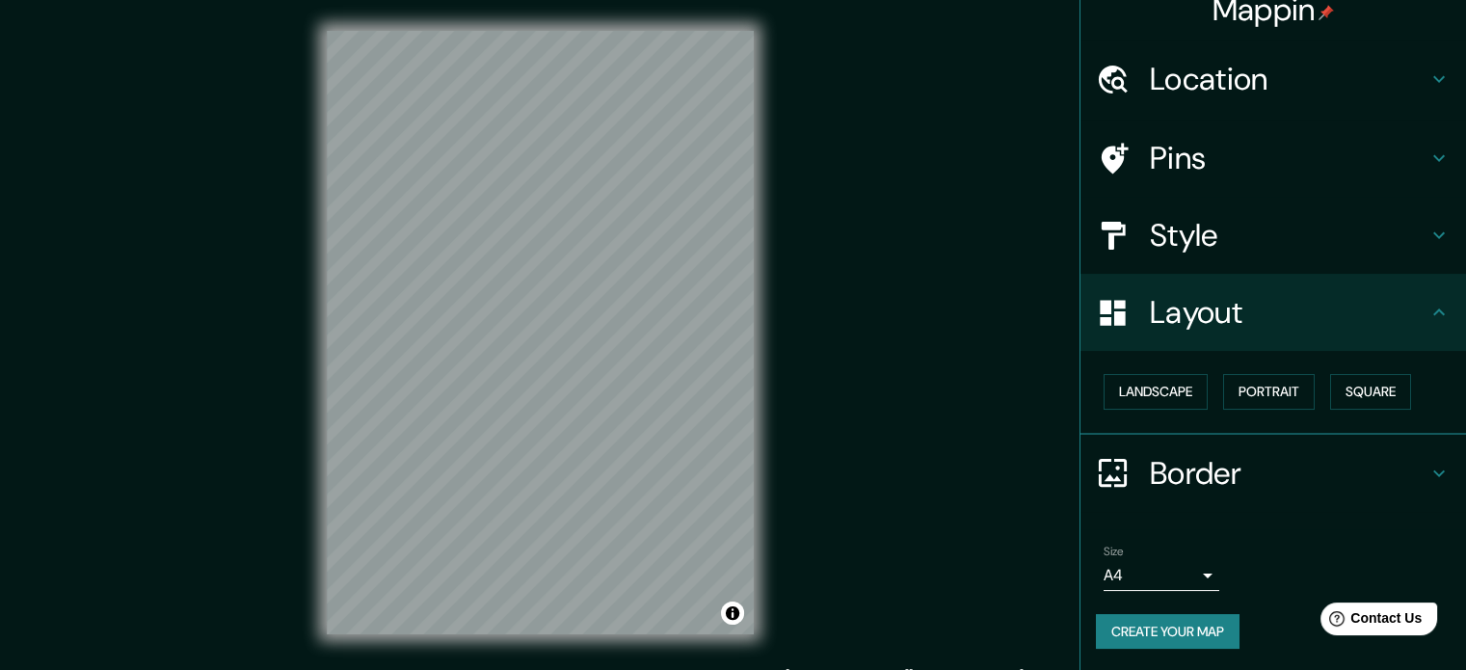
click at [1168, 626] on button "Create your map" at bounding box center [1168, 632] width 144 height 36
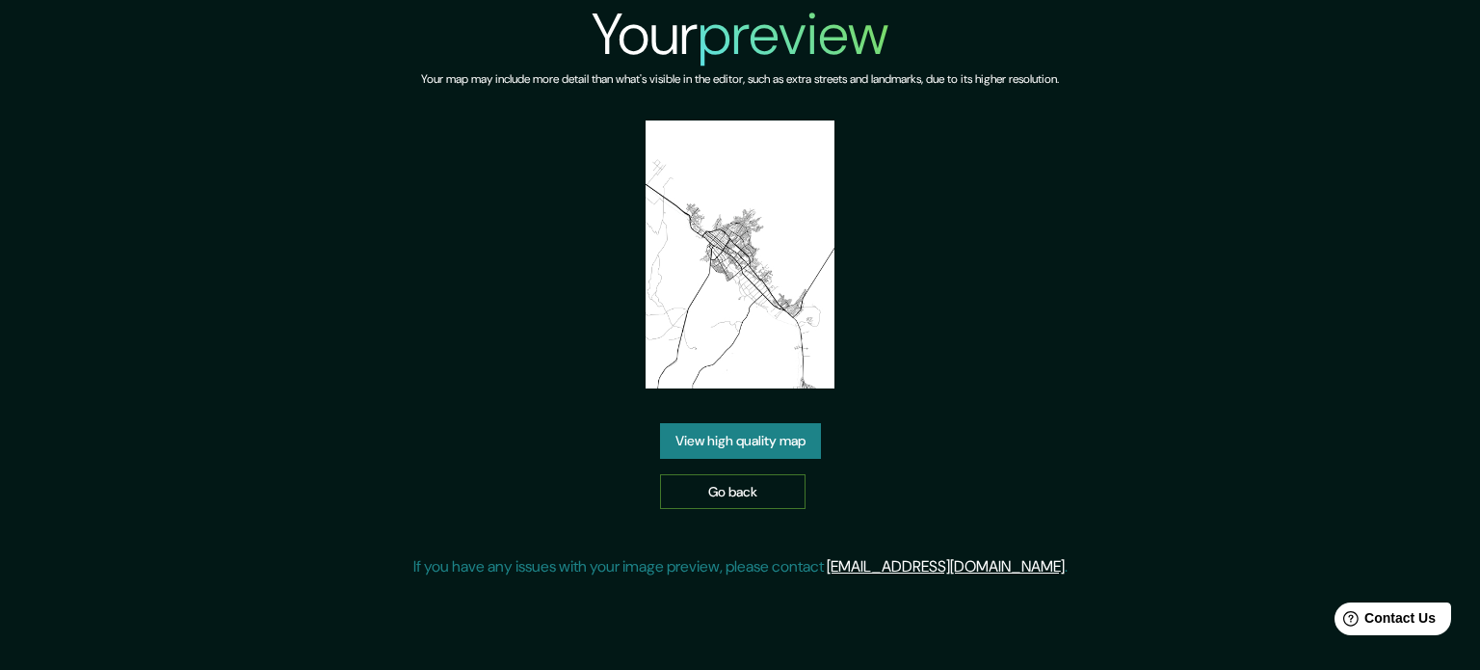
click at [760, 500] on link "Go back" at bounding box center [733, 492] width 146 height 36
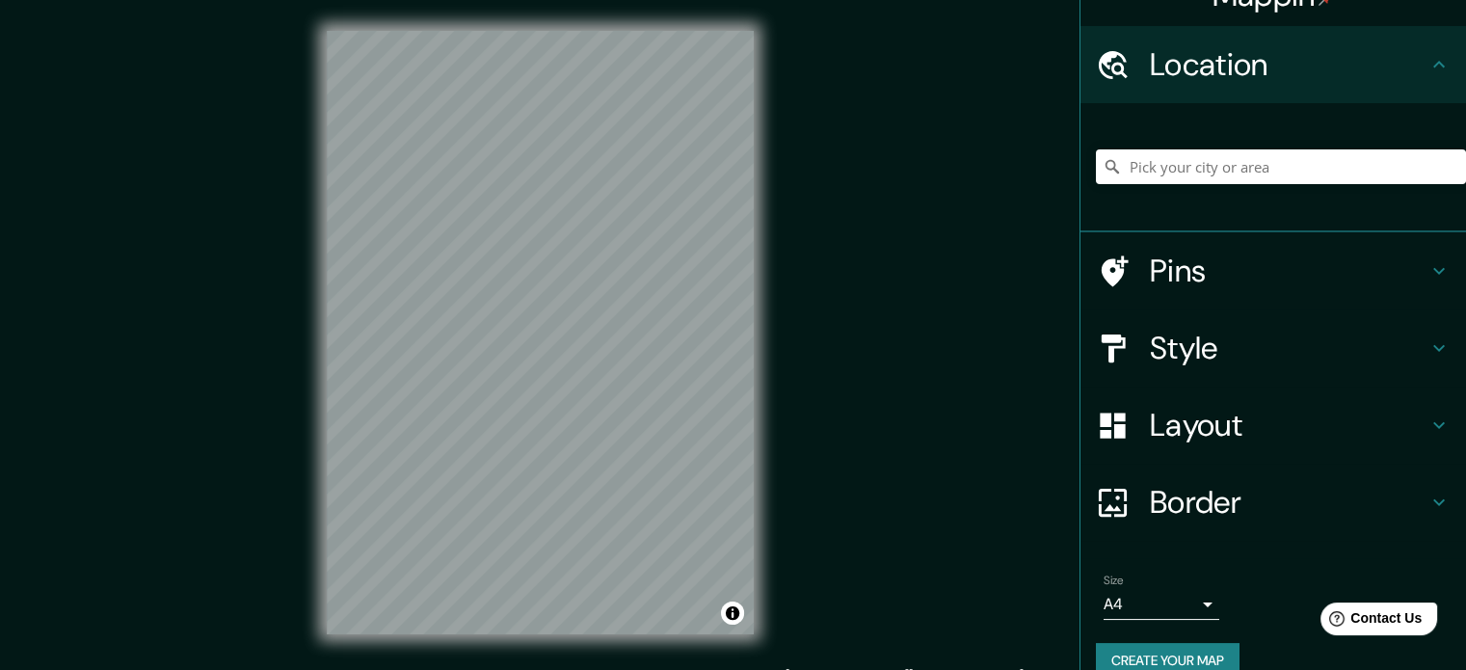
scroll to position [66, 0]
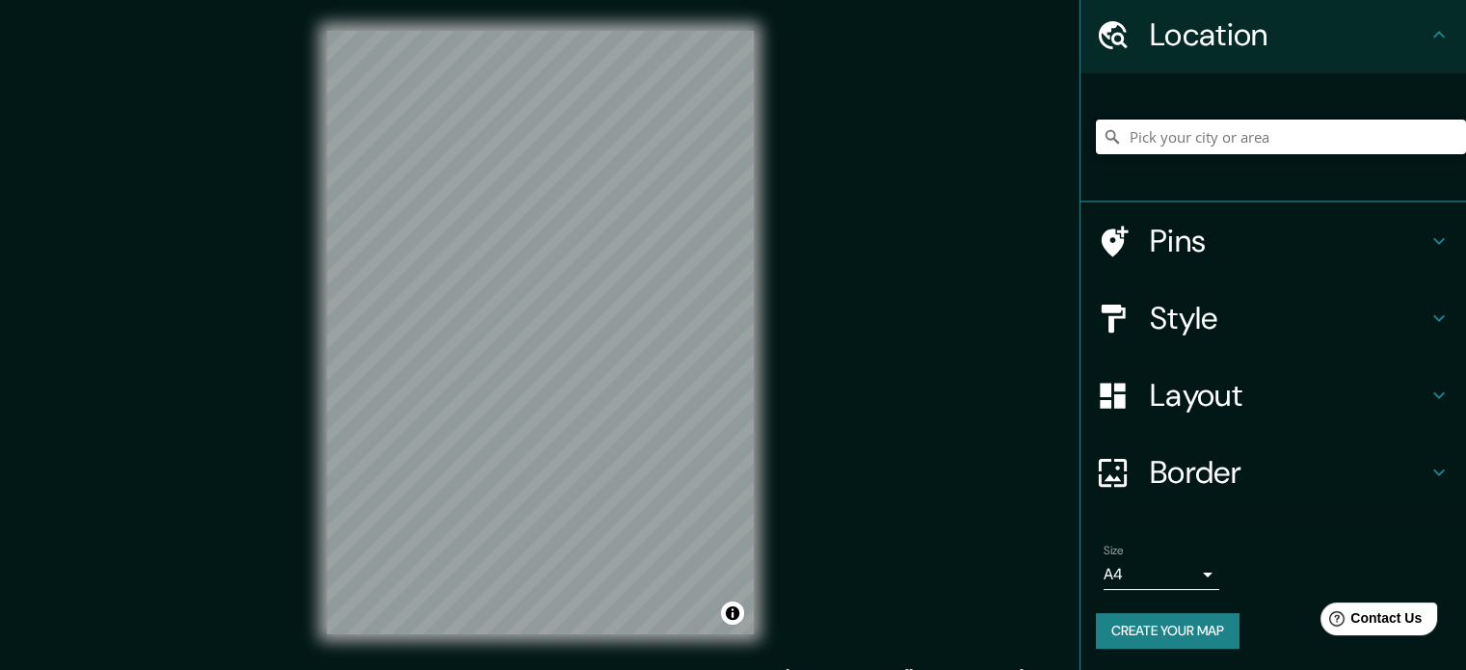
click at [1241, 122] on input "Pick your city or area" at bounding box center [1281, 137] width 370 height 35
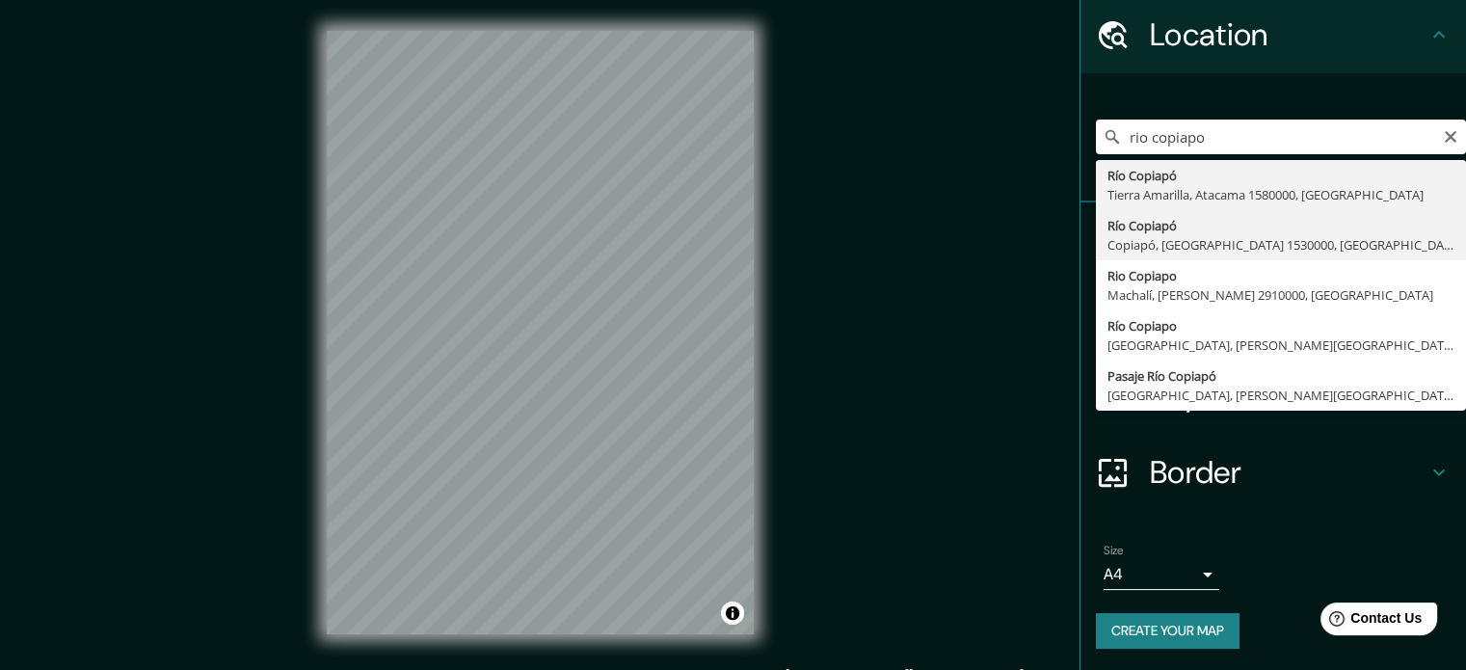
type input "Río Copiapó, [GEOGRAPHIC_DATA], [GEOGRAPHIC_DATA] 1530000, [GEOGRAPHIC_DATA]"
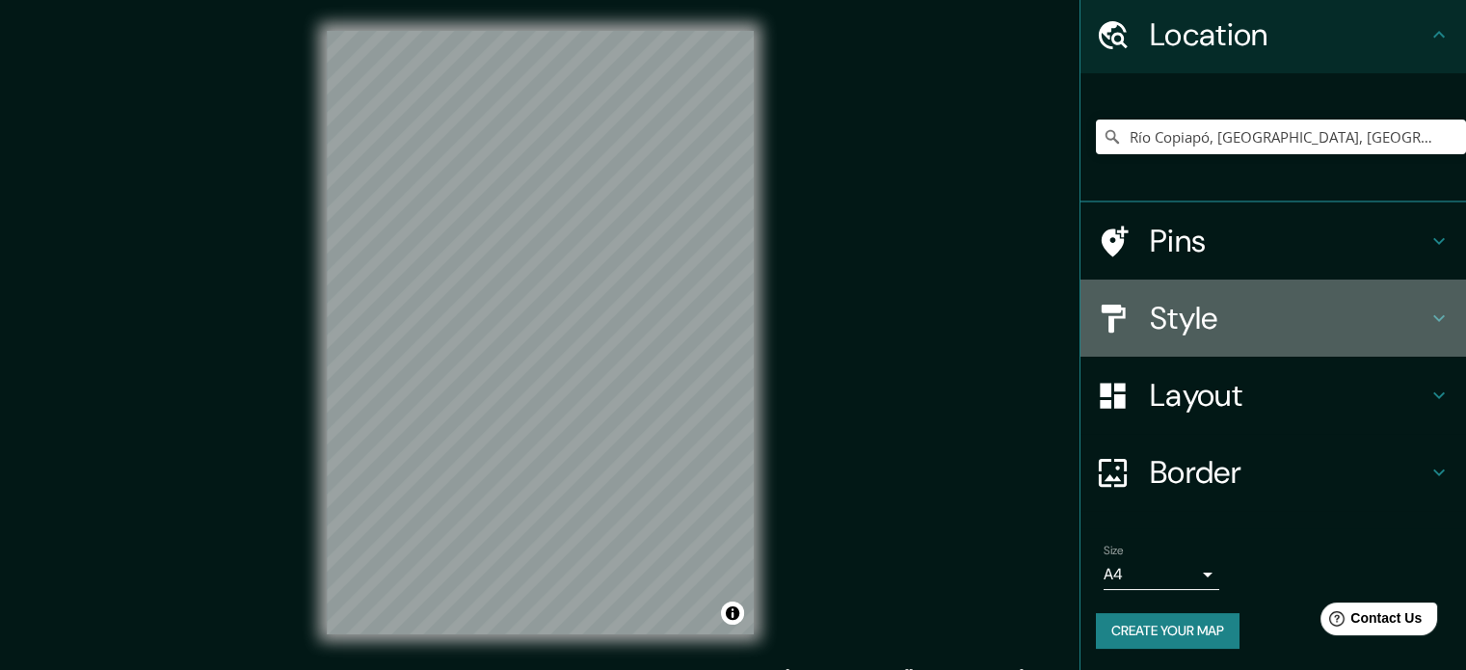
click at [1240, 313] on h4 "Style" at bounding box center [1289, 318] width 278 height 39
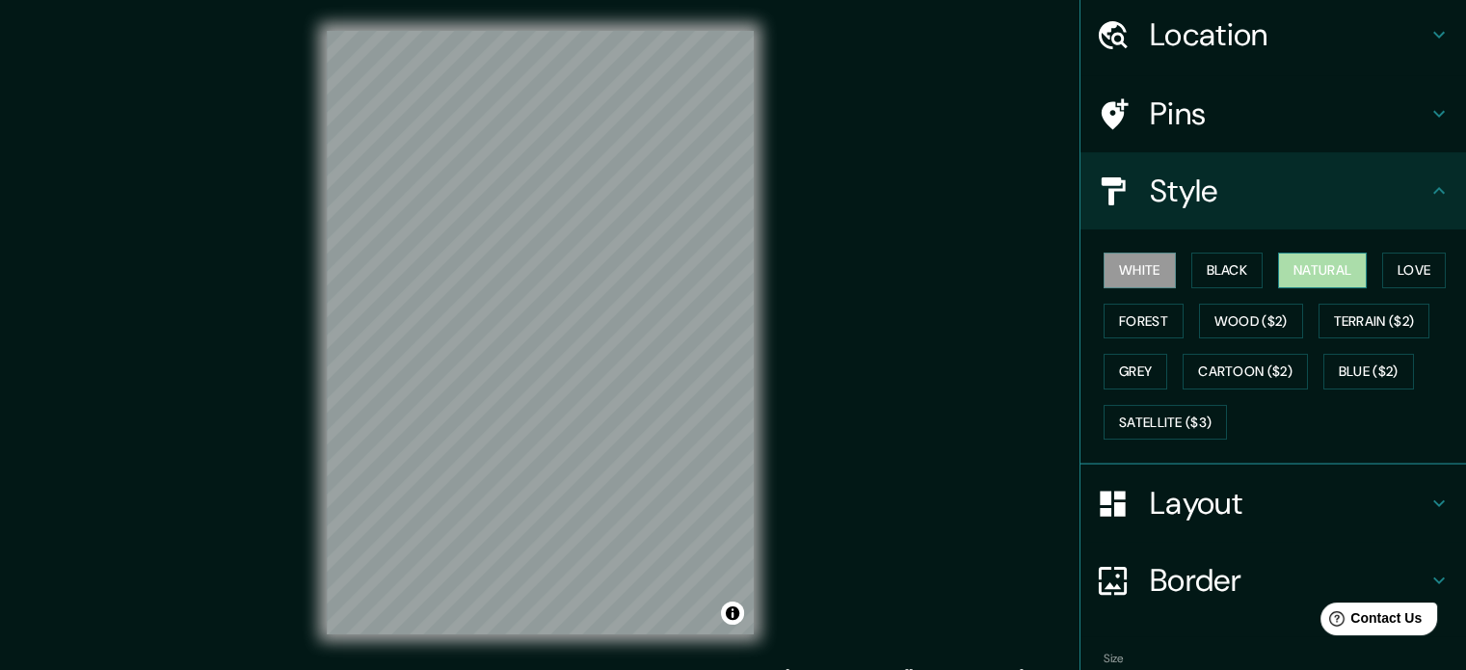
click at [1322, 260] on button "Natural" at bounding box center [1322, 271] width 89 height 36
click at [1352, 176] on h4 "Style" at bounding box center [1289, 191] width 278 height 39
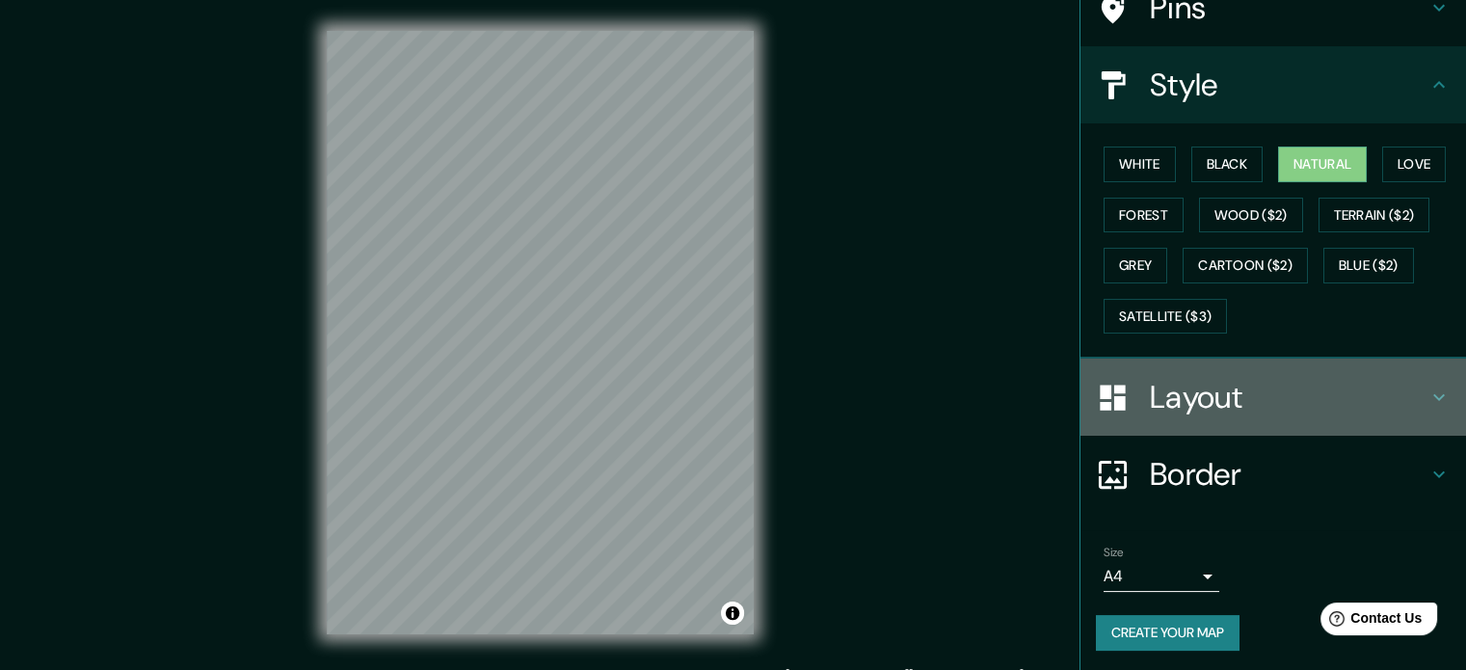
click at [1278, 408] on h4 "Layout" at bounding box center [1289, 397] width 278 height 39
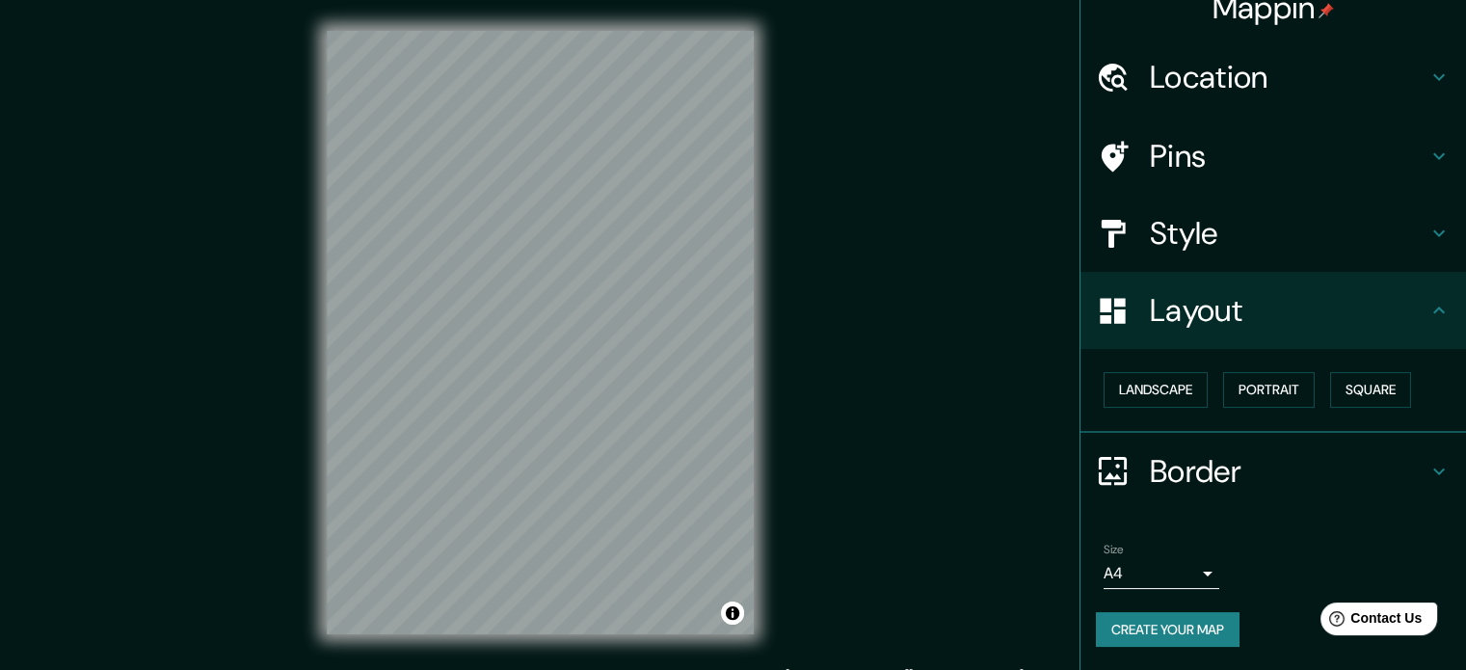
scroll to position [21, 0]
click at [1366, 388] on button "Square" at bounding box center [1370, 392] width 81 height 36
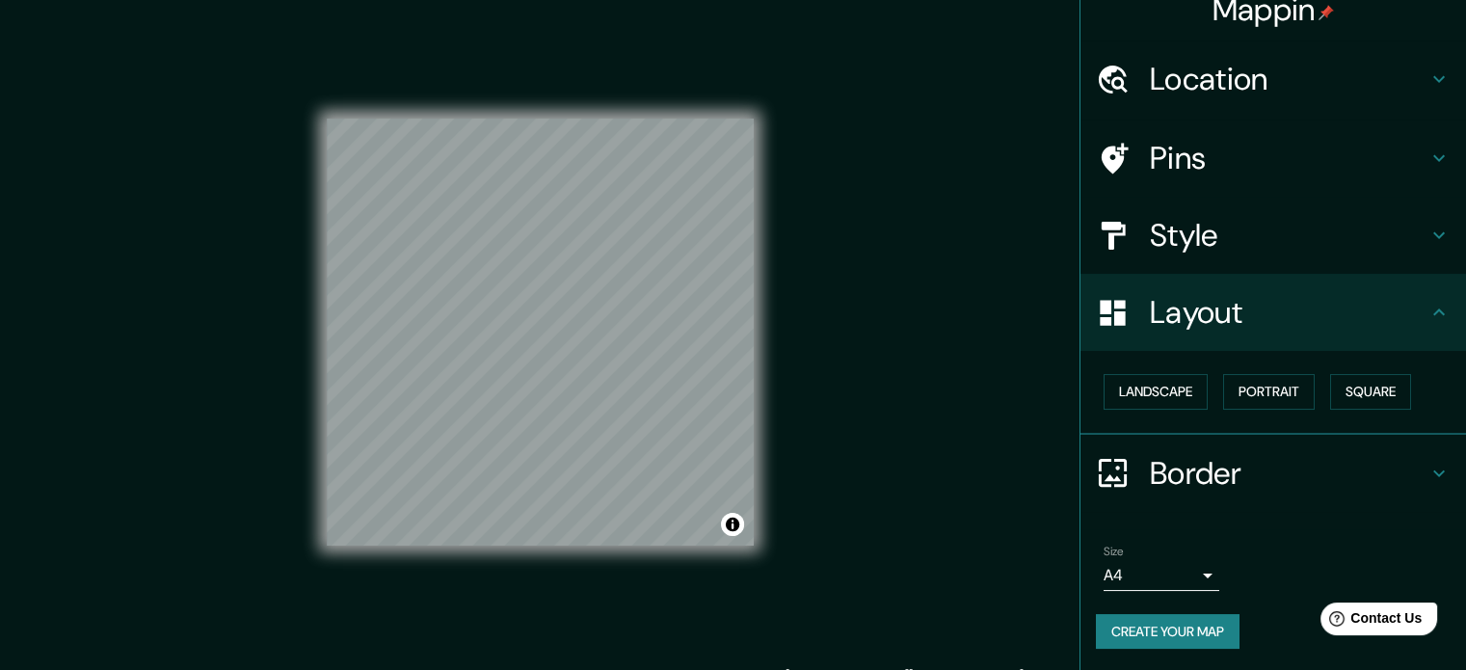
click at [1159, 619] on button "Create your map" at bounding box center [1168, 632] width 144 height 36
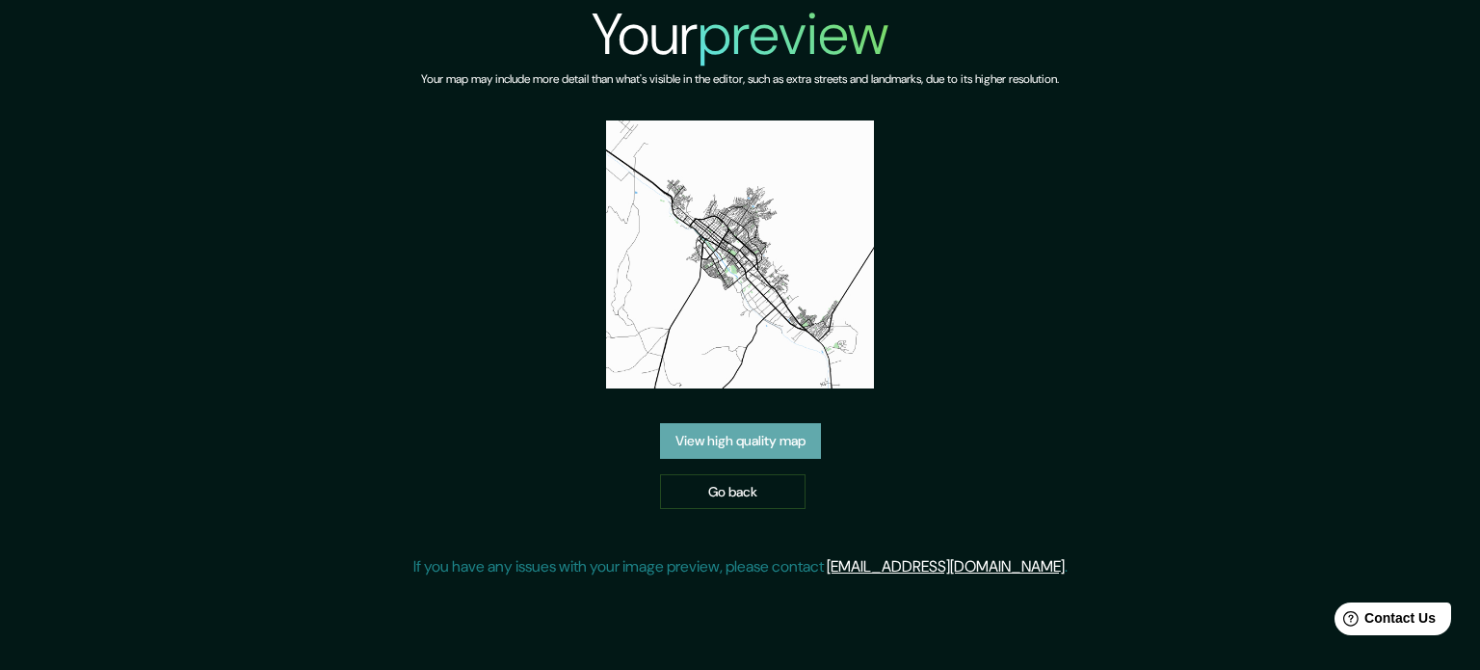
click at [758, 439] on link "View high quality map" at bounding box center [740, 441] width 161 height 36
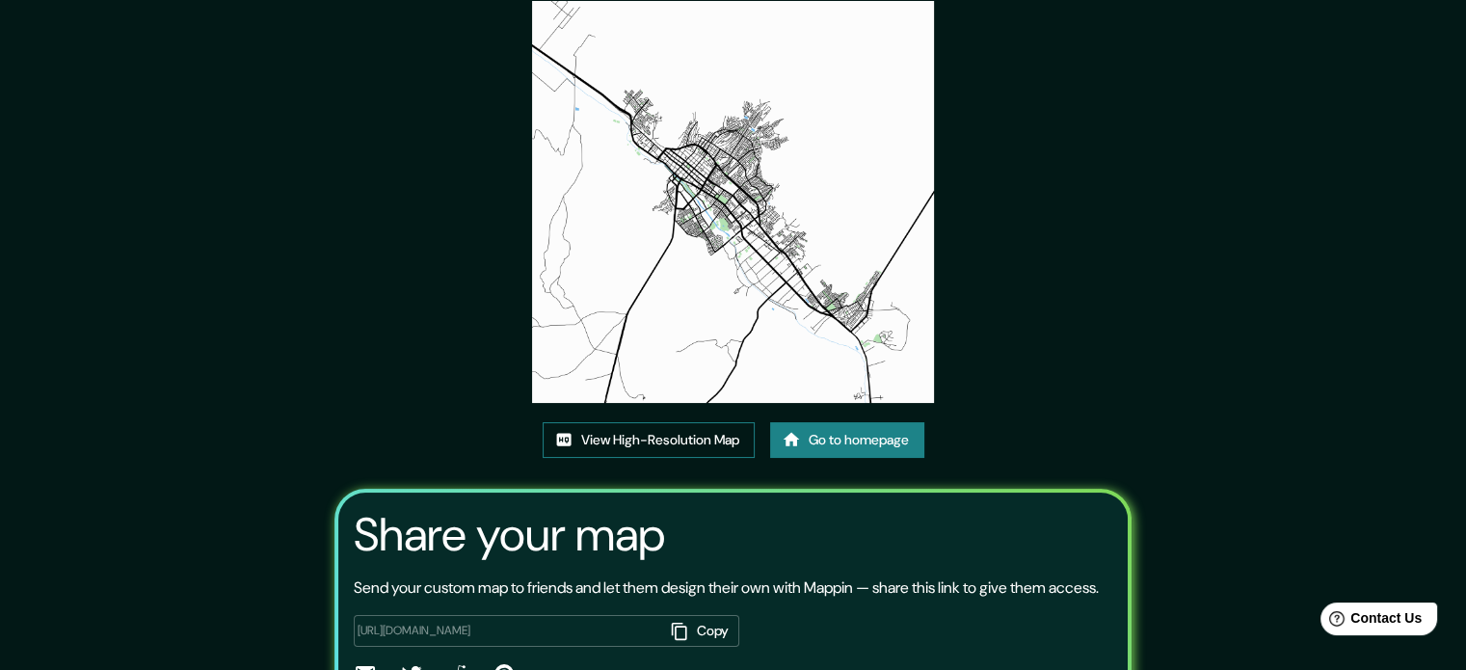
scroll to position [213, 0]
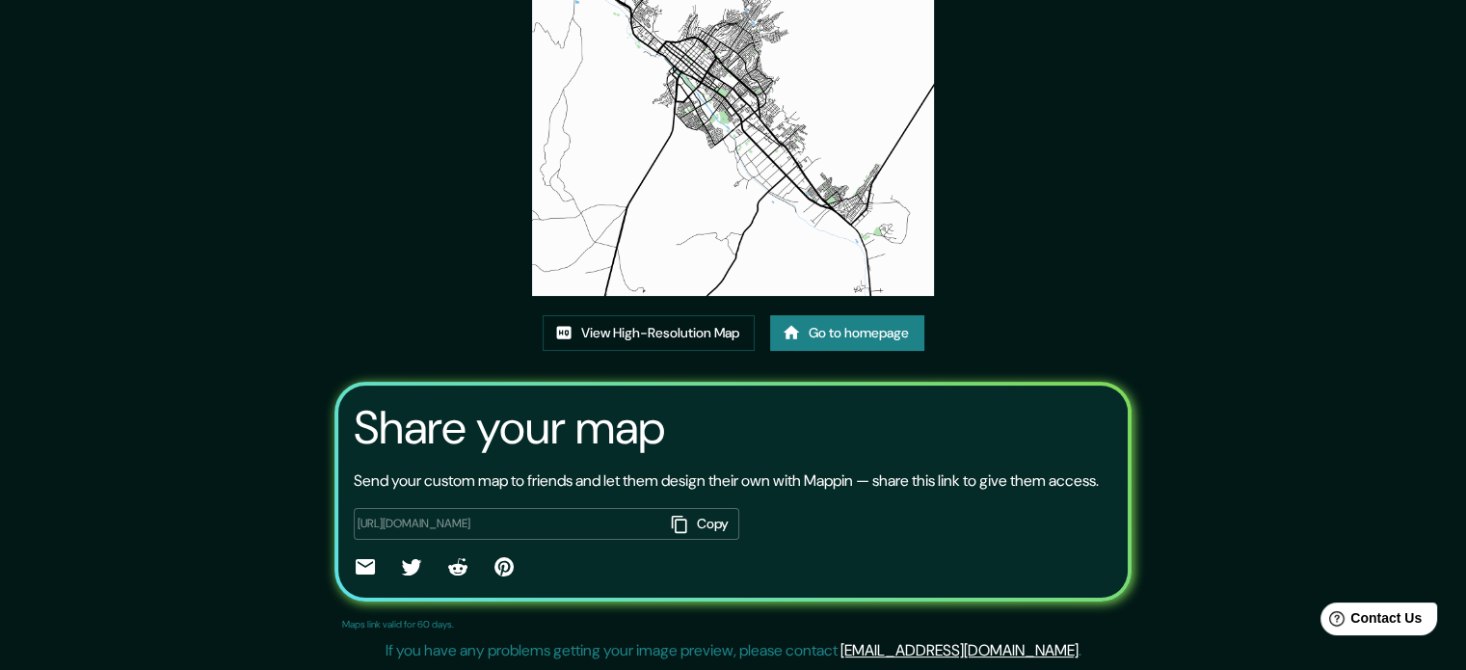
click at [693, 523] on button "Copy" at bounding box center [701, 524] width 75 height 32
click at [632, 315] on link "View High-Resolution Map" at bounding box center [649, 333] width 212 height 36
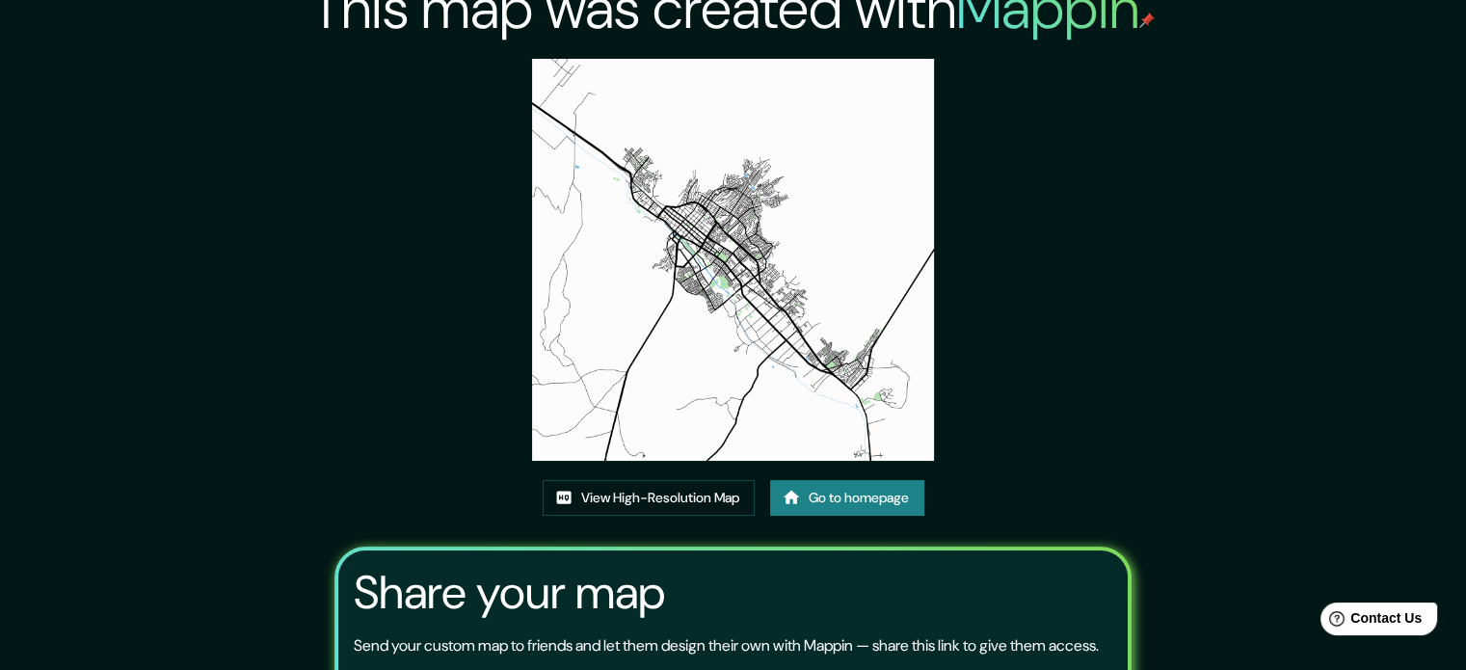
scroll to position [0, 0]
